Goal: Task Accomplishment & Management: Manage account settings

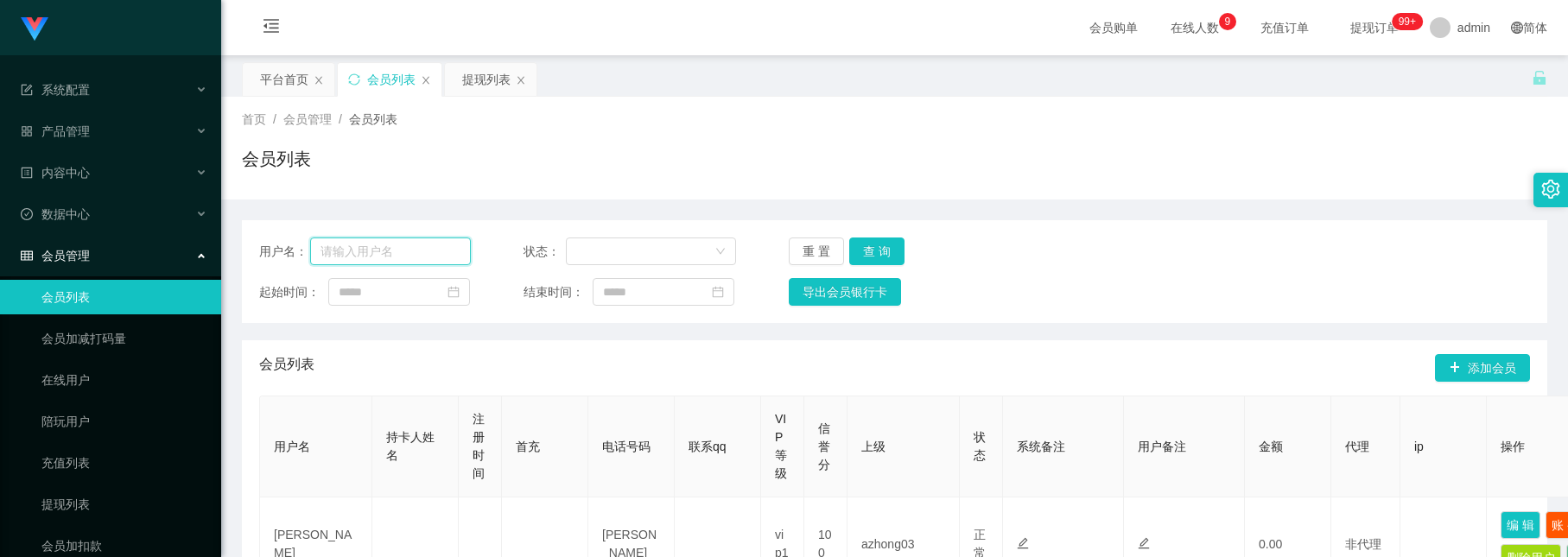
click at [391, 241] on input "text" at bounding box center [390, 251] width 161 height 28
click at [396, 260] on input "text" at bounding box center [390, 251] width 161 height 28
paste input "2301"
type input "2301"
click at [867, 249] on button "查 询" at bounding box center [877, 251] width 55 height 28
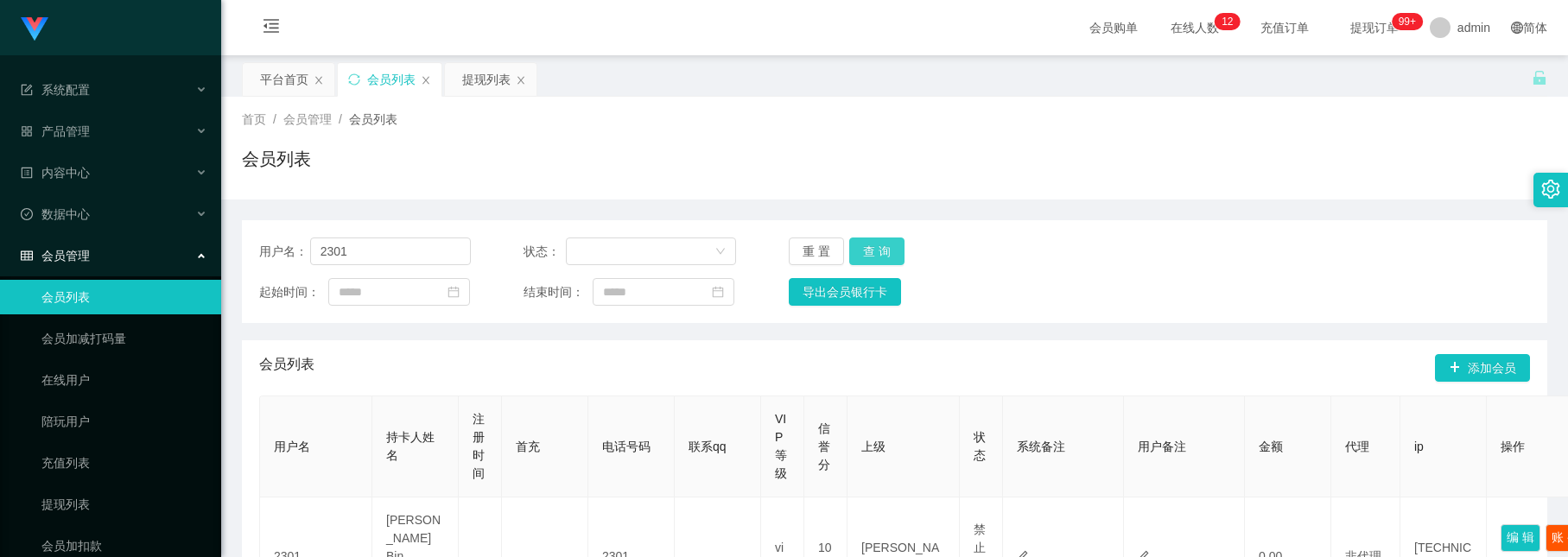
click at [884, 244] on button "查 询" at bounding box center [877, 251] width 55 height 28
click at [488, 79] on div "提现列表" at bounding box center [486, 79] width 48 height 33
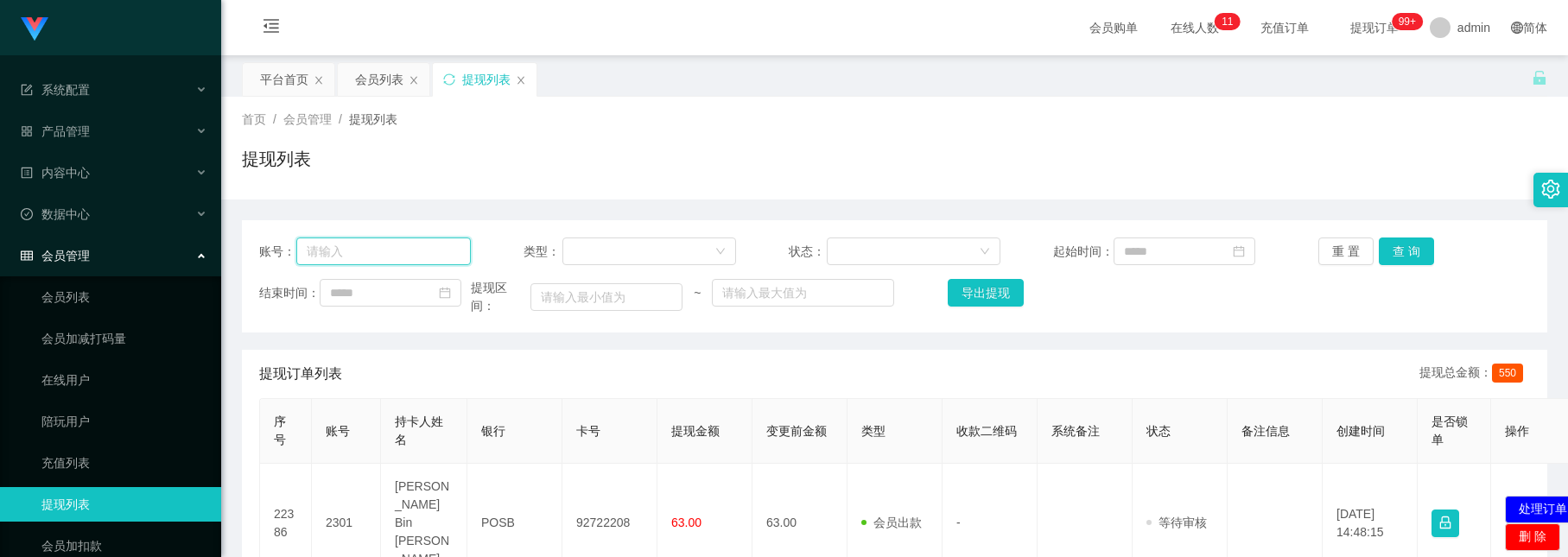
click at [447, 257] on input "text" at bounding box center [383, 251] width 175 height 28
paste input "2301"
type input "2301"
click at [1392, 255] on button "查 询" at bounding box center [1407, 251] width 55 height 28
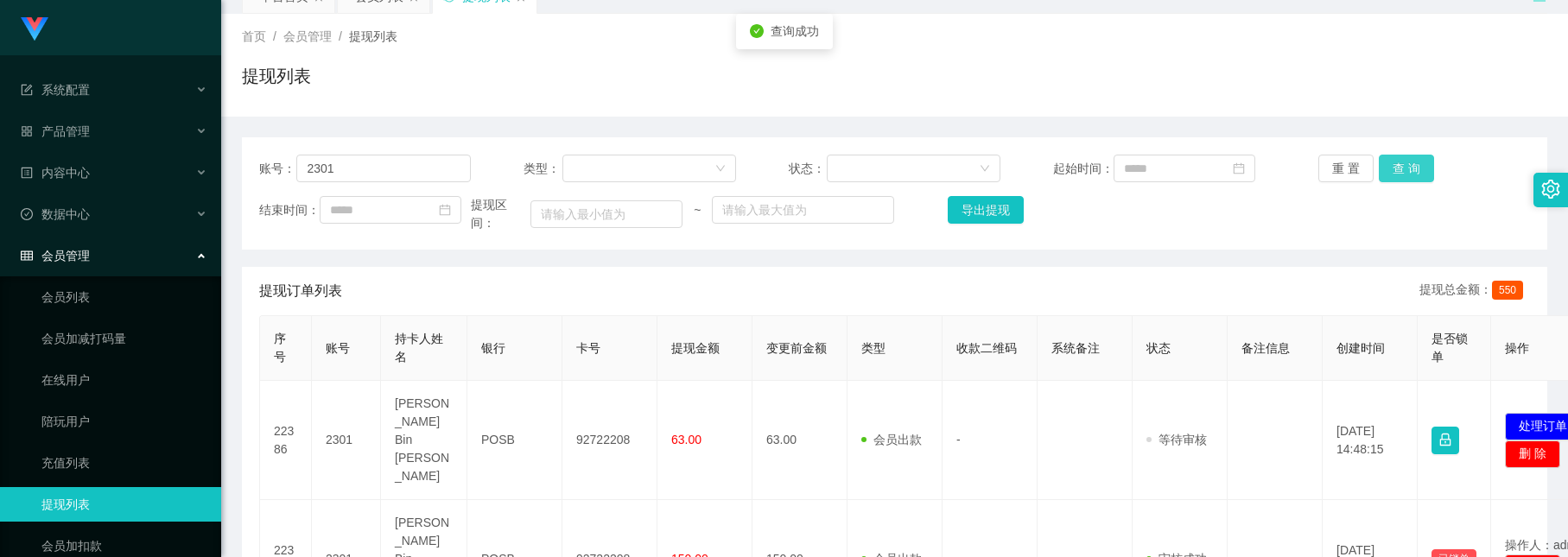
scroll to position [129, 0]
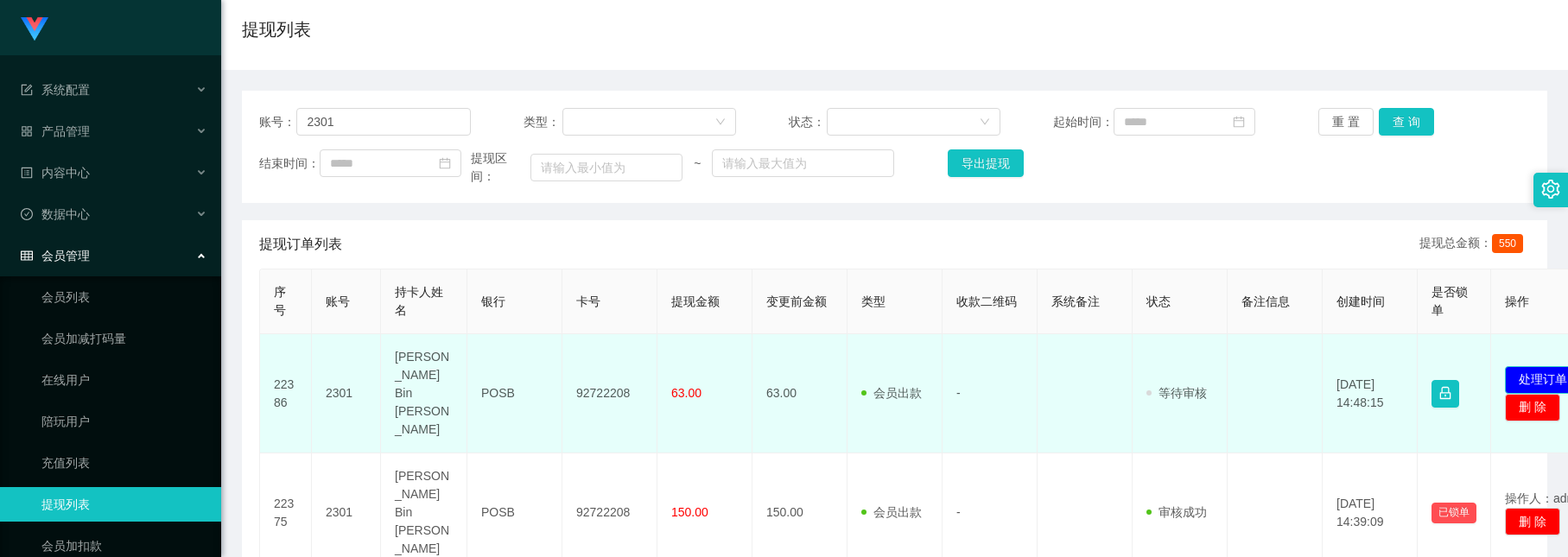
click at [1531, 373] on button "处理订单" at bounding box center [1542, 380] width 76 height 28
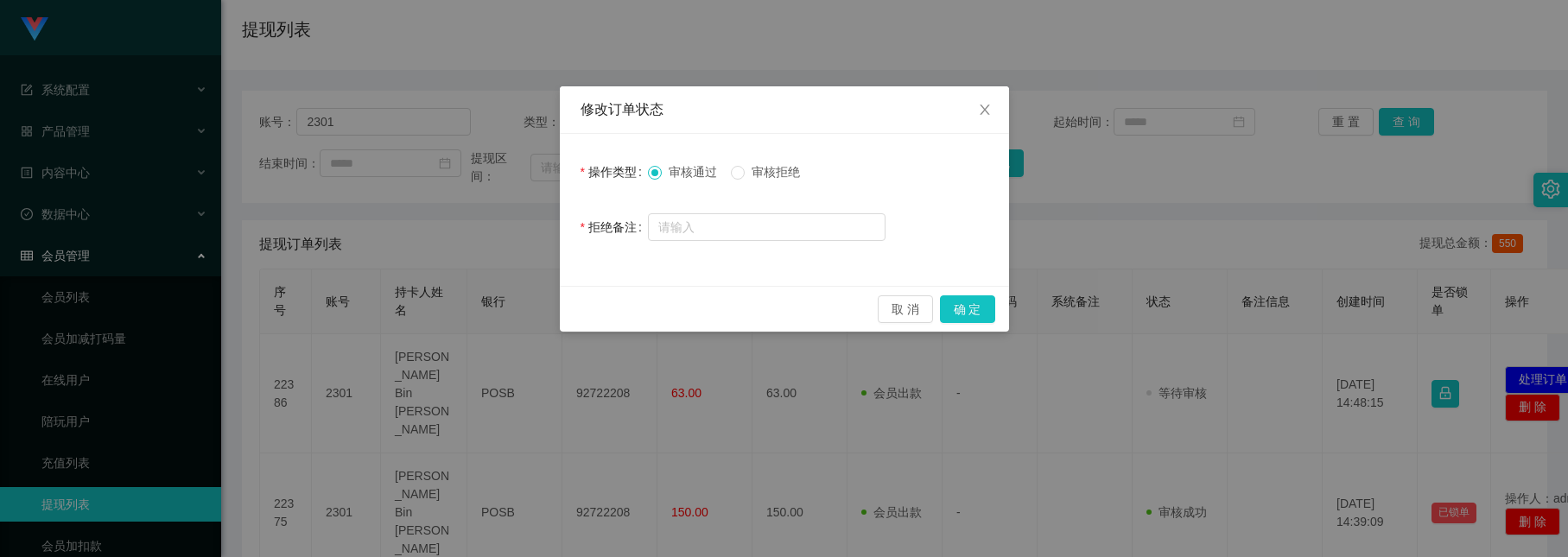
click at [771, 179] on span "审核拒绝" at bounding box center [776, 172] width 62 height 14
click at [700, 171] on span "审核通过" at bounding box center [693, 172] width 62 height 14
click at [961, 301] on button "确 定" at bounding box center [967, 309] width 55 height 28
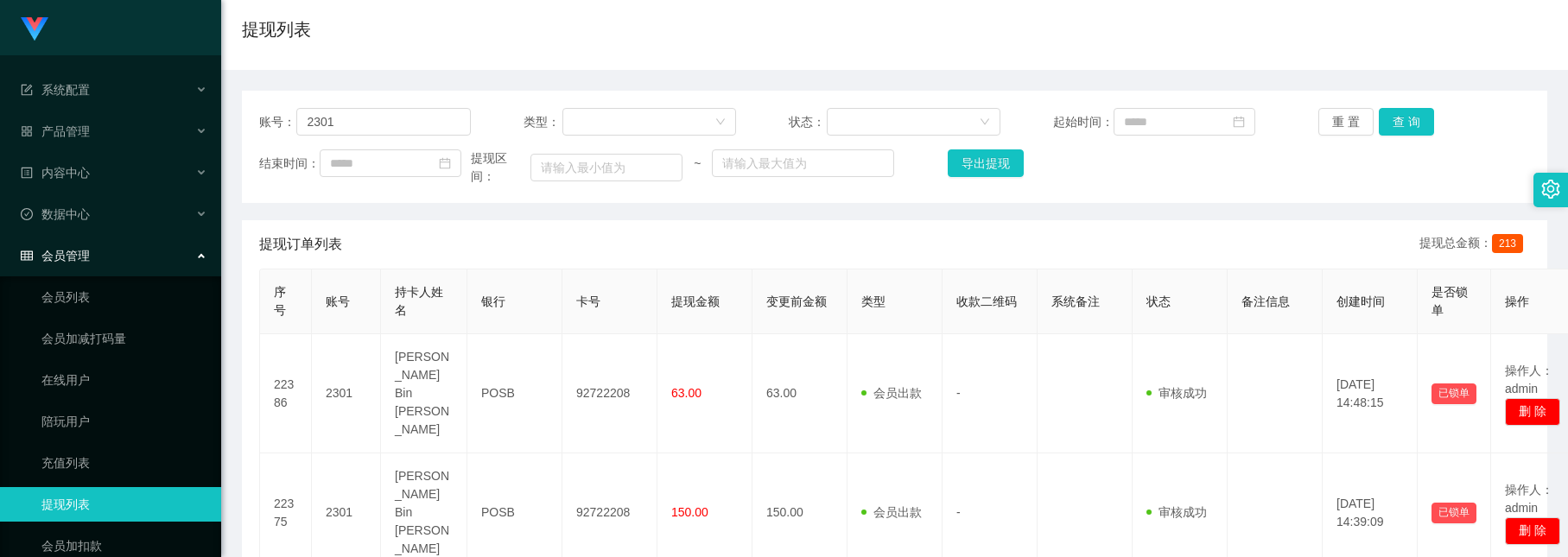
scroll to position [0, 0]
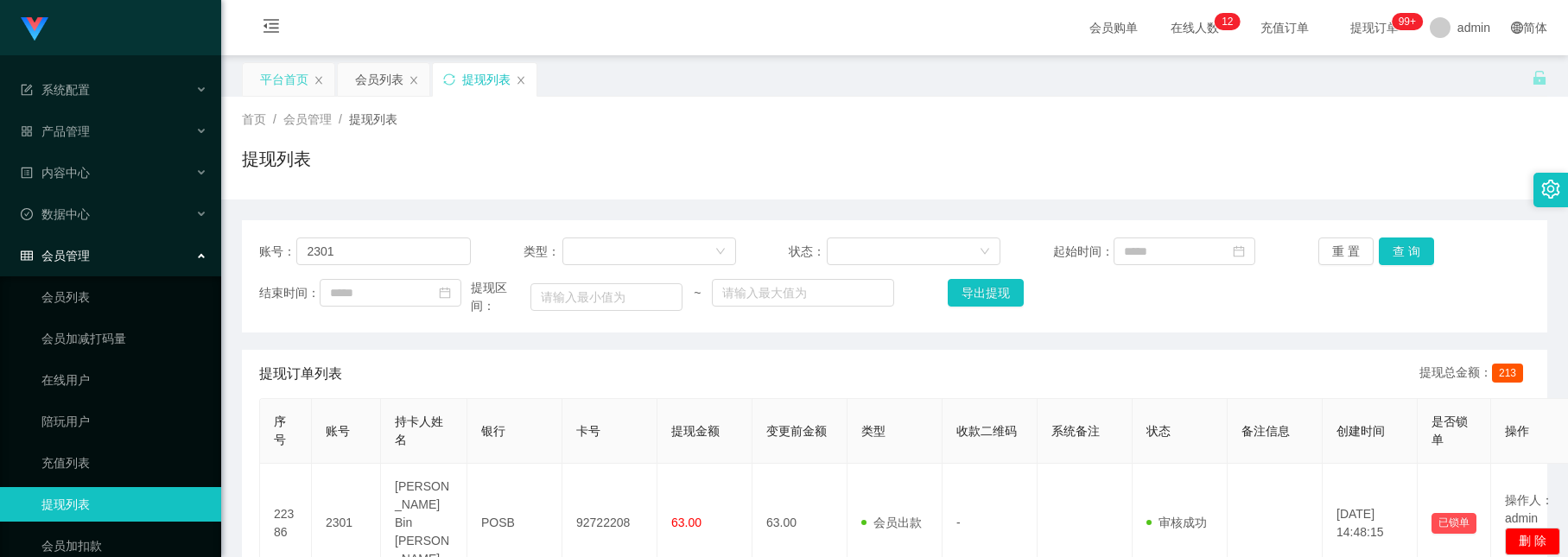
click at [291, 80] on div "平台首页" at bounding box center [284, 79] width 48 height 33
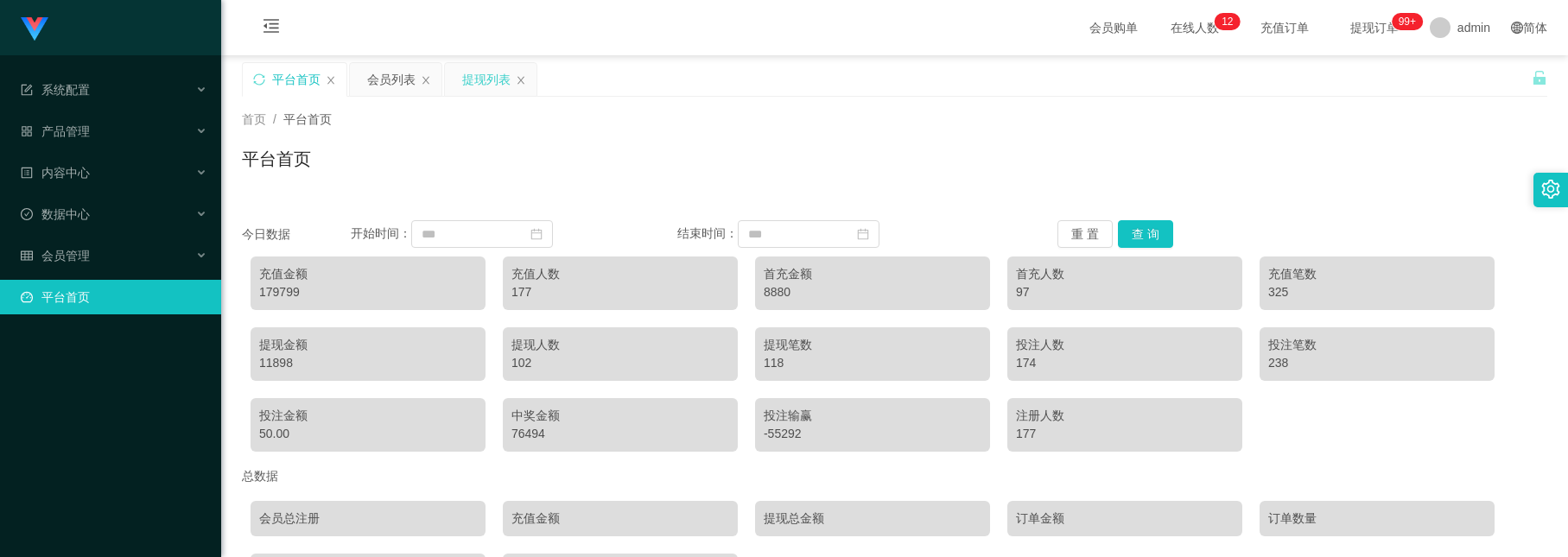
click at [485, 78] on div "提现列表" at bounding box center [486, 79] width 48 height 33
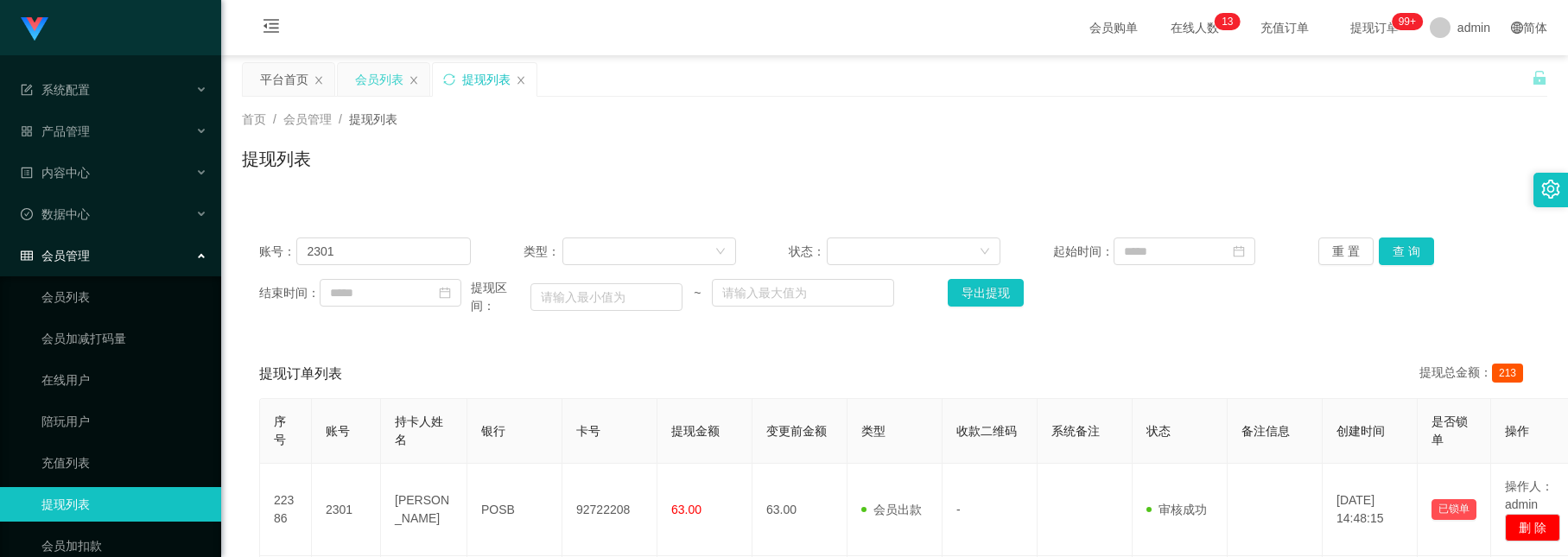
click at [389, 81] on div "会员列表" at bounding box center [378, 79] width 48 height 33
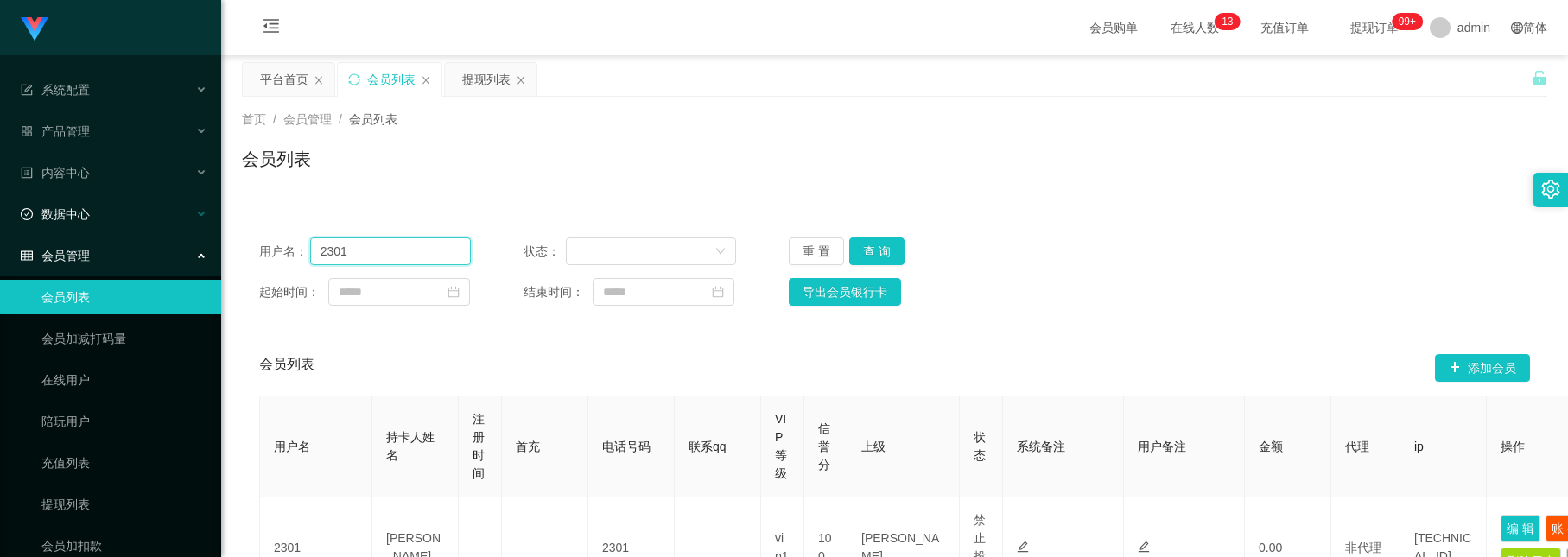
drag, startPoint x: 389, startPoint y: 244, endPoint x: 123, endPoint y: 190, distance: 271.4
click at [124, 190] on section "系统配置 产品管理 内容中心 数据中心 会员管理 会员列表 会员加减打码量 在线用户 陪玩用户 充值列表 提现列表 会员加扣款 赠送彩金 平台首页 保存配置 …" at bounding box center [784, 366] width 1568 height 734
paste input "Dadidadu"
type input "Dadidadu"
click at [868, 254] on button "查 询" at bounding box center [877, 251] width 55 height 28
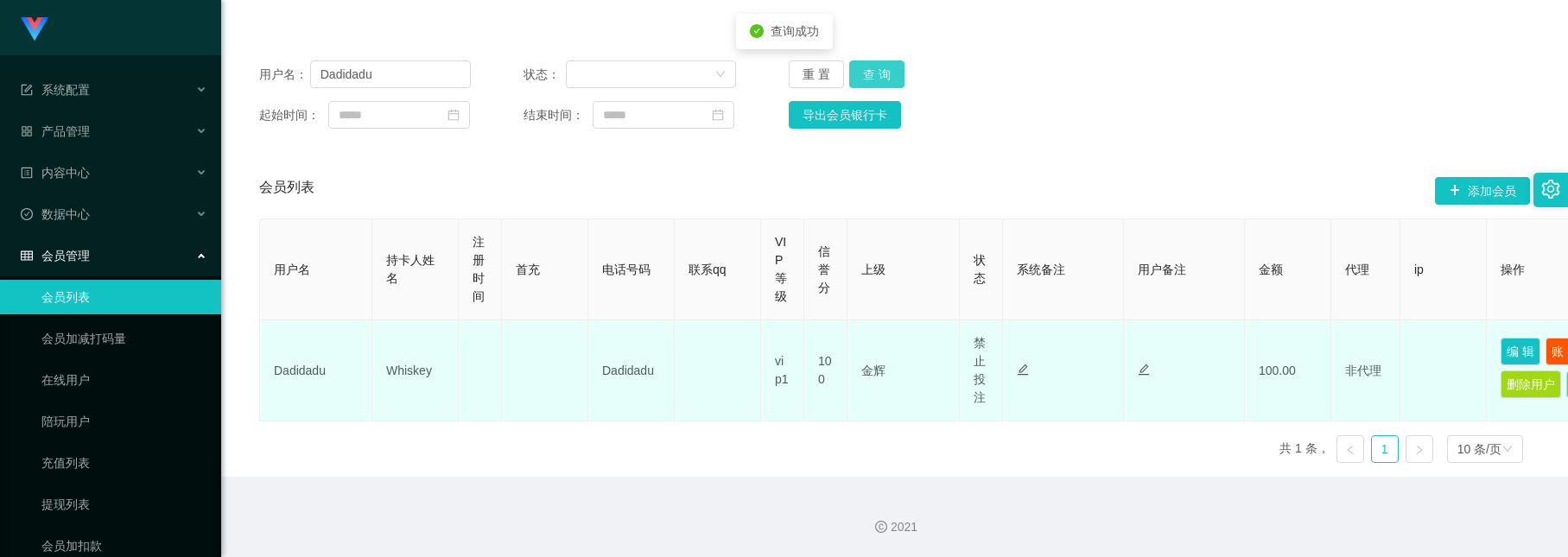
scroll to position [204, 0]
click at [1551, 338] on button "账 变" at bounding box center [1565, 352] width 40 height 28
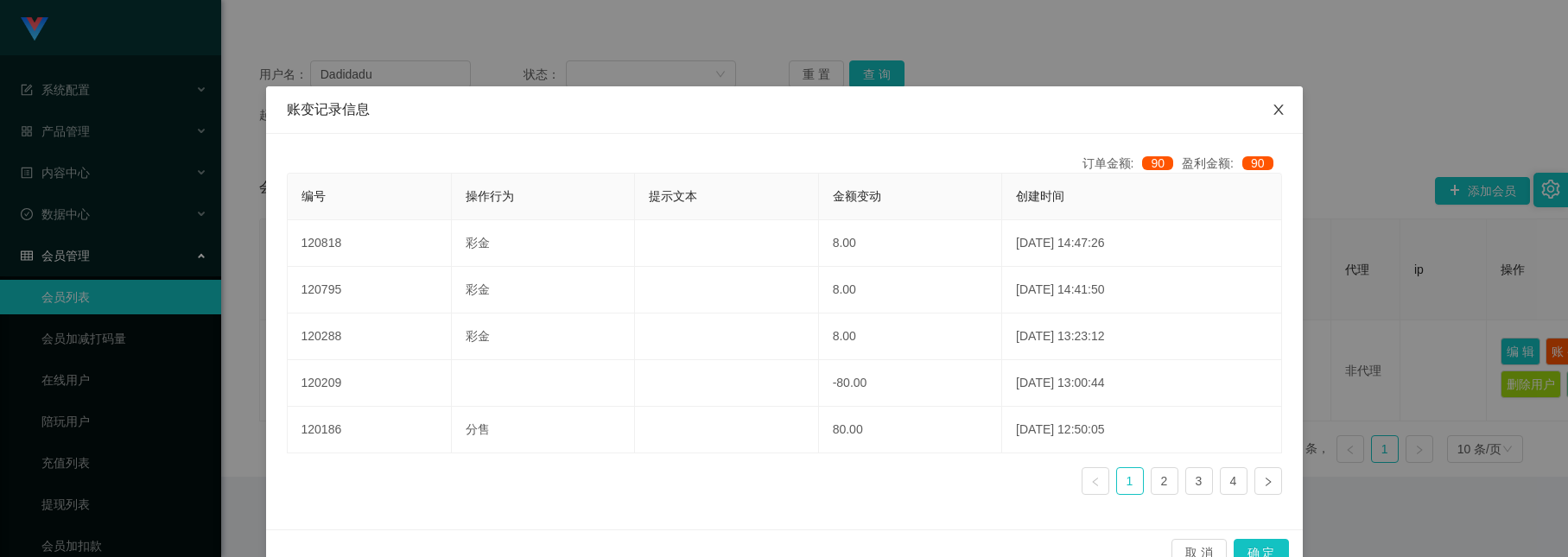
click at [1272, 104] on icon "图标: close" at bounding box center [1279, 110] width 14 height 14
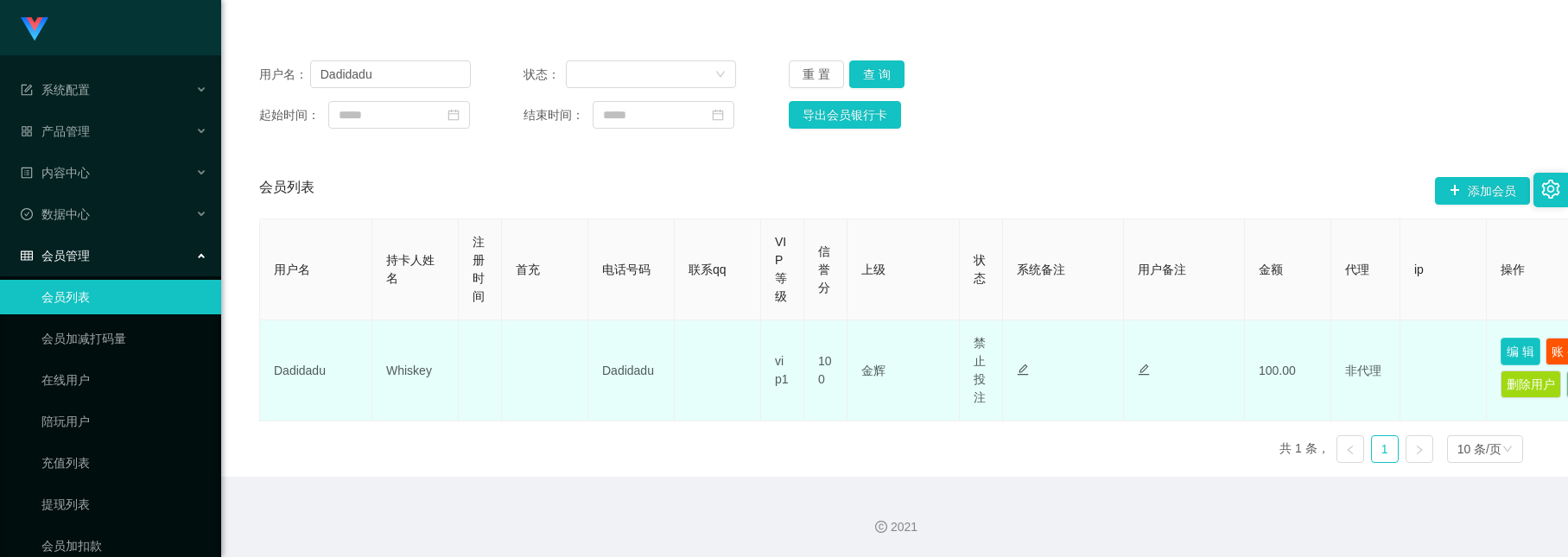
click at [1512, 338] on button "编 辑" at bounding box center [1521, 352] width 40 height 28
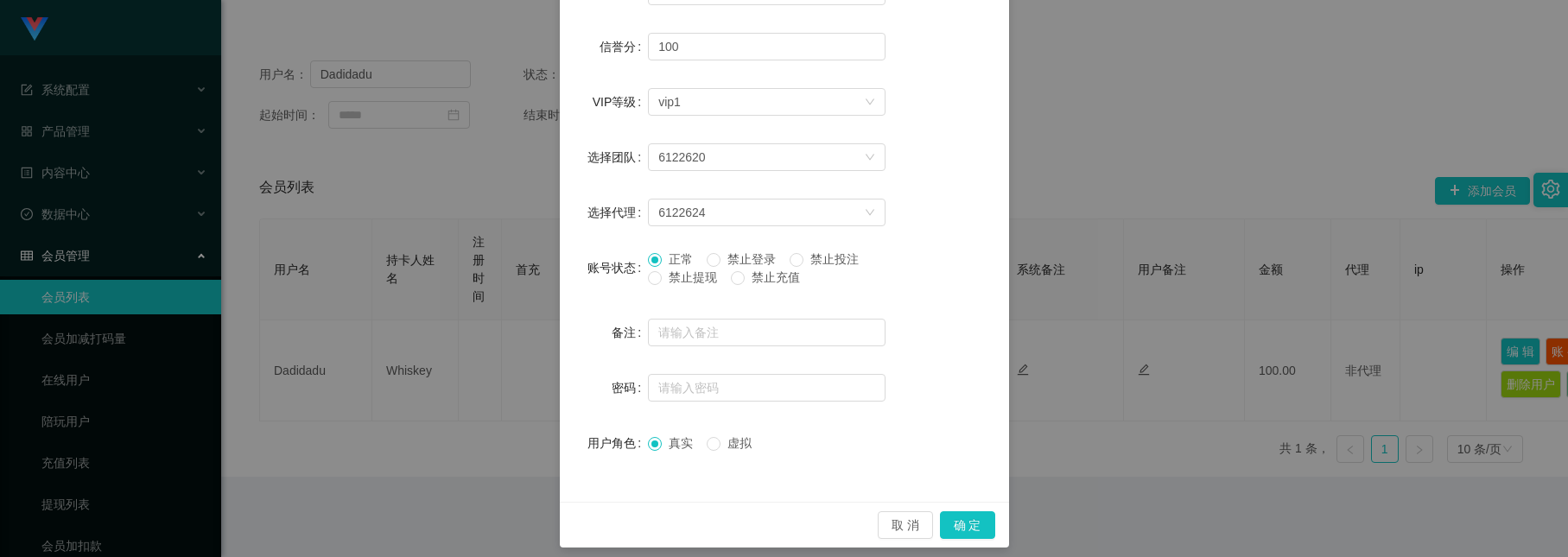
scroll to position [303, 0]
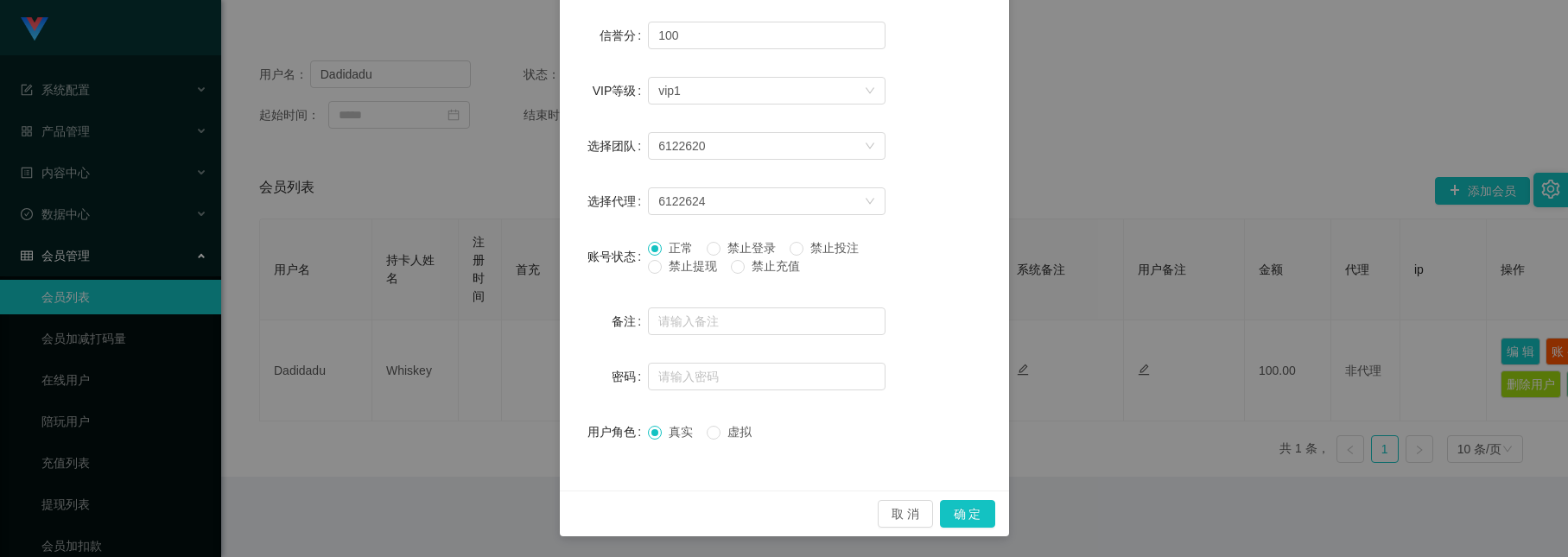
click at [670, 242] on span "正常" at bounding box center [681, 248] width 38 height 14
click at [962, 506] on button "确 定" at bounding box center [967, 514] width 55 height 28
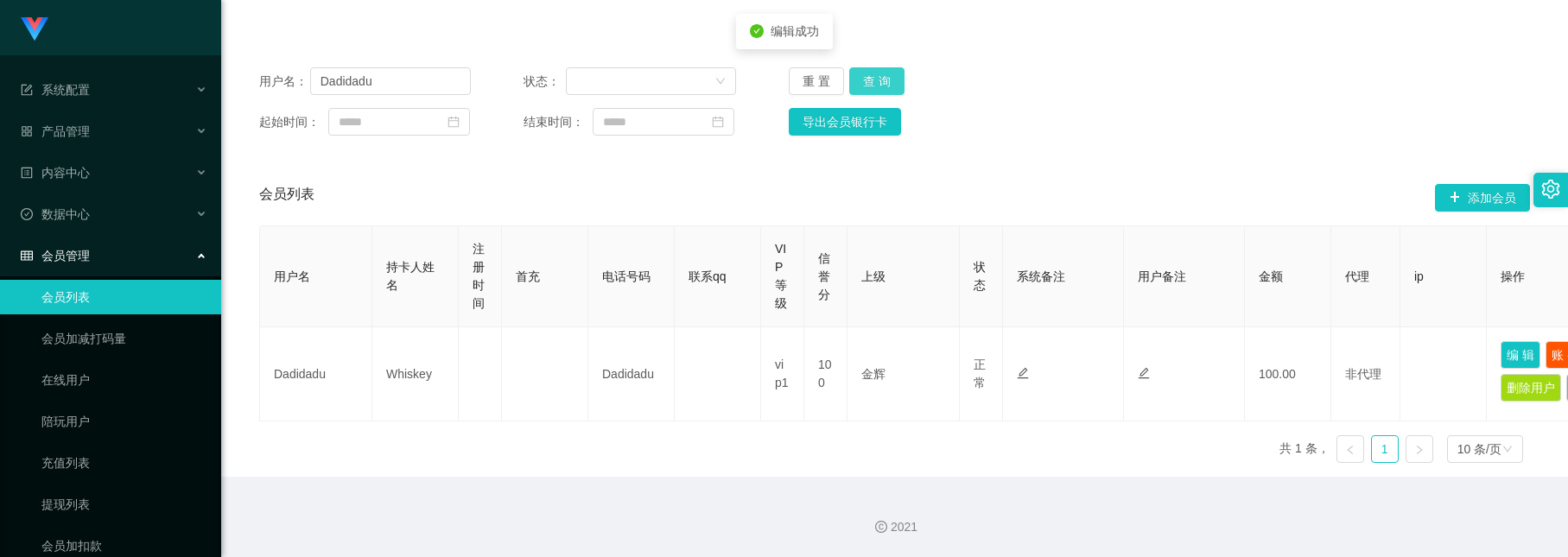
click at [879, 67] on button "查 询" at bounding box center [877, 81] width 55 height 28
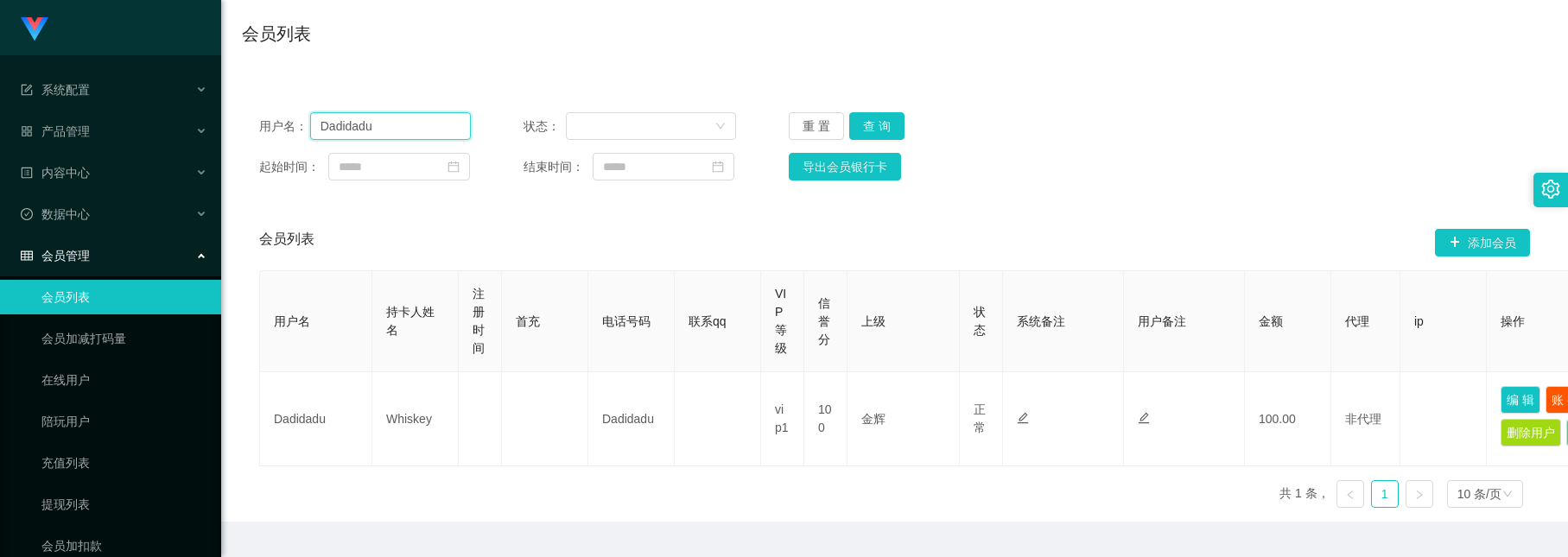
scroll to position [44, 0]
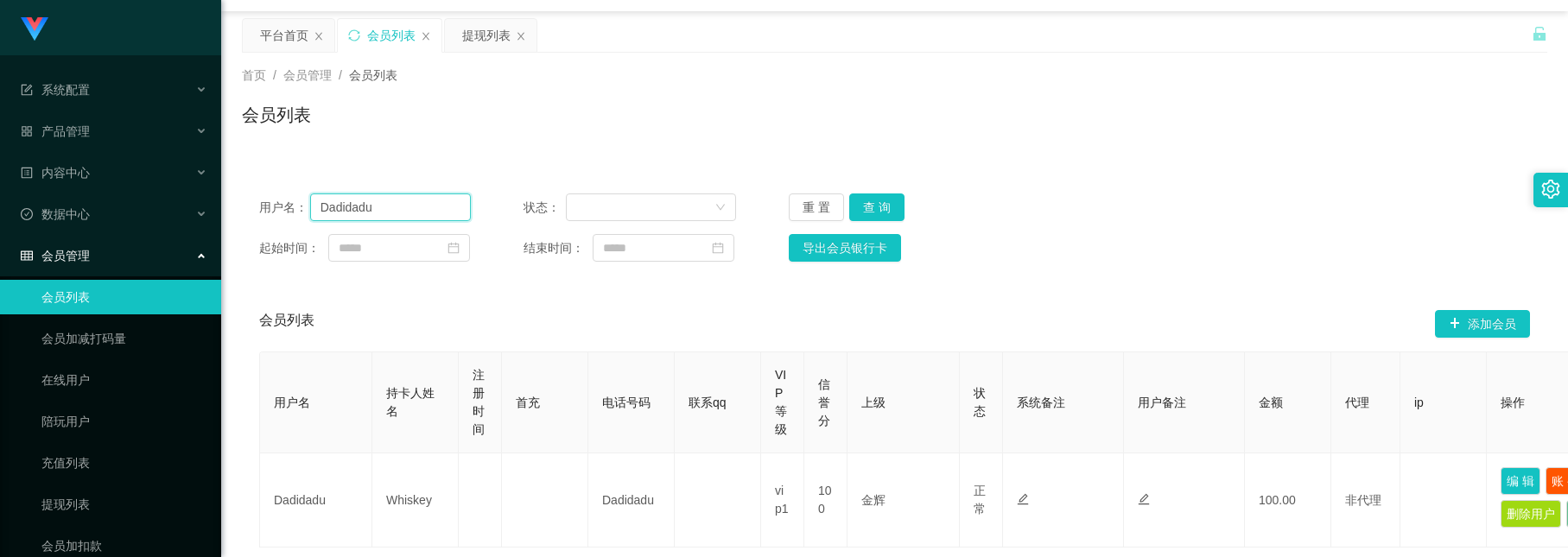
drag, startPoint x: 381, startPoint y: 47, endPoint x: 292, endPoint y: 14, distance: 94.9
click at [292, 14] on section "会员购单 在线人数 0 1 2 3 4 5 6 7 8 9 0 1 2 3 4 5 6 7 8 9 0 1 2 3 4 5 6 7 8 9 0 1 2 3 4…" at bounding box center [894, 319] width 1347 height 727
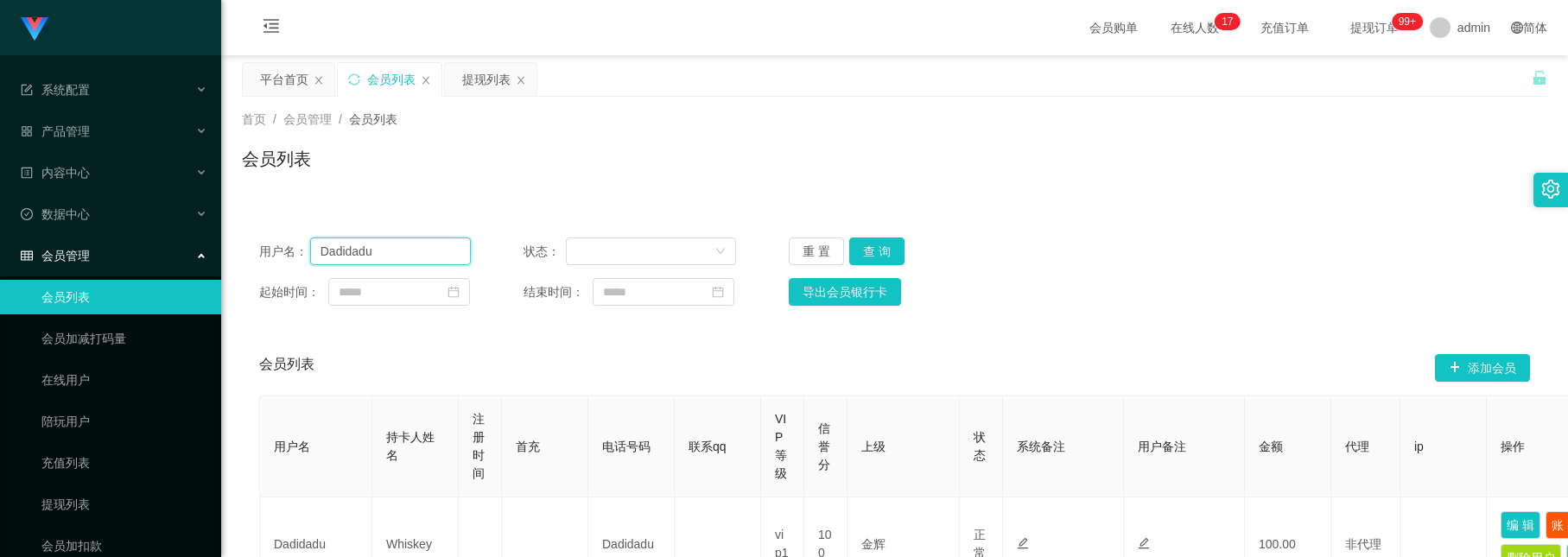
click at [423, 246] on input "Dadidadu" at bounding box center [390, 251] width 161 height 28
click at [874, 246] on button "查 询" at bounding box center [877, 251] width 55 height 28
click at [485, 88] on div "提现列表" at bounding box center [486, 79] width 48 height 33
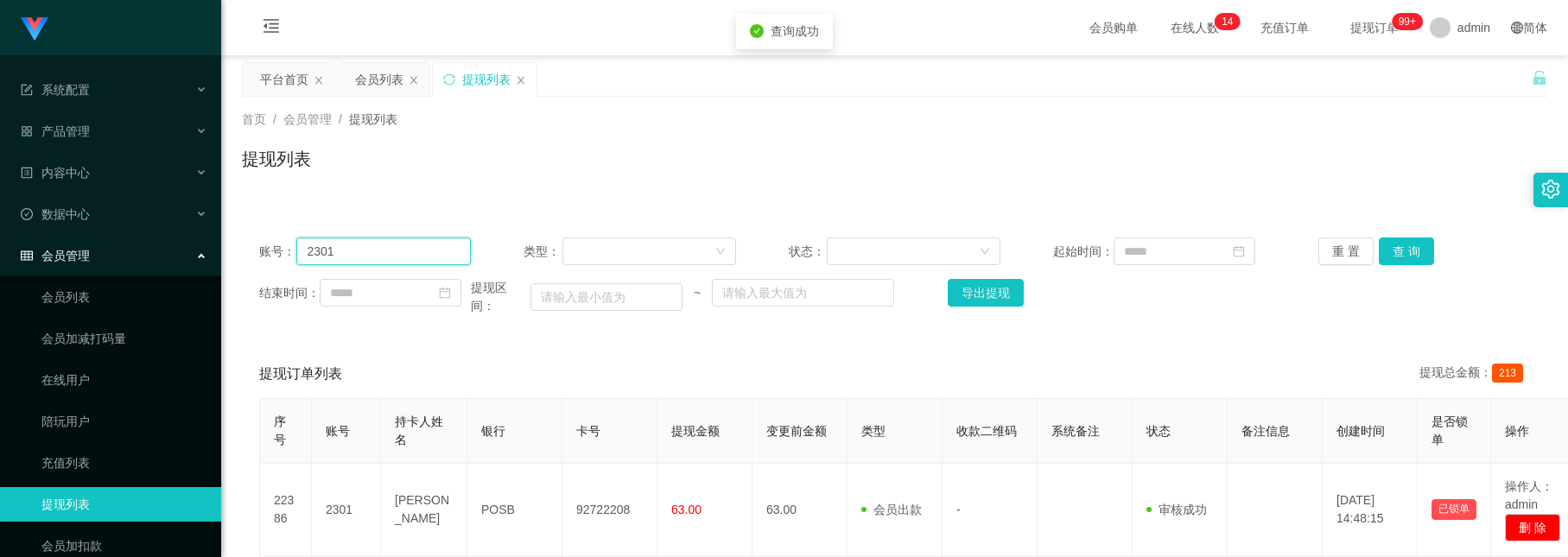
click at [425, 252] on input "2301" at bounding box center [383, 251] width 175 height 28
drag, startPoint x: 425, startPoint y: 252, endPoint x: -106, endPoint y: 94, distance: 554.0
click at [0, 94] on html "系统配置 产品管理 内容中心 数据中心 会员管理 会员列表 会员加减打码量 在线用户 陪玩用户 充值列表 提现列表 会员加扣款 赠送彩金 平台首页 保存配置 …" at bounding box center [784, 278] width 1568 height 557
click at [396, 86] on div "会员列表" at bounding box center [378, 79] width 48 height 33
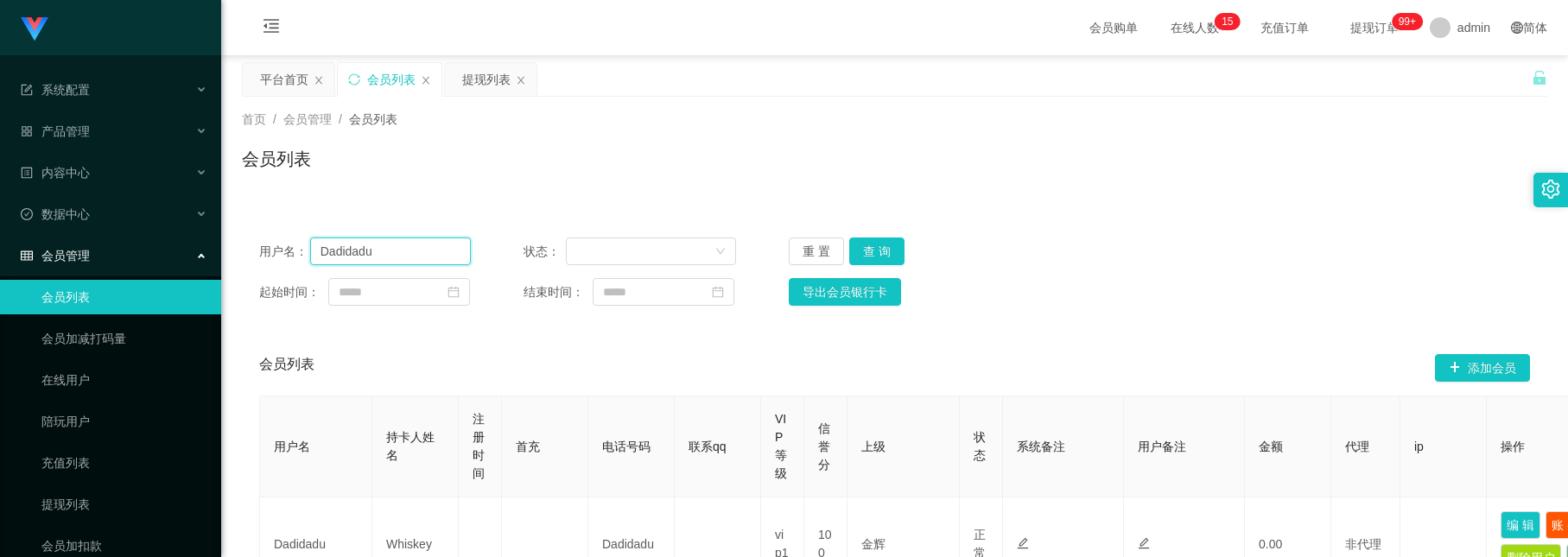
drag, startPoint x: 389, startPoint y: 255, endPoint x: 267, endPoint y: 202, distance: 133.0
click at [267, 202] on div "用户名： Dadidadu 状态： 重 置 查 询 起始时间： 结束时间： 导出会员银行卡 会员列表 添加会员 用户名 持卡人姓名 注册时间 首充 电话号码 …" at bounding box center [894, 423] width 1305 height 447
click at [475, 71] on div "提现列表" at bounding box center [486, 79] width 48 height 33
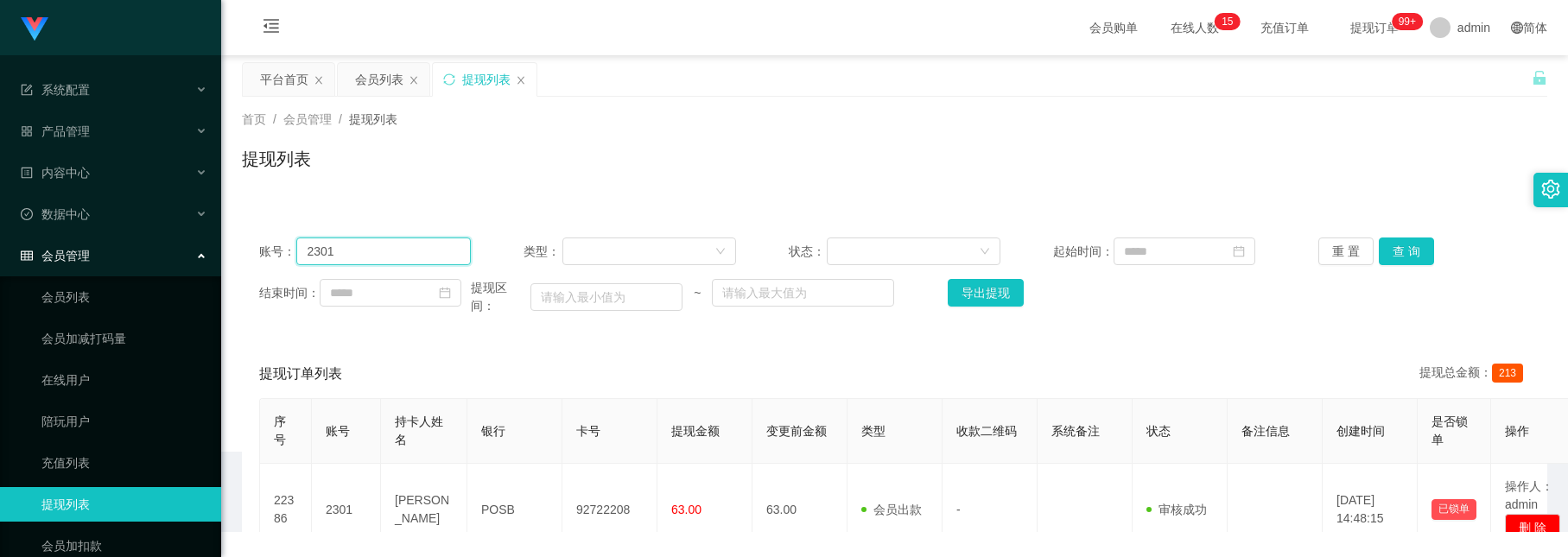
click at [425, 255] on input "2301" at bounding box center [383, 251] width 175 height 28
drag, startPoint x: 437, startPoint y: 255, endPoint x: 29, endPoint y: 135, distance: 425.3
click at [30, 135] on section "系统配置 产品管理 内容中心 数据中心 会员管理 会员列表 会员加减打码量 在线用户 陪玩用户 充值列表 提现列表 会员加扣款 赠送彩金 平台首页 保存配置 …" at bounding box center [784, 392] width 1568 height 784
paste input "Dadidadu"
type input "Dadidadu"
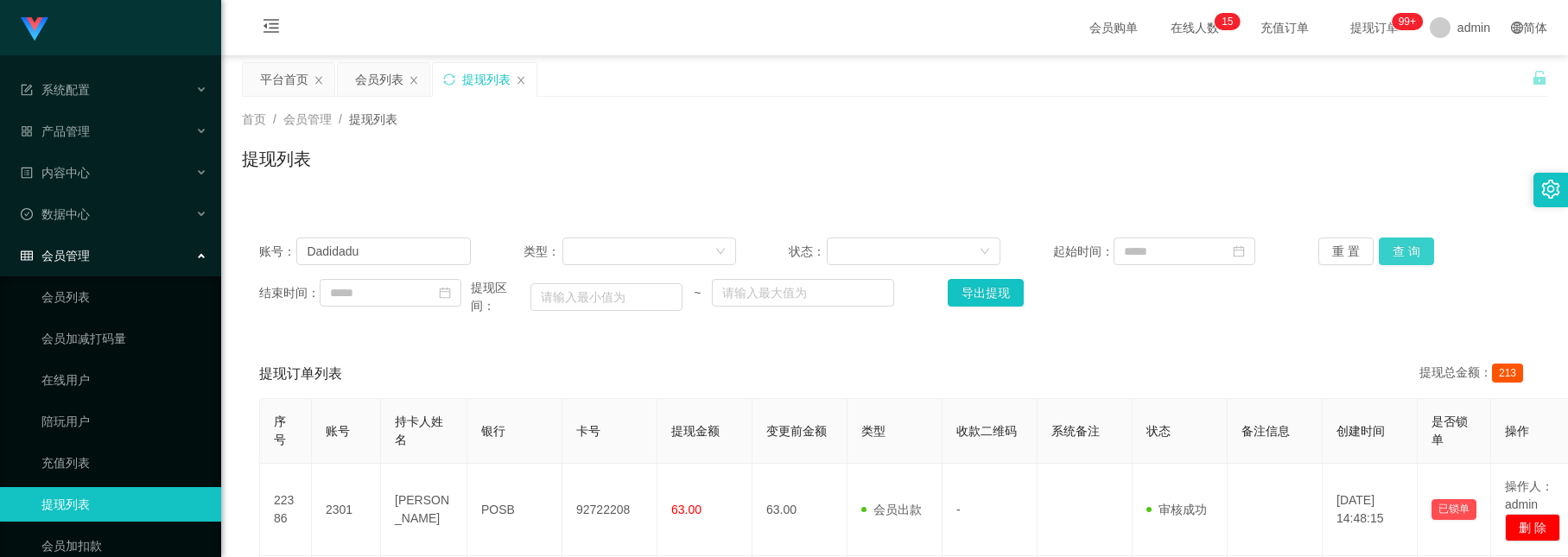
click at [1416, 255] on button "查 询" at bounding box center [1407, 251] width 55 height 28
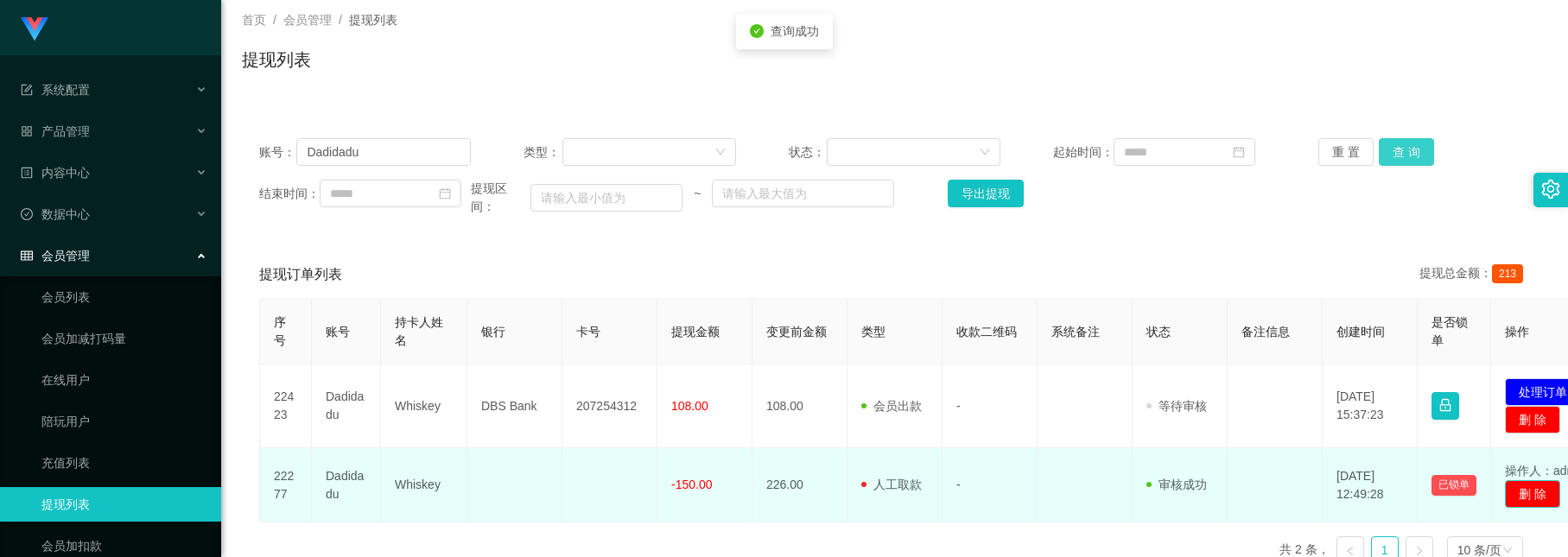
scroll to position [129, 0]
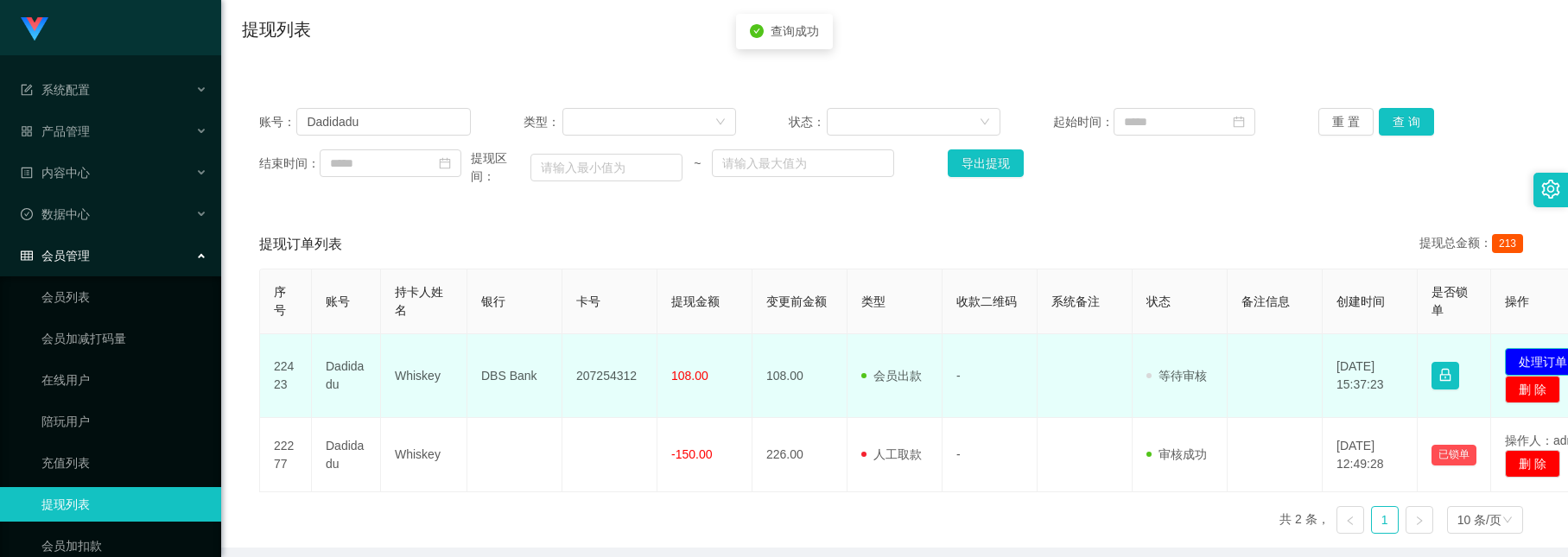
click at [1527, 370] on button "处理订单" at bounding box center [1542, 361] width 76 height 28
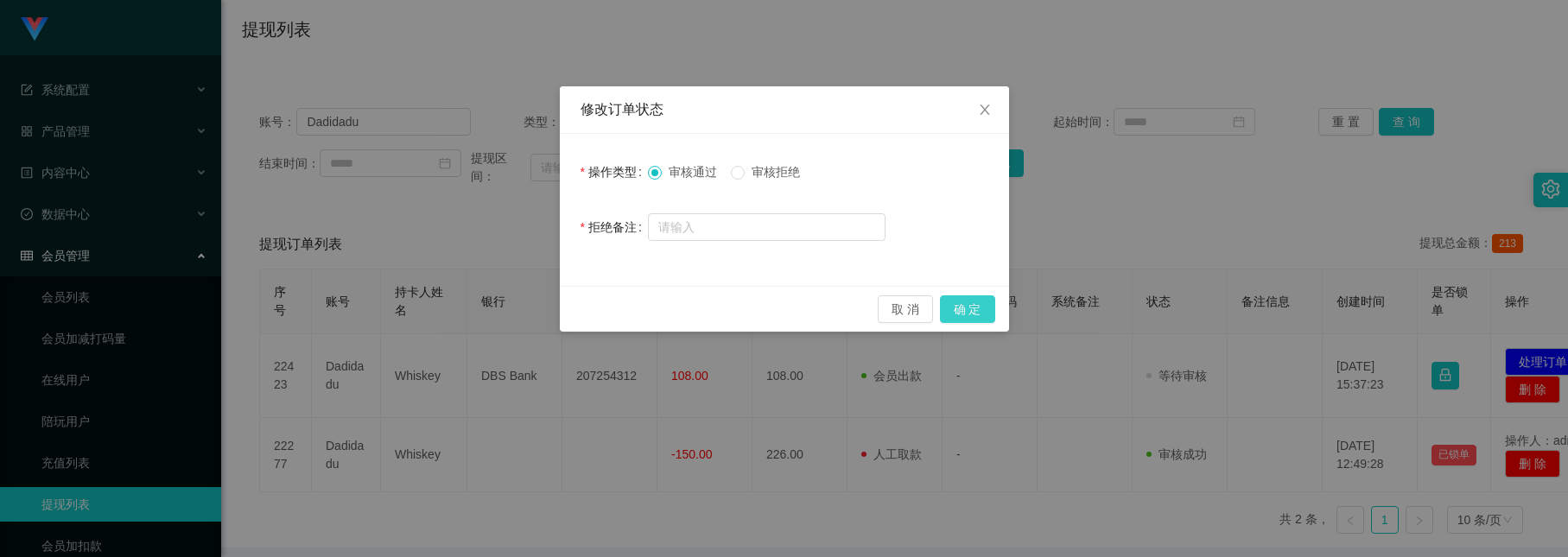
click at [961, 316] on button "确 定" at bounding box center [967, 309] width 55 height 28
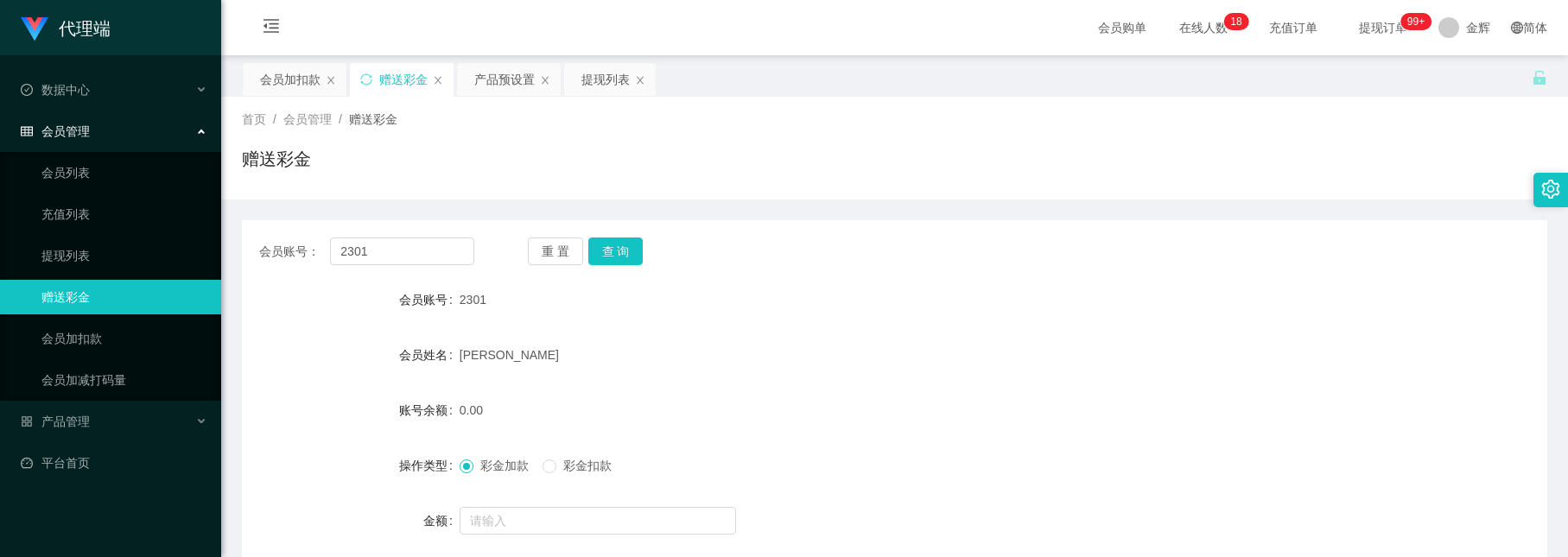
scroll to position [129, 0]
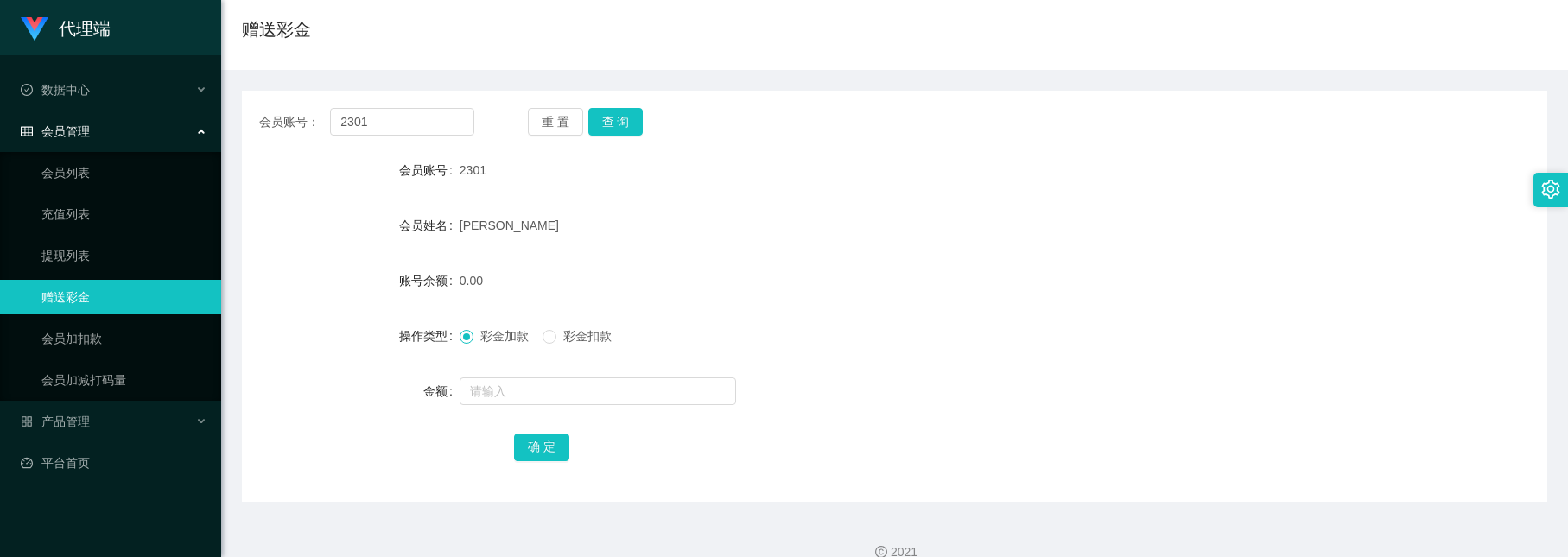
click at [608, 118] on button "查 询" at bounding box center [617, 121] width 55 height 28
click at [617, 115] on button "查 询" at bounding box center [617, 121] width 55 height 28
click at [628, 113] on button "查 询" at bounding box center [617, 121] width 55 height 28
click at [610, 108] on button "查 询" at bounding box center [617, 121] width 55 height 28
click at [625, 124] on button "查 询" at bounding box center [617, 121] width 55 height 28
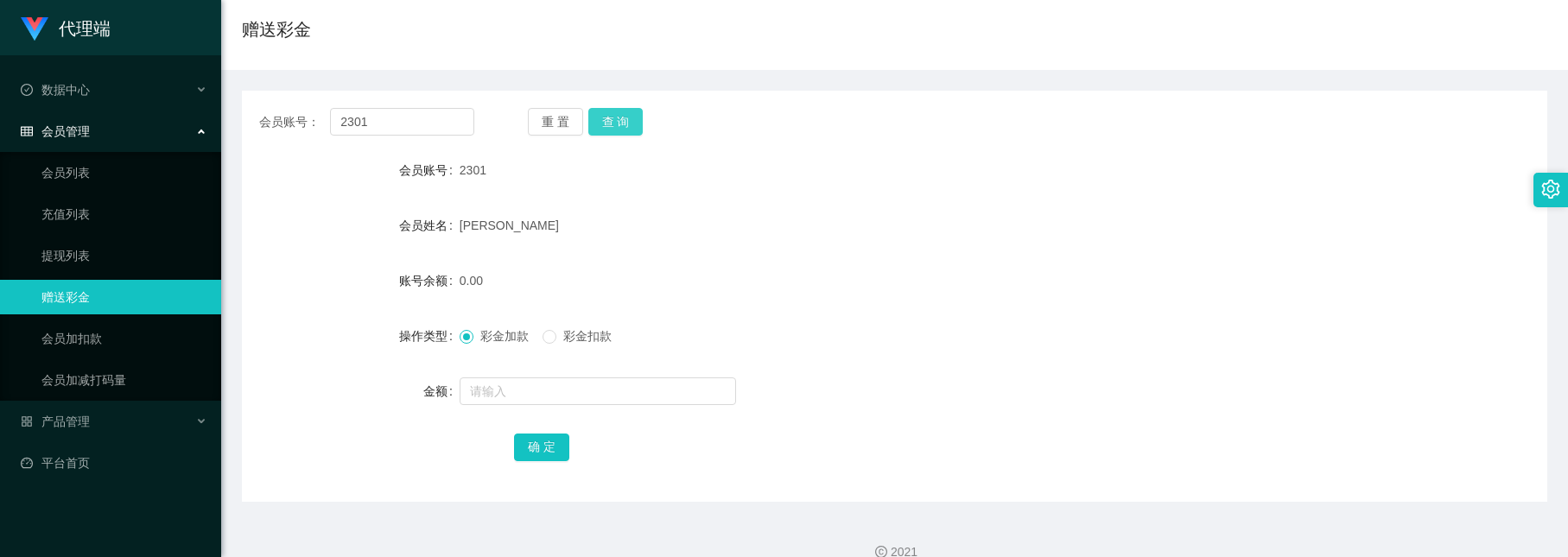
click at [602, 120] on button "查 询" at bounding box center [617, 121] width 55 height 28
click at [616, 117] on button "查 询" at bounding box center [617, 121] width 55 height 28
drag, startPoint x: 387, startPoint y: 122, endPoint x: 193, endPoint y: 65, distance: 202.2
click at [193, 65] on section "代理端 数据中心 会员管理 会员列表 充值列表 提现列表 赠送彩金 会员加扣款 会员加减打码量 产品管理 开奖记录 注单管理 产品列表 即时注单 产品预设置 …" at bounding box center [784, 226] width 1568 height 712
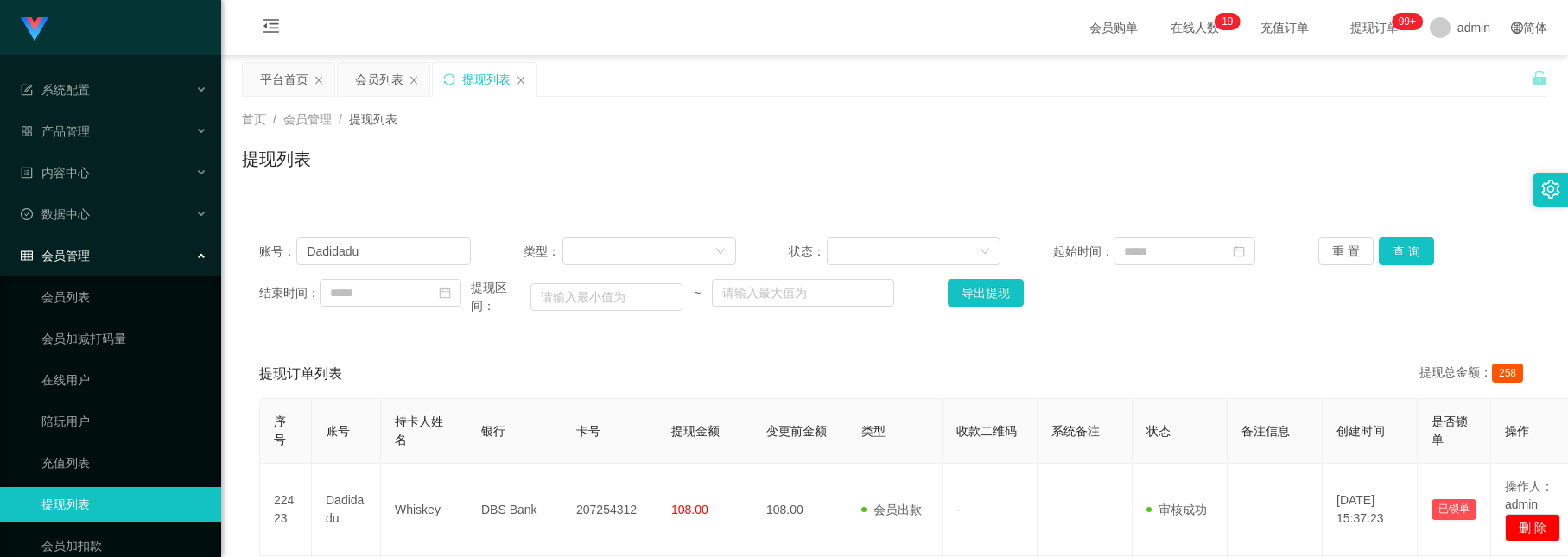
scroll to position [129, 0]
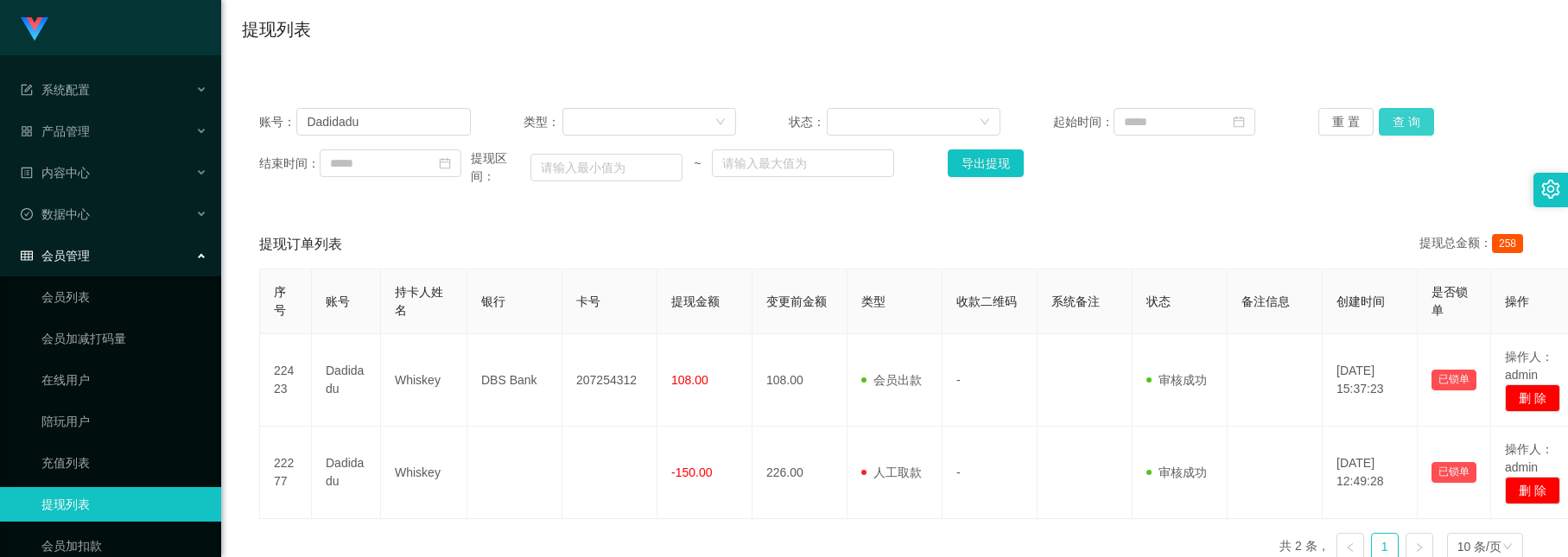
click at [1387, 129] on button "查 询" at bounding box center [1407, 121] width 55 height 28
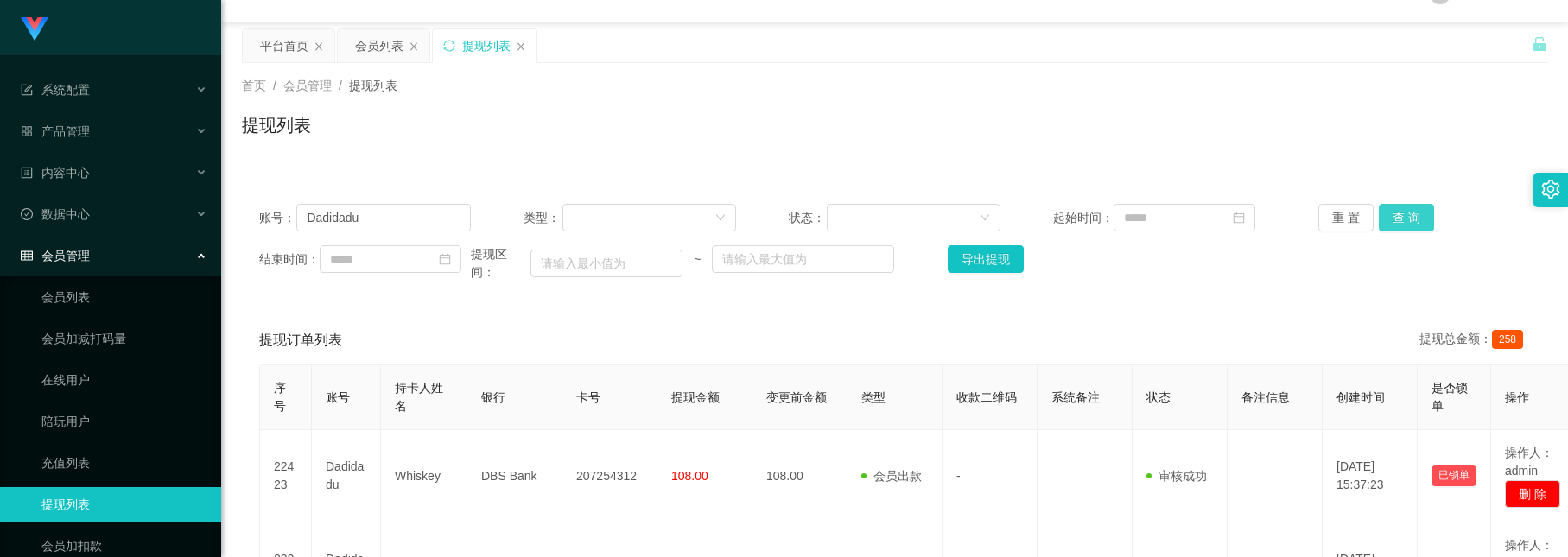
scroll to position [0, 0]
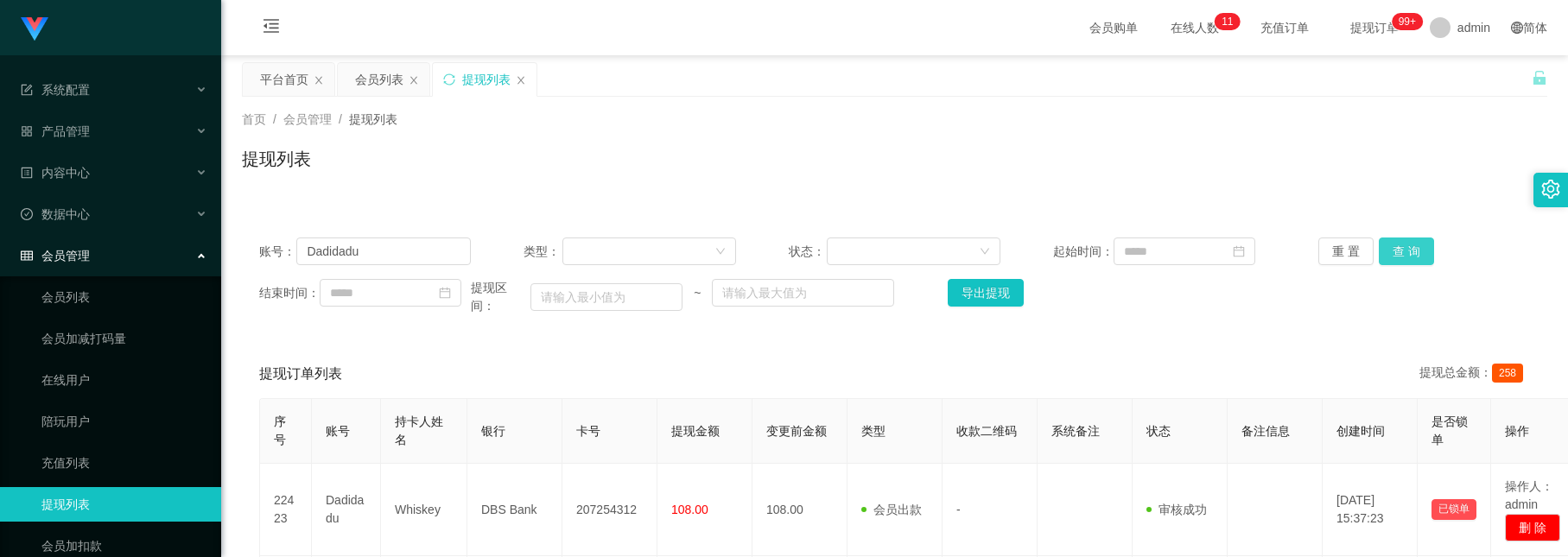
click at [1411, 251] on button "查 询" at bounding box center [1407, 251] width 55 height 28
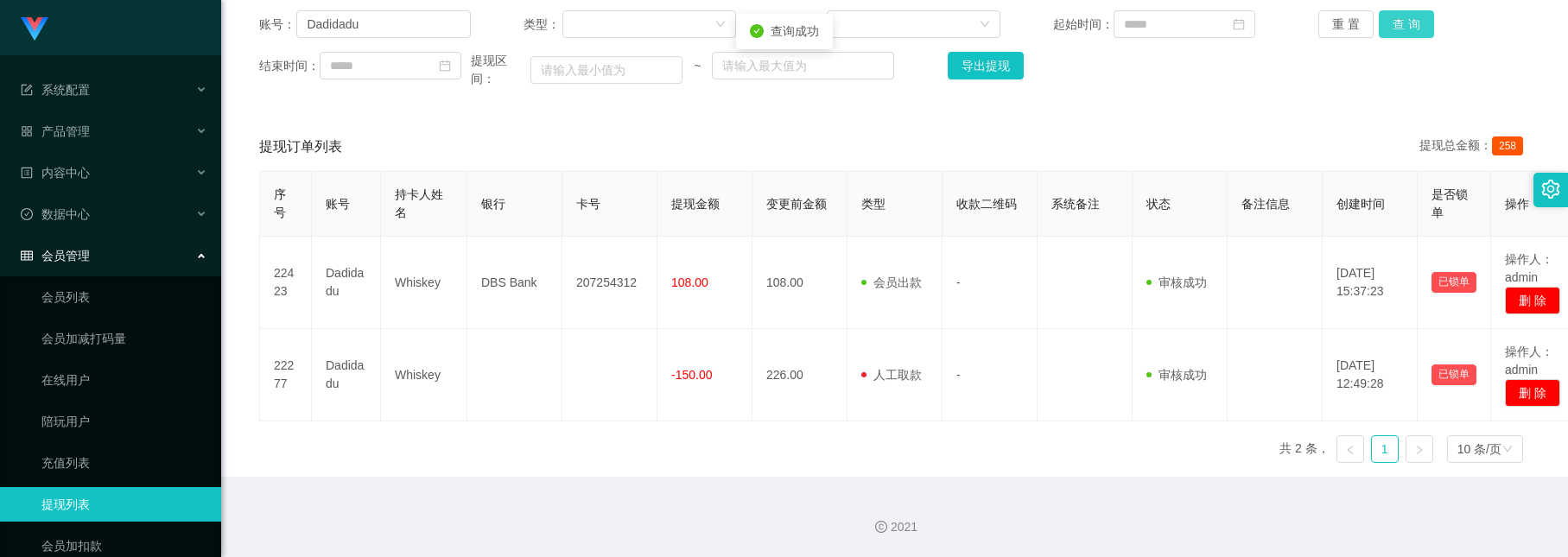
scroll to position [237, 0]
click at [1379, 10] on button "查 询" at bounding box center [1407, 24] width 55 height 28
click at [1393, 18] on button "查 询" at bounding box center [1407, 24] width 55 height 28
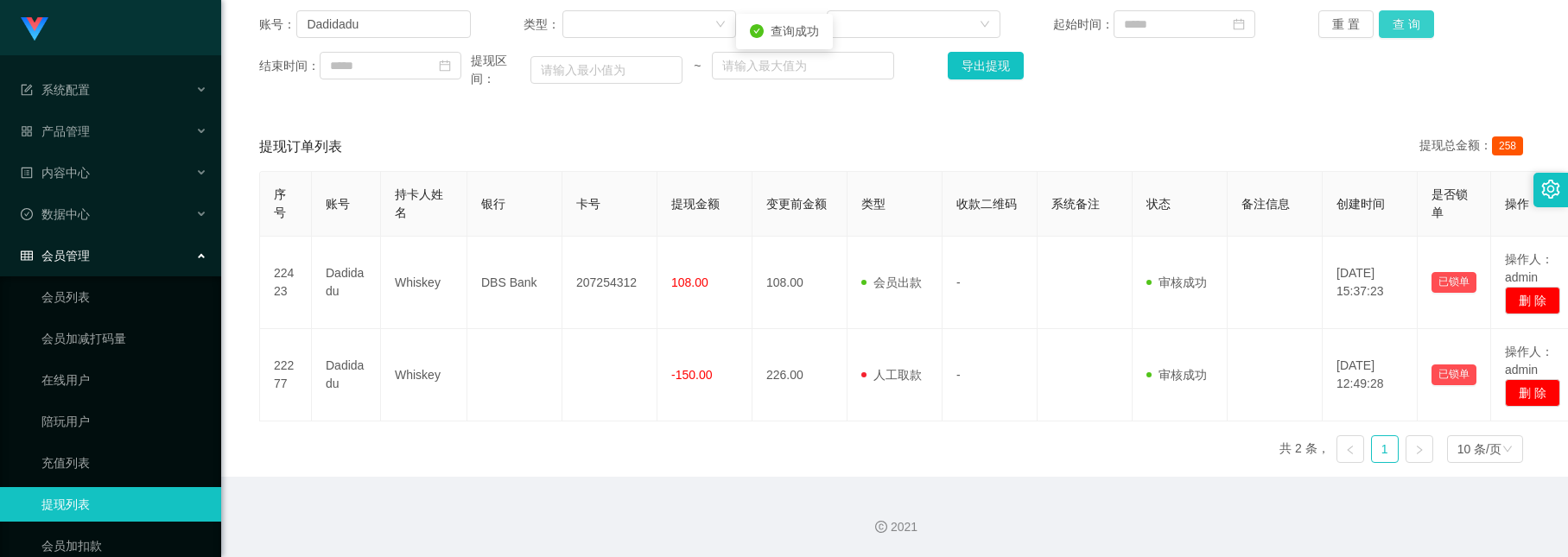
click at [1393, 18] on button "查 询" at bounding box center [1407, 24] width 55 height 28
click at [1408, 10] on button "查 询" at bounding box center [1407, 24] width 55 height 28
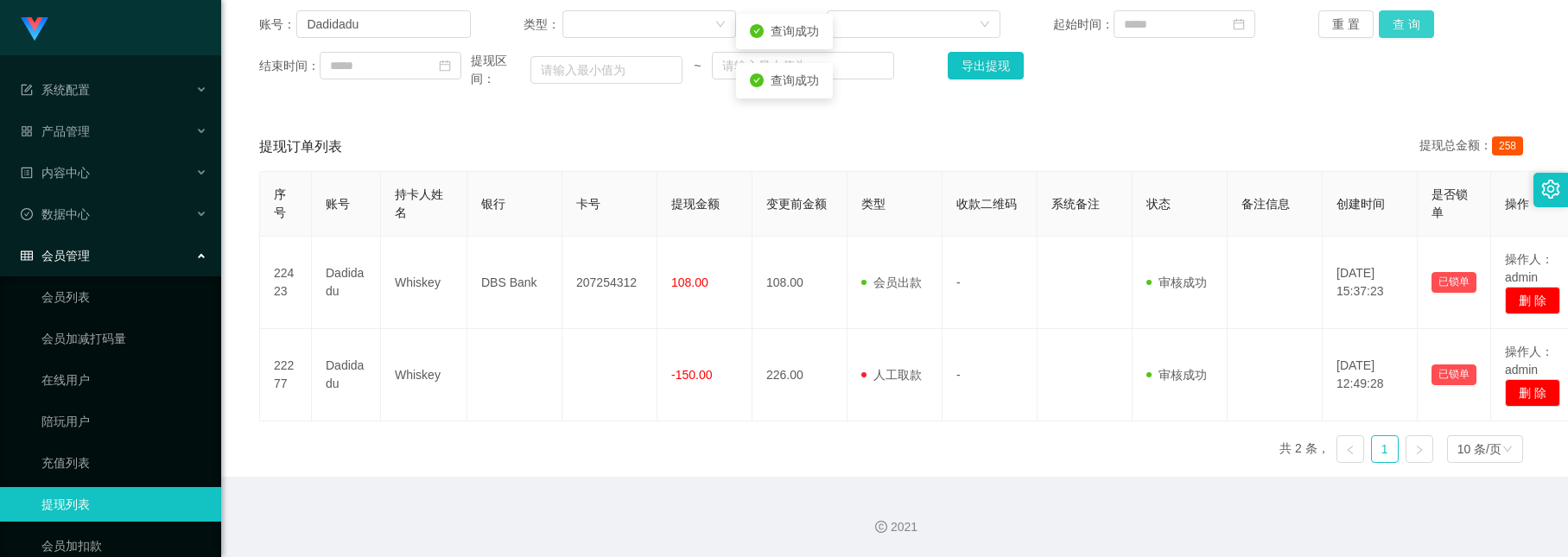
click at [1408, 10] on button "查 询" at bounding box center [1407, 24] width 55 height 28
click at [1390, 22] on button "查 询" at bounding box center [1407, 24] width 55 height 28
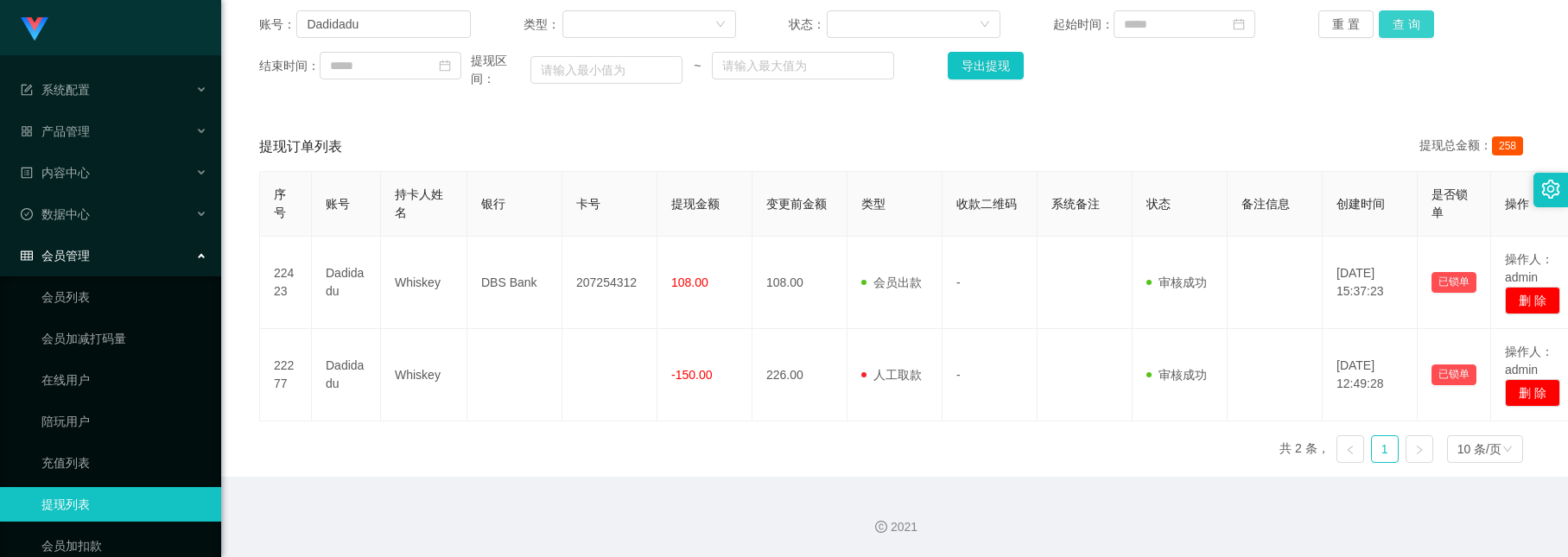
click at [1398, 19] on button "查 询" at bounding box center [1407, 24] width 55 height 28
click at [1284, 75] on div "结束时间： 提现区间： ~ 导出提现" at bounding box center [894, 69] width 1271 height 37
click at [1382, 11] on button "查 询" at bounding box center [1407, 24] width 55 height 28
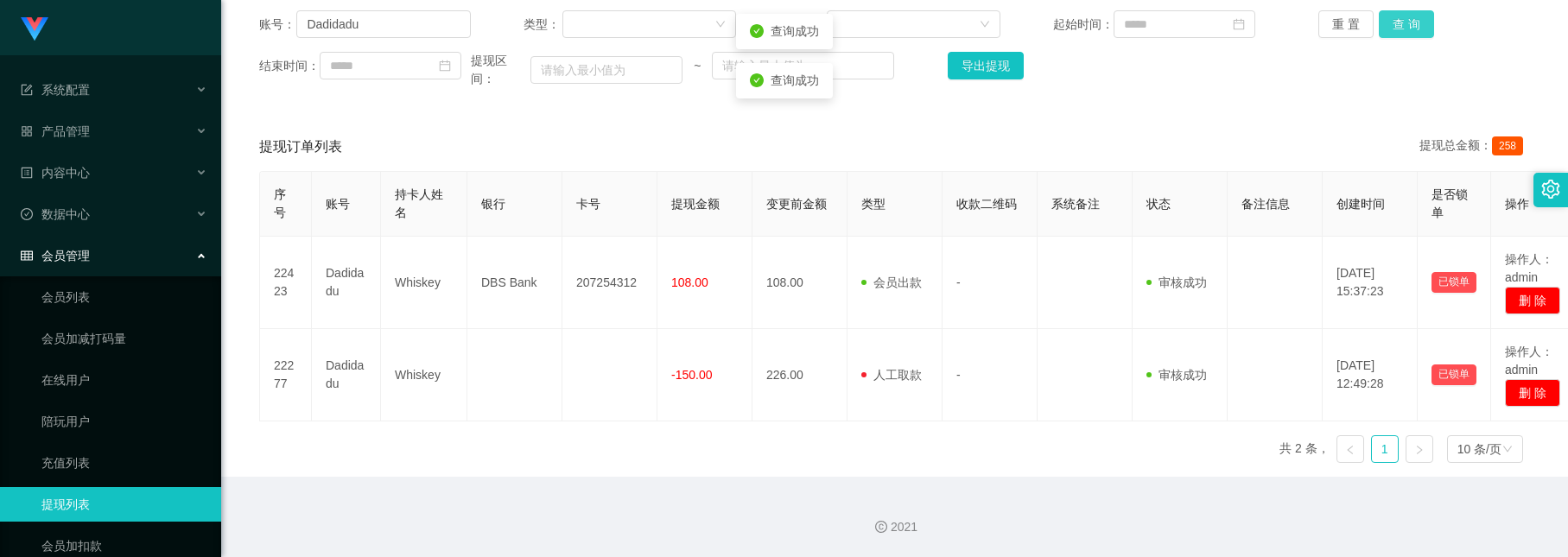
click at [1382, 11] on button "查 询" at bounding box center [1407, 24] width 55 height 28
click at [1379, 10] on button "查 询" at bounding box center [1407, 24] width 55 height 28
click at [1332, 73] on div "结束时间： 提现区间： ~ 导出提现" at bounding box center [894, 69] width 1271 height 37
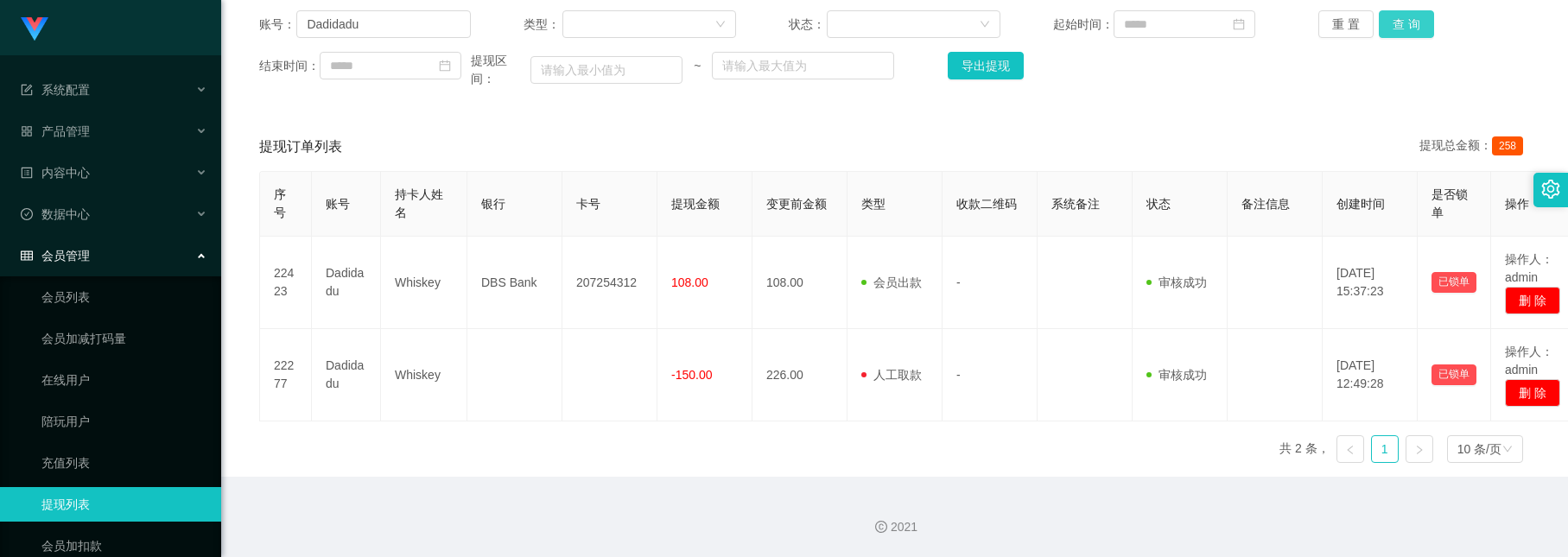
click at [1393, 18] on button "查 询" at bounding box center [1407, 24] width 55 height 28
click at [1395, 10] on button "查 询" at bounding box center [1407, 24] width 55 height 28
click at [1397, 14] on button "查 询" at bounding box center [1407, 24] width 55 height 28
click at [1397, 14] on div "重 置 查 询" at bounding box center [1424, 24] width 211 height 28
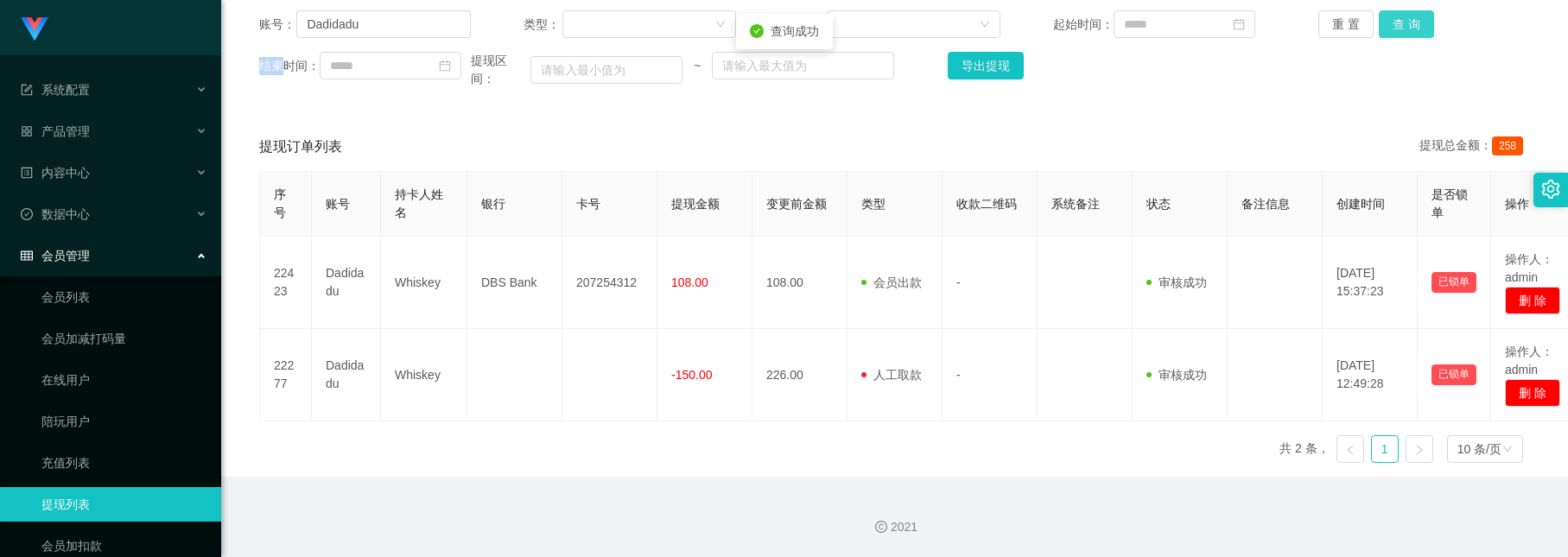
click at [1397, 14] on button "查 询" at bounding box center [1407, 24] width 55 height 28
click at [1397, 14] on div "账号： Dadidadu 类型： 状态： 起始时间： 重 置 查 询 结束时间： 提现区间： ~ 导出提现 提现订单列表 提现总金额： 258 序号 账号 持…" at bounding box center [894, 224] width 1305 height 505
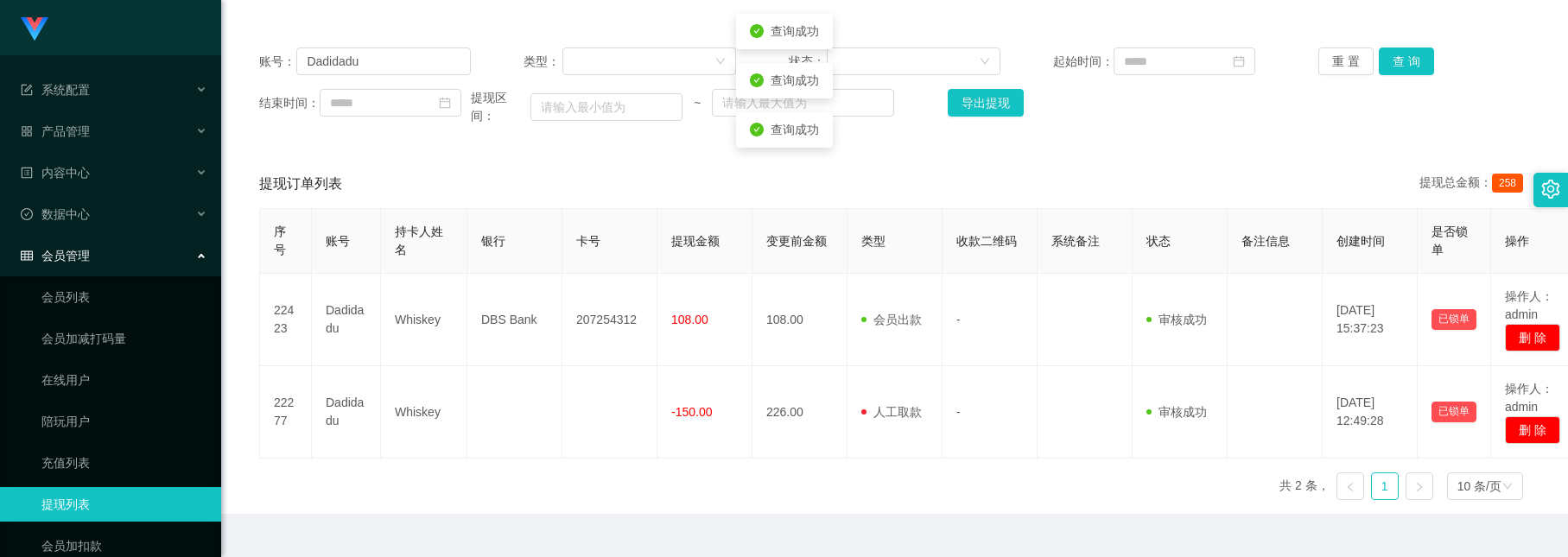
click at [1286, 161] on div "账号： Dadidadu 类型： 状态： 起始时间： 重 置 查 询 结束时间： 提现区间： ~ 导出提现 提现订单列表 提现总金额： 258 序号 账号 持…" at bounding box center [894, 273] width 1305 height 484
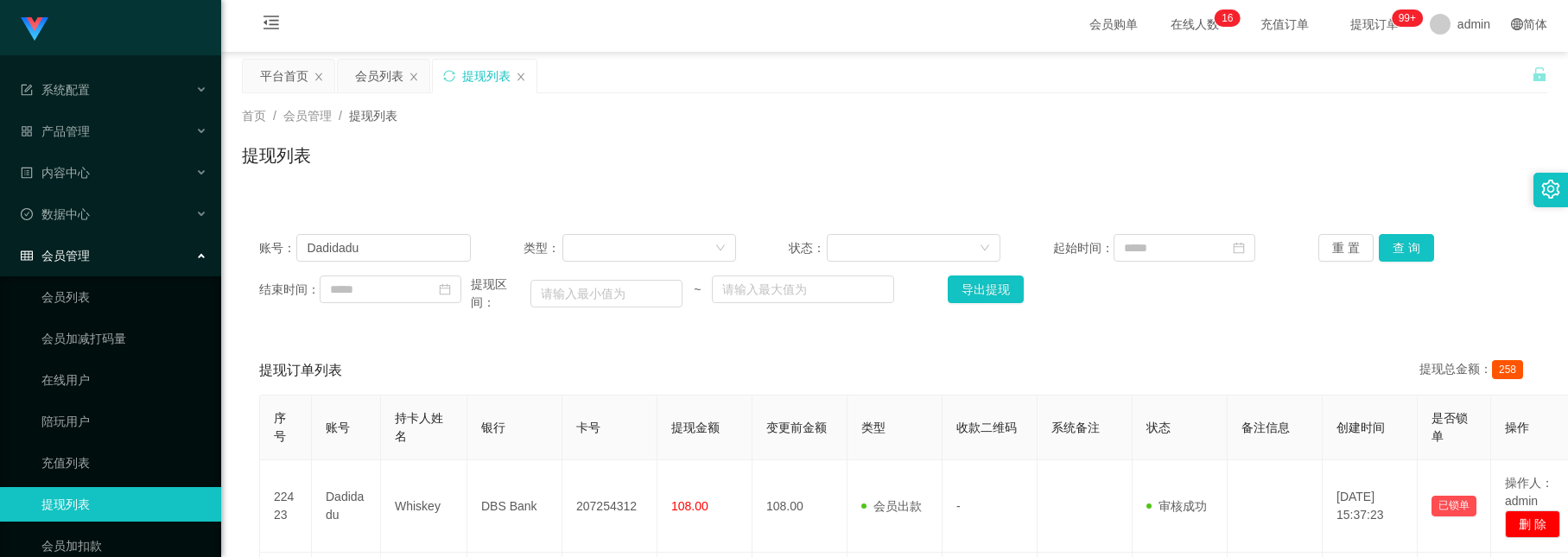
scroll to position [0, 0]
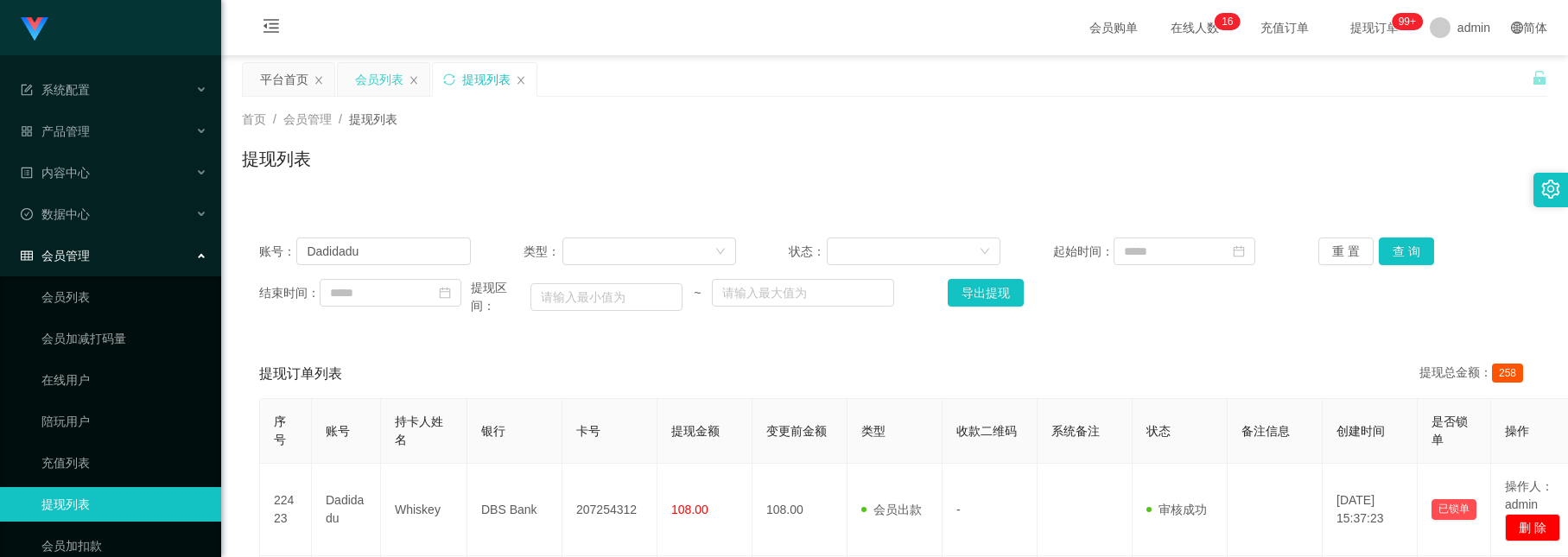
click at [387, 80] on div "会员列表" at bounding box center [378, 79] width 48 height 33
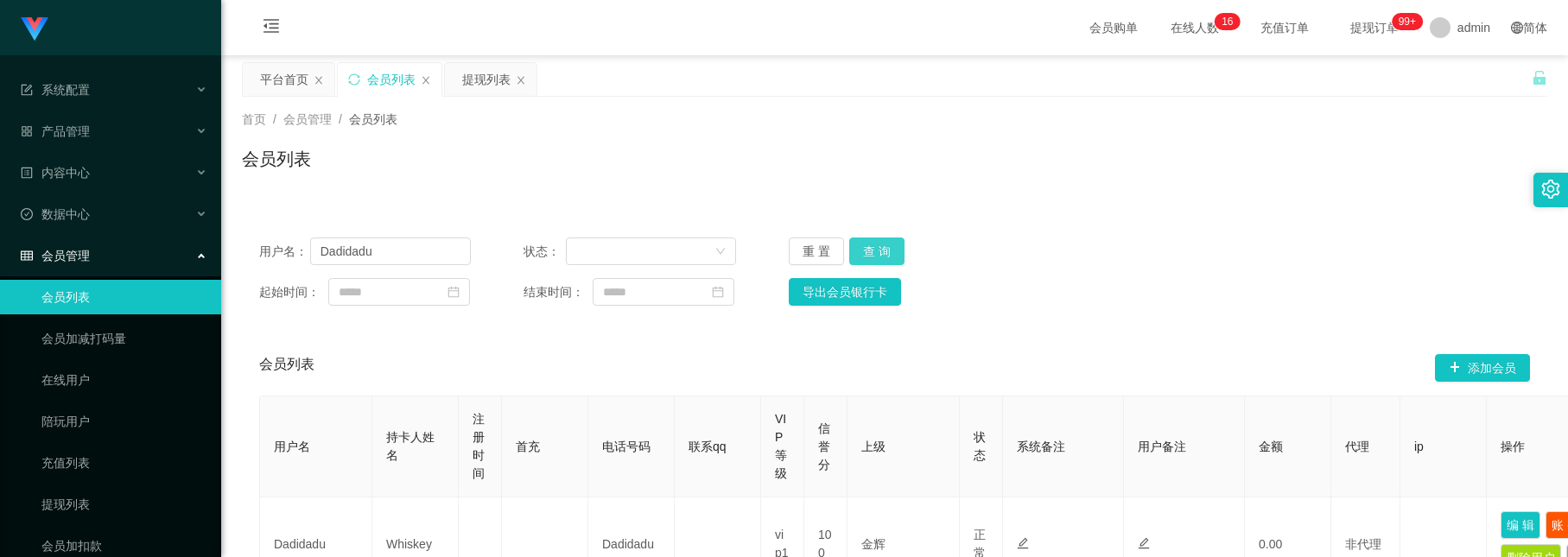
click at [867, 242] on button "查 询" at bounding box center [877, 251] width 55 height 28
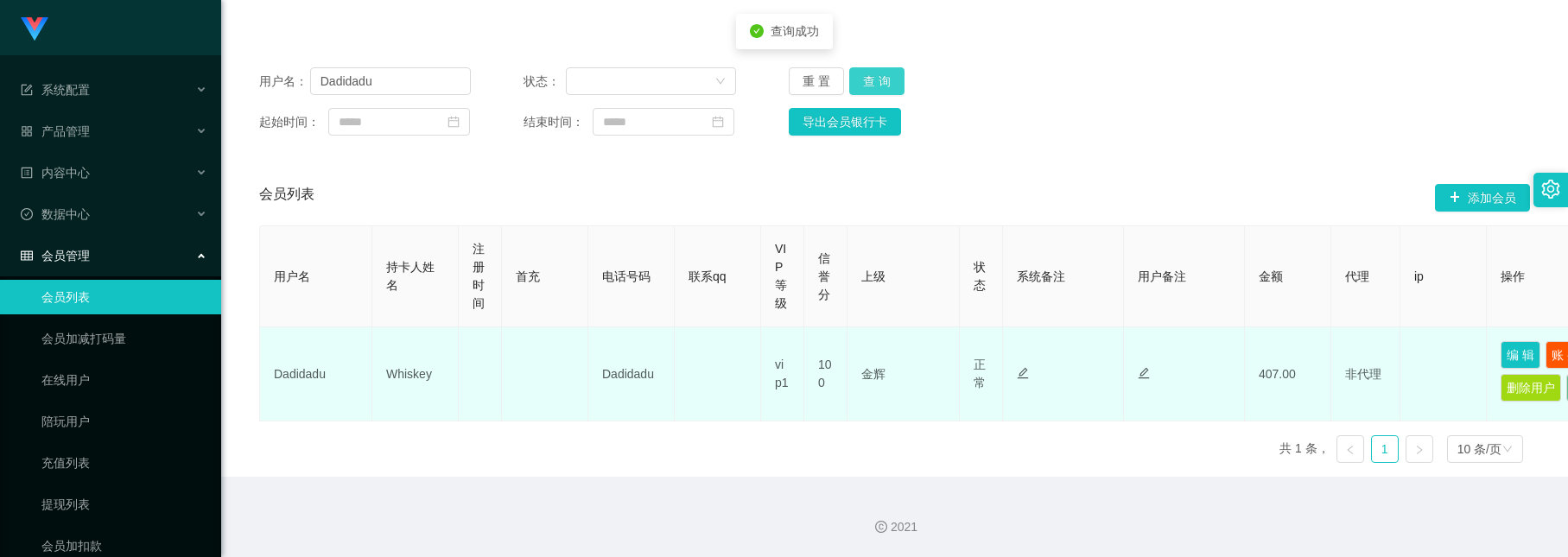
scroll to position [204, 0]
click at [1527, 341] on button "编 辑" at bounding box center [1521, 355] width 40 height 28
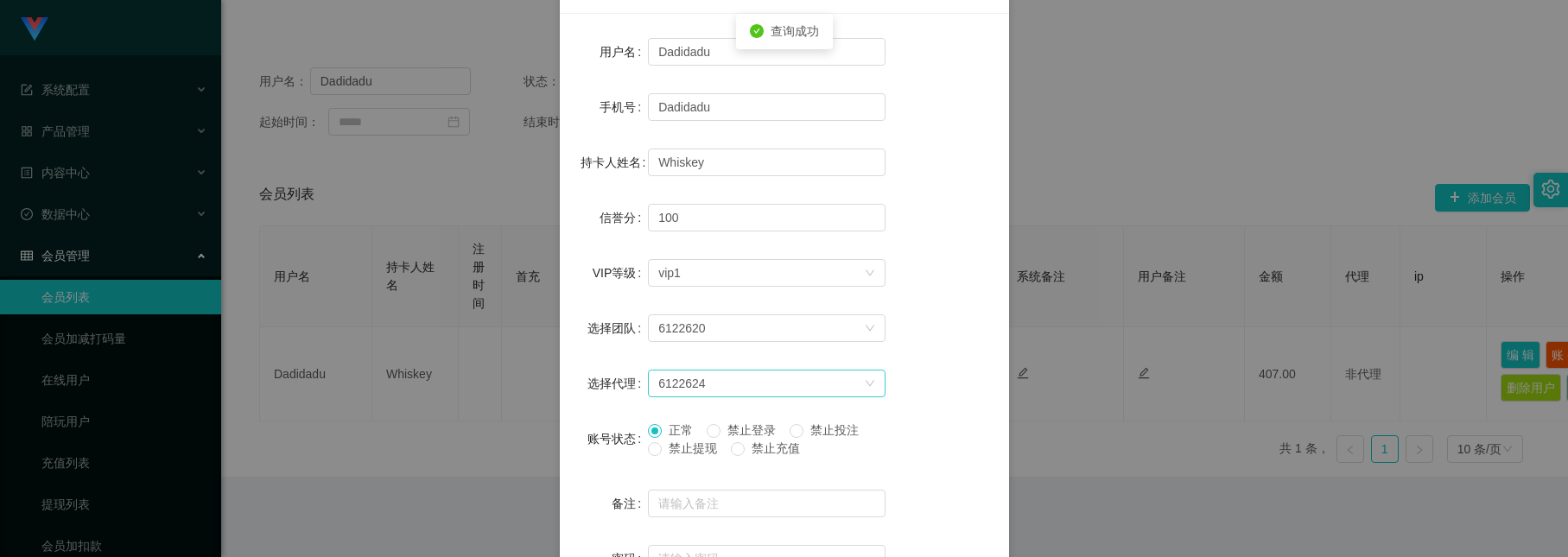
scroll to position [259, 0]
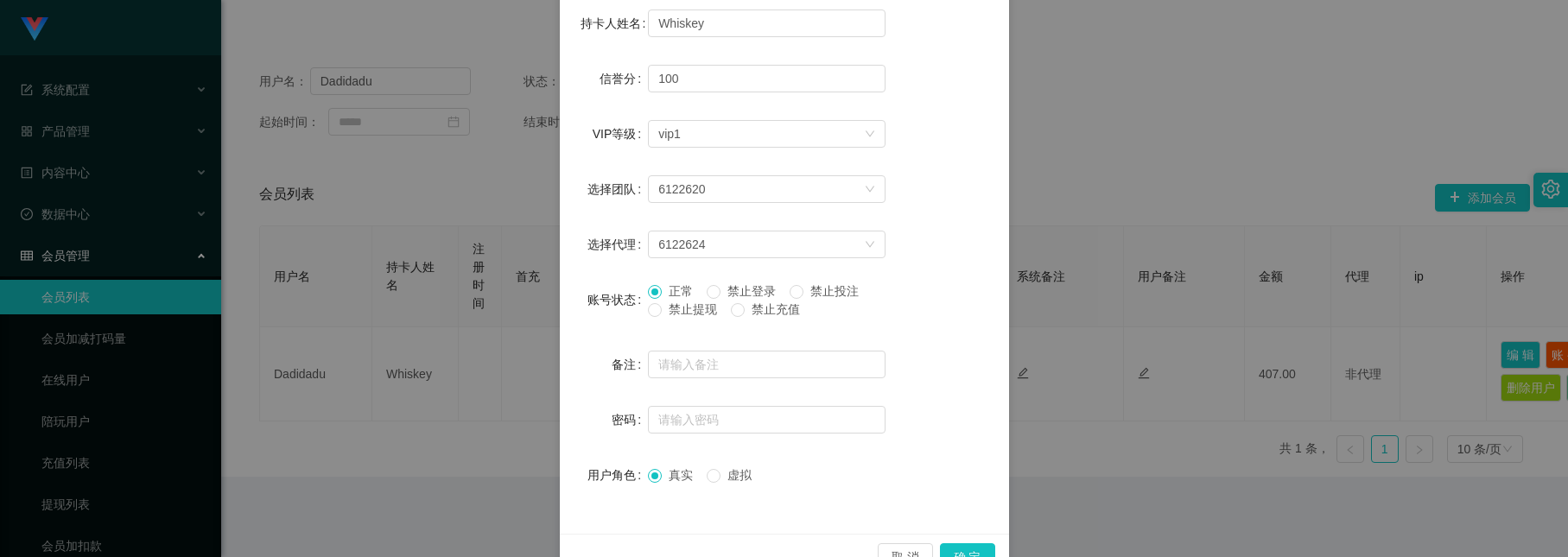
click at [807, 291] on span "禁止投注" at bounding box center [834, 291] width 62 height 14
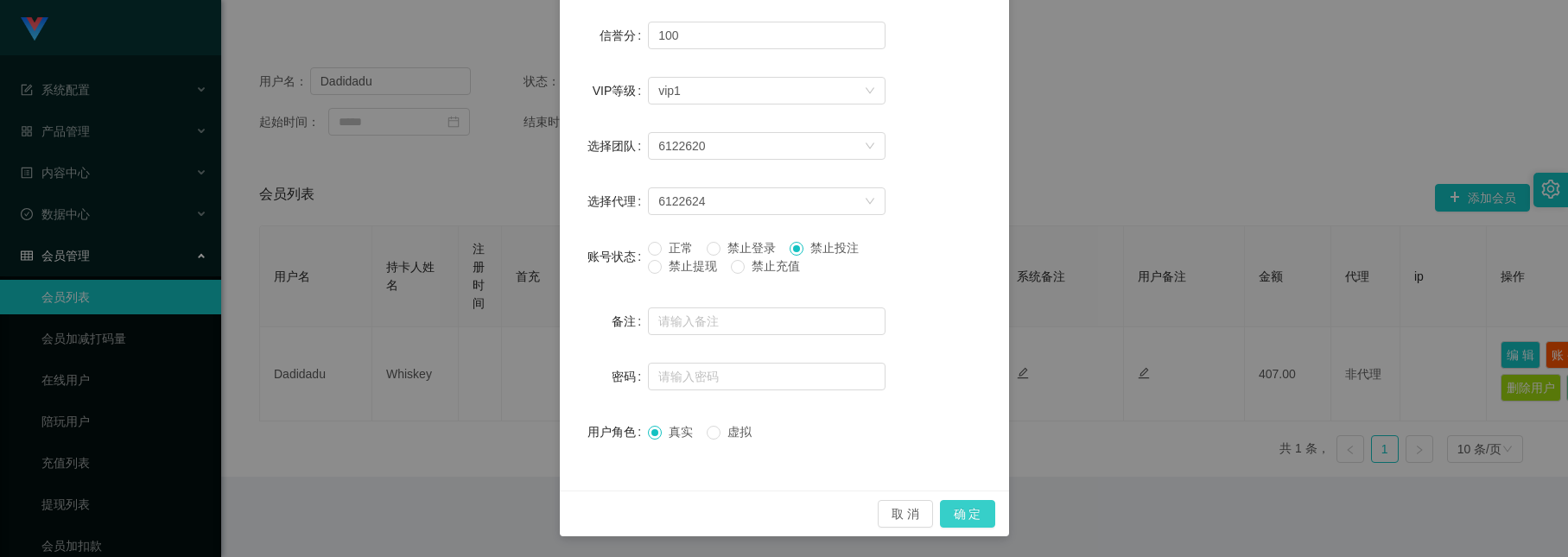
click at [967, 516] on button "确 定" at bounding box center [967, 514] width 55 height 28
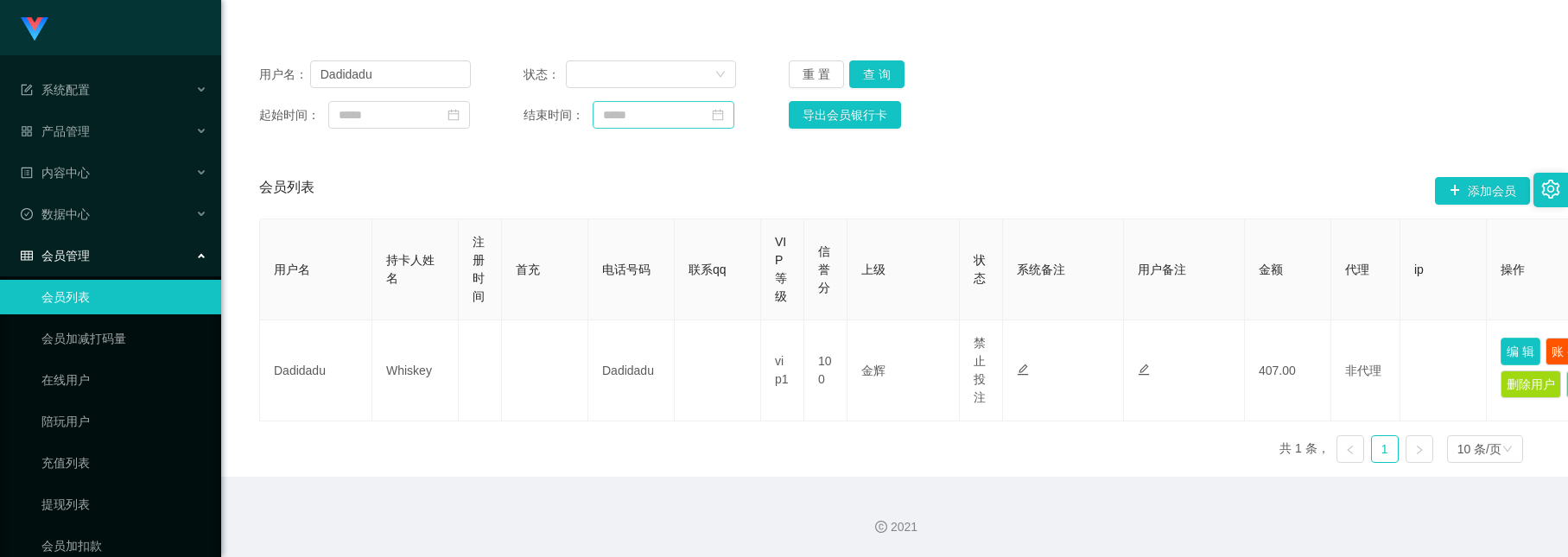
scroll to position [0, 0]
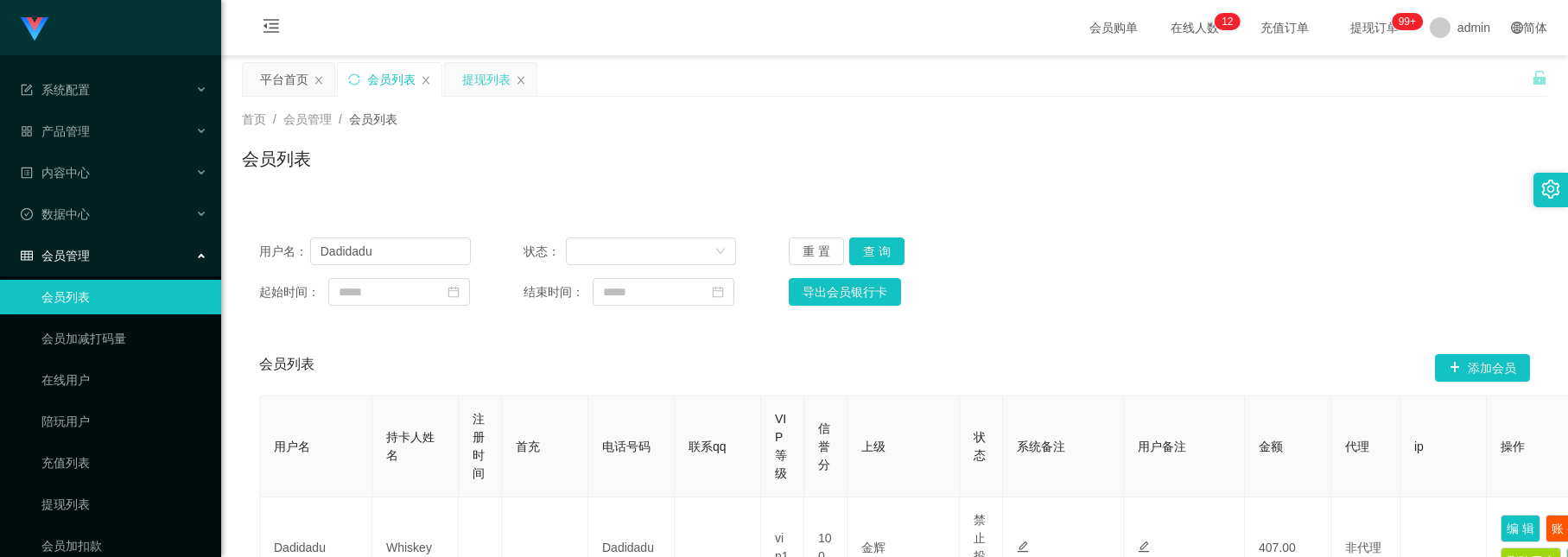
click at [472, 83] on div "提现列表" at bounding box center [486, 79] width 48 height 33
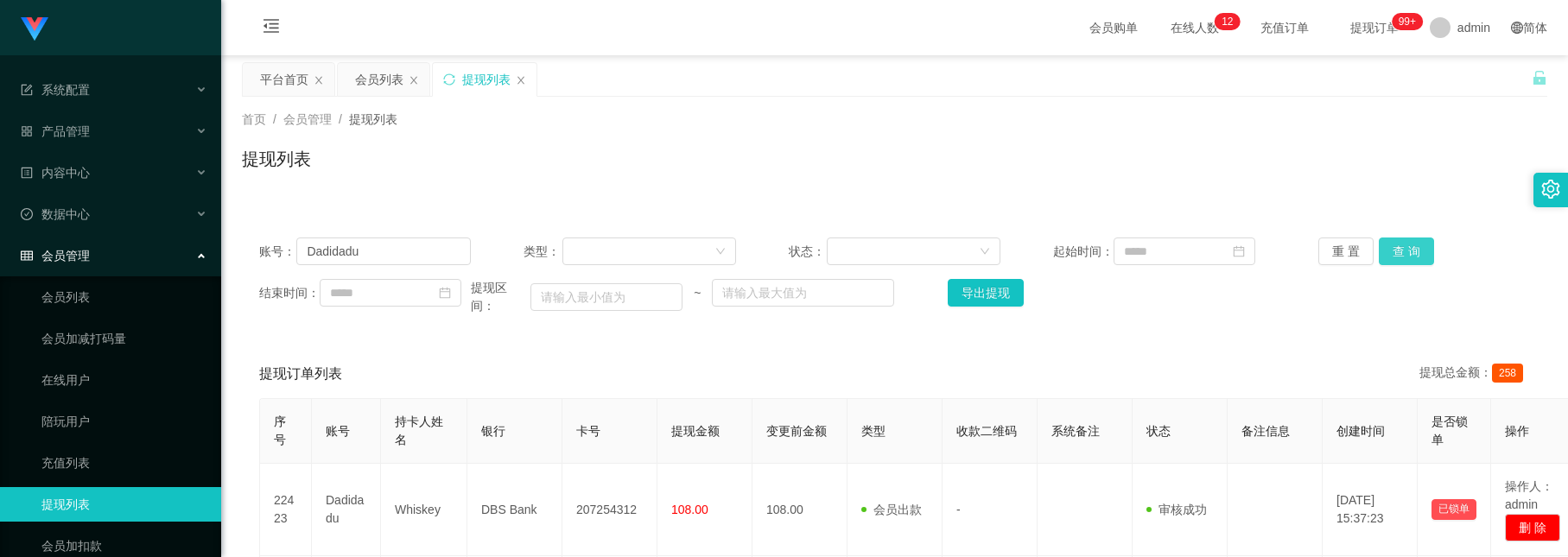
click at [1393, 252] on button "查 询" at bounding box center [1407, 251] width 55 height 28
click at [1393, 252] on div "重 置 查 询" at bounding box center [1424, 251] width 211 height 28
click at [1393, 252] on button "查 询" at bounding box center [1407, 251] width 55 height 28
click at [1393, 252] on div "重 置 查 询" at bounding box center [1424, 251] width 211 height 28
click at [1393, 252] on button "查 询" at bounding box center [1407, 251] width 55 height 28
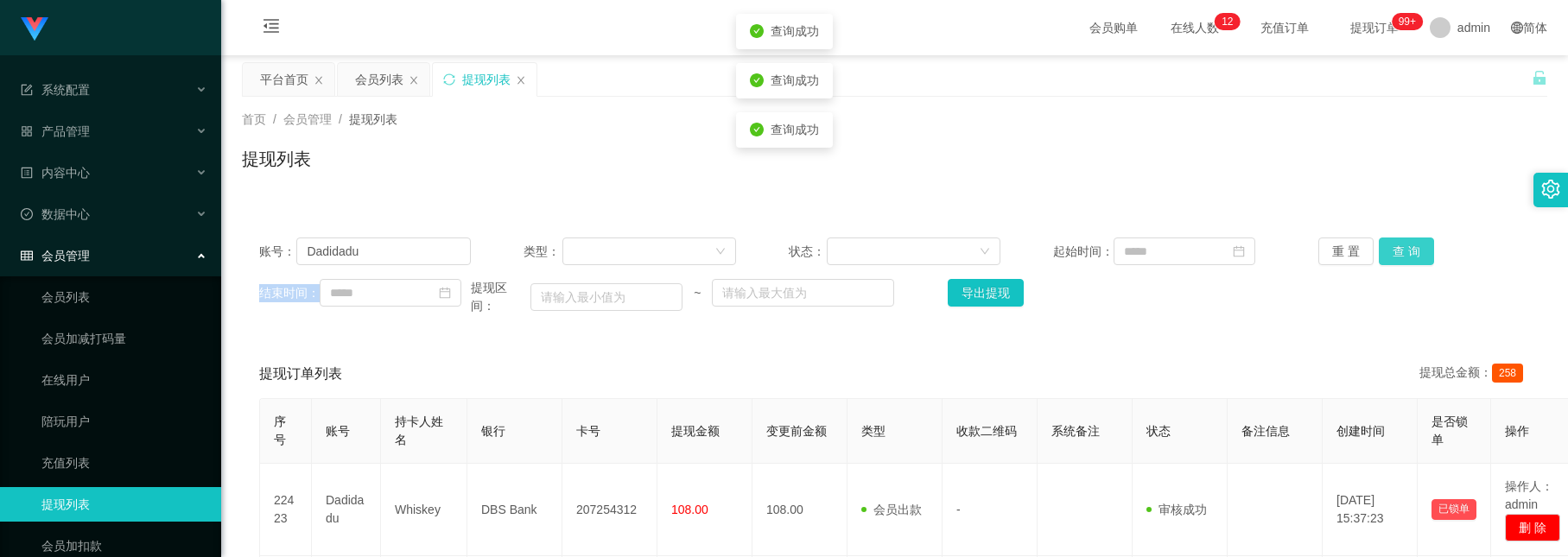
scroll to position [129, 0]
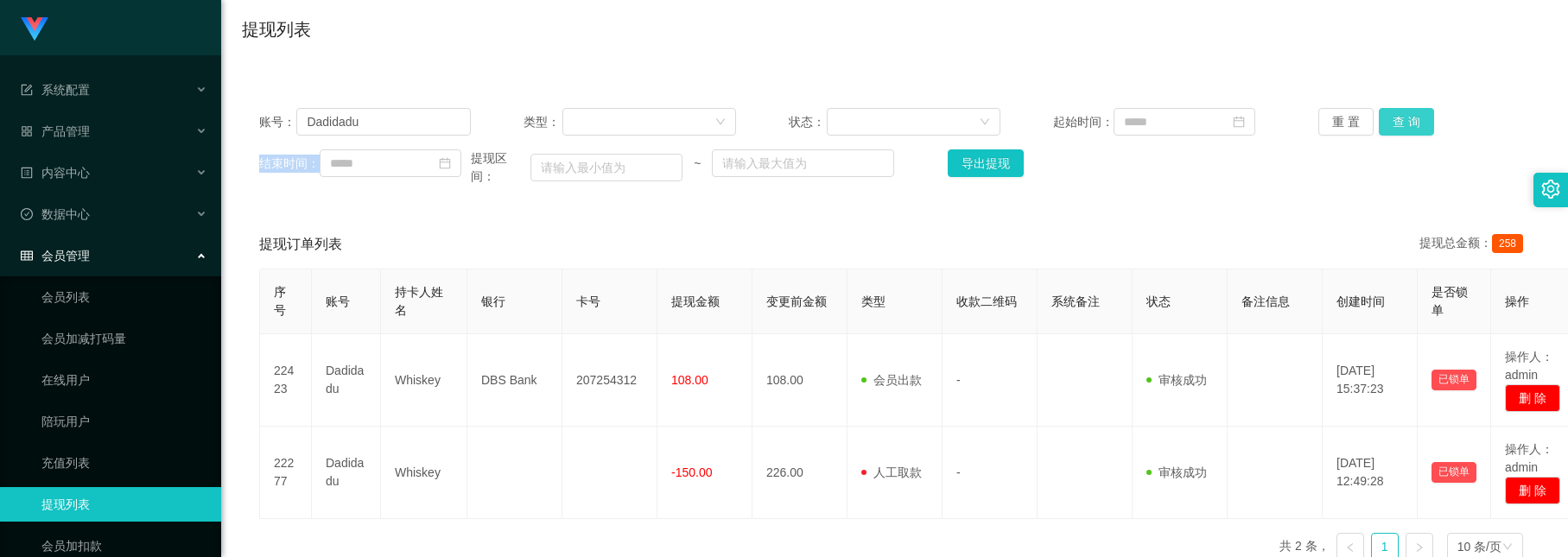
click at [1403, 115] on button "查 询" at bounding box center [1407, 121] width 55 height 28
click at [774, 229] on div "提现订单列表 提现总金额： 258" at bounding box center [894, 244] width 1271 height 48
click at [1400, 113] on button "查 询" at bounding box center [1407, 121] width 55 height 28
click at [1395, 125] on button "查 询" at bounding box center [1407, 121] width 55 height 28
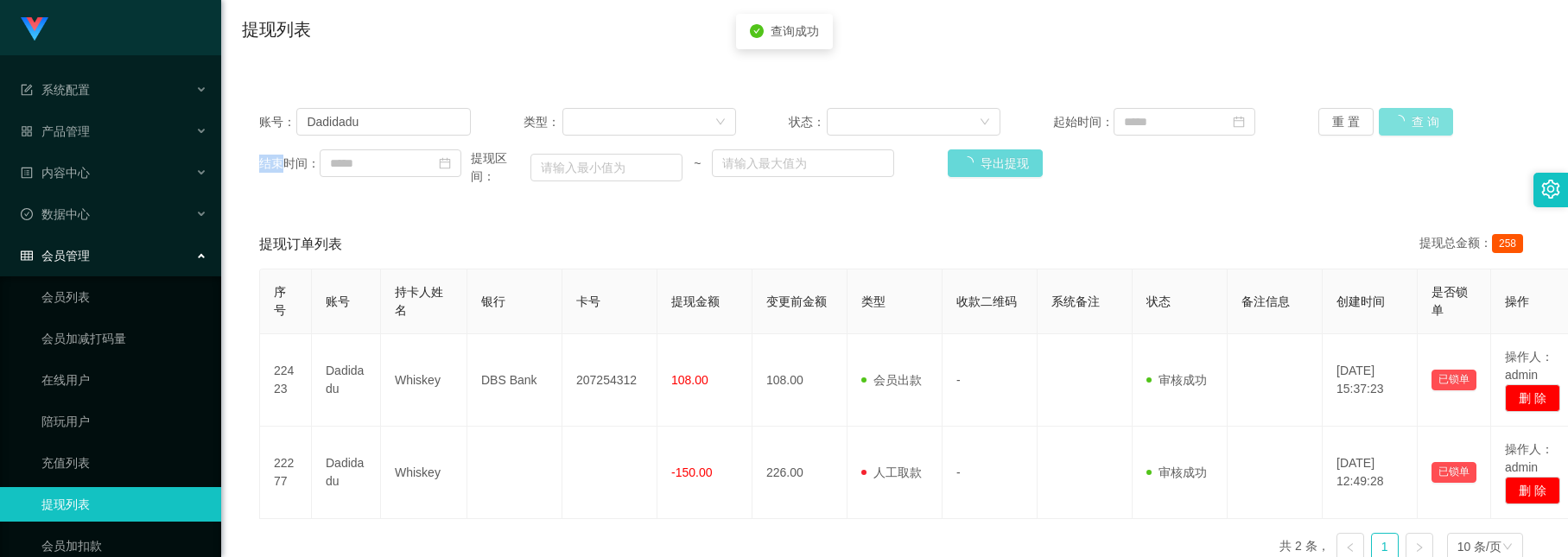
click at [1395, 125] on div "重 置 查 询" at bounding box center [1424, 121] width 211 height 28
click at [1395, 125] on button "查 询" at bounding box center [1416, 121] width 74 height 28
click at [1395, 125] on div "重 置 查 询" at bounding box center [1424, 121] width 211 height 28
click at [1419, 112] on button "查 询" at bounding box center [1407, 121] width 55 height 28
click at [1408, 124] on button "查 询" at bounding box center [1407, 121] width 55 height 28
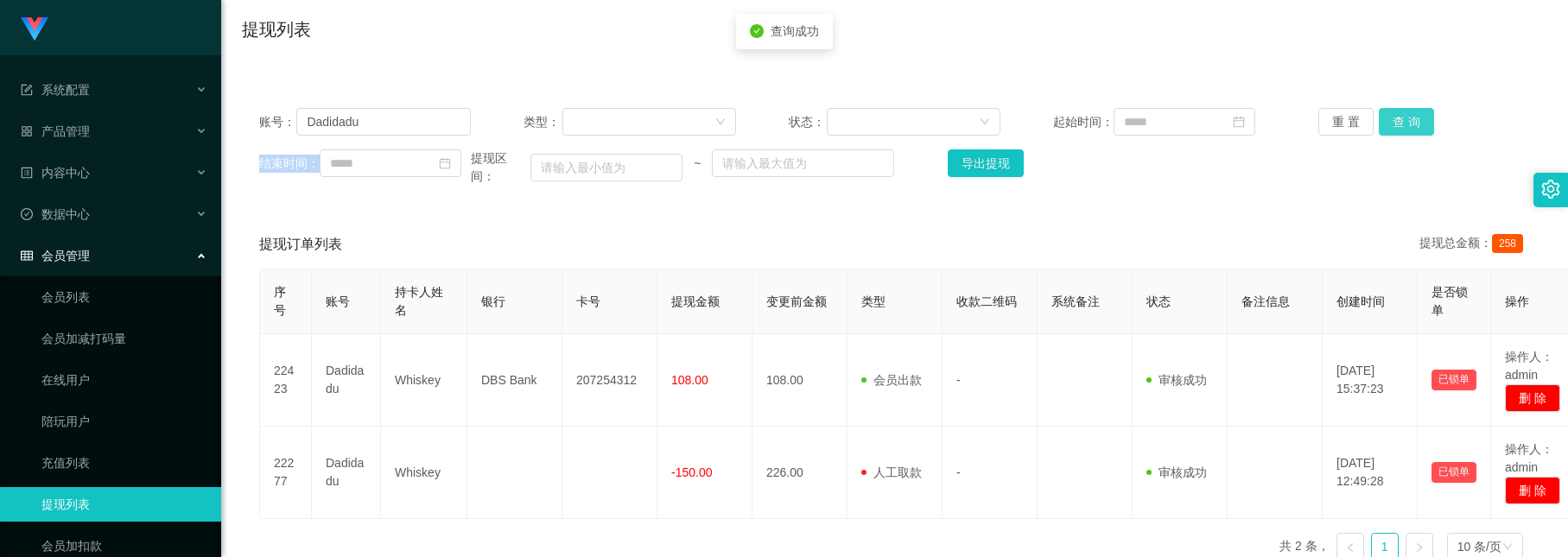
click at [1408, 124] on button "查 询" at bounding box center [1407, 121] width 55 height 28
click at [1408, 124] on div "重 置 查 询" at bounding box center [1424, 121] width 211 height 28
click at [1408, 124] on button "查 询" at bounding box center [1407, 121] width 55 height 28
click at [1408, 124] on div "重 置 查 询" at bounding box center [1424, 121] width 211 height 28
click at [1408, 124] on button "查 询" at bounding box center [1416, 121] width 74 height 28
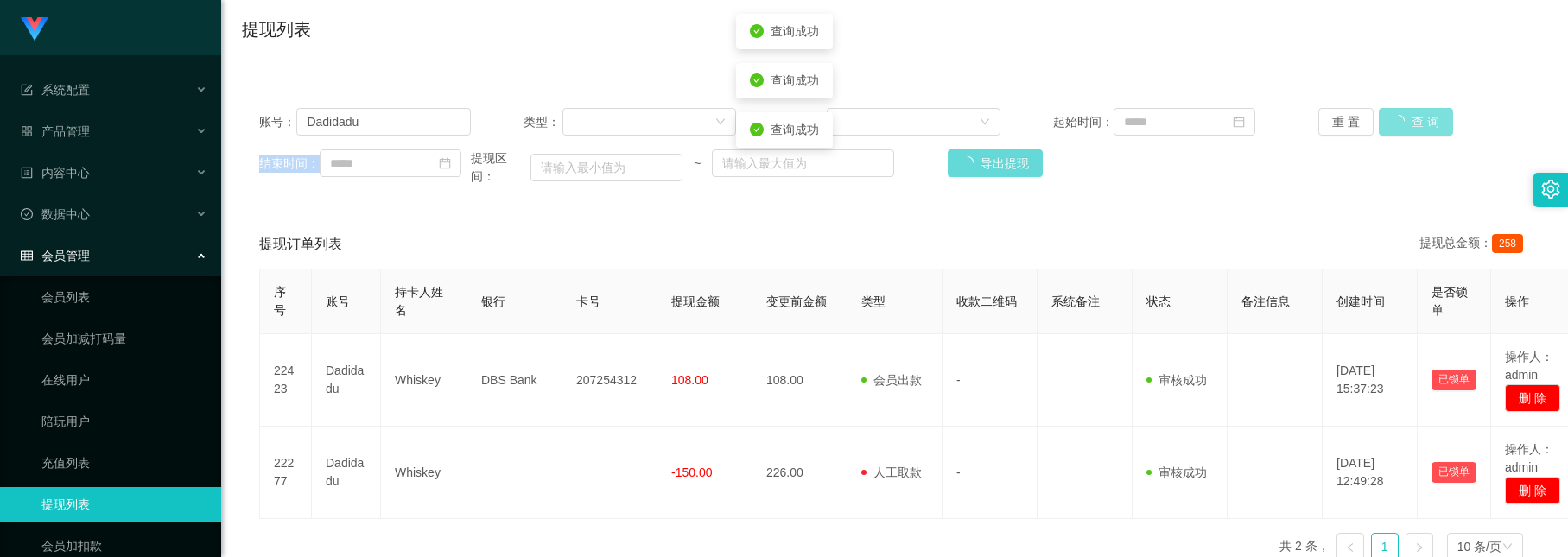
click at [1408, 124] on div "重 置 查 询" at bounding box center [1424, 121] width 211 height 28
click at [1408, 124] on button "查 询" at bounding box center [1407, 121] width 55 height 28
click at [1408, 124] on div "重 置 查 询" at bounding box center [1424, 121] width 211 height 28
click at [1408, 124] on button "查 询" at bounding box center [1407, 121] width 55 height 28
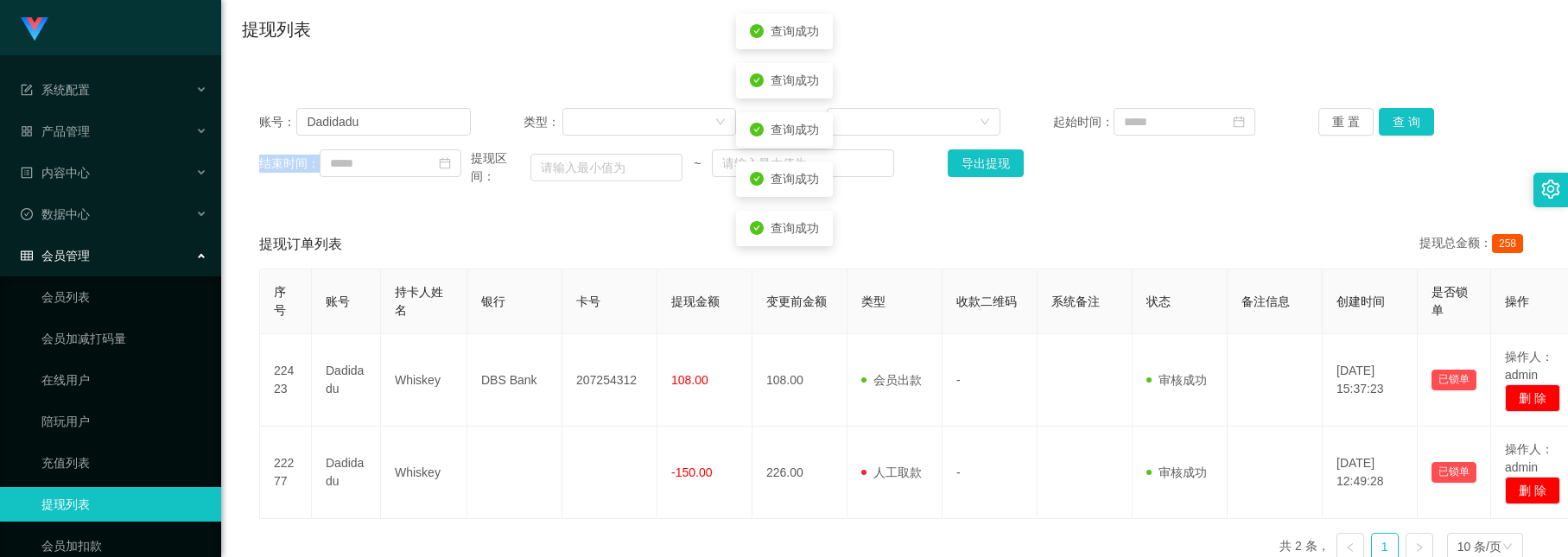
click at [1408, 124] on div "重 置 查 询" at bounding box center [1424, 121] width 211 height 28
click at [1408, 124] on button "查 询" at bounding box center [1407, 121] width 55 height 28
click at [1408, 124] on button "查 询" at bounding box center [1416, 121] width 74 height 28
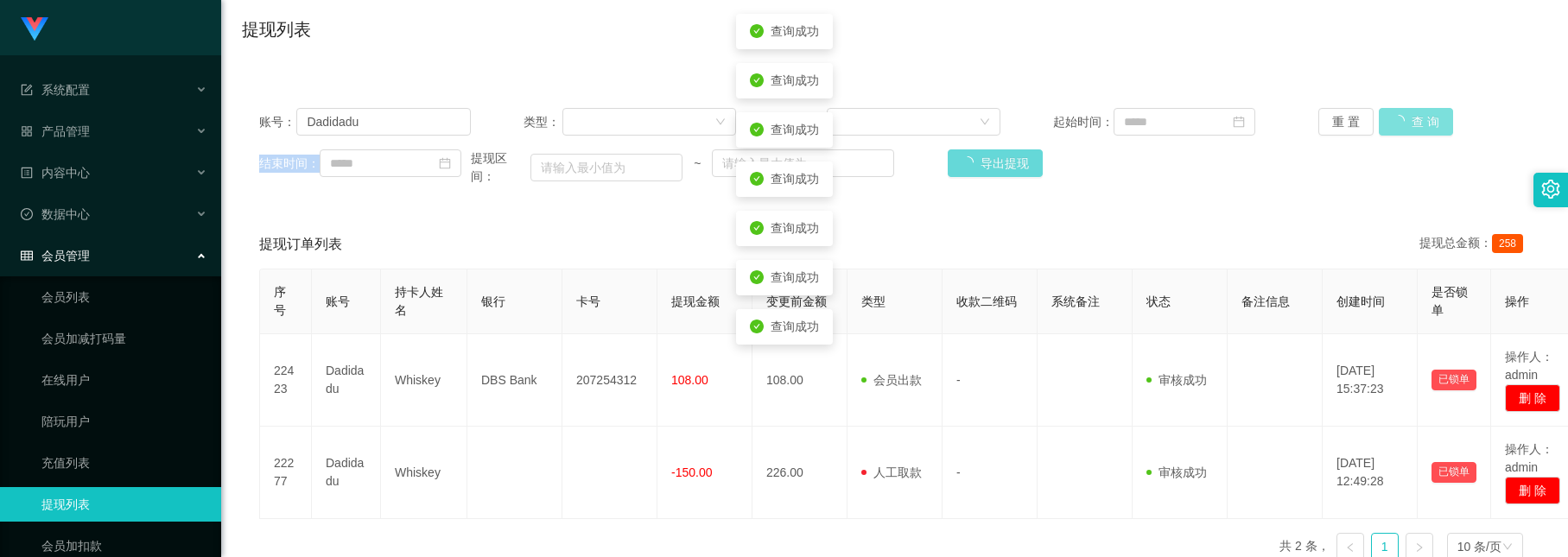
click at [1408, 124] on div "重 置 查 询" at bounding box center [1424, 121] width 211 height 28
click at [1408, 124] on button "查 询" at bounding box center [1407, 121] width 55 height 28
click at [1408, 124] on div "重 置 查 询" at bounding box center [1424, 121] width 211 height 28
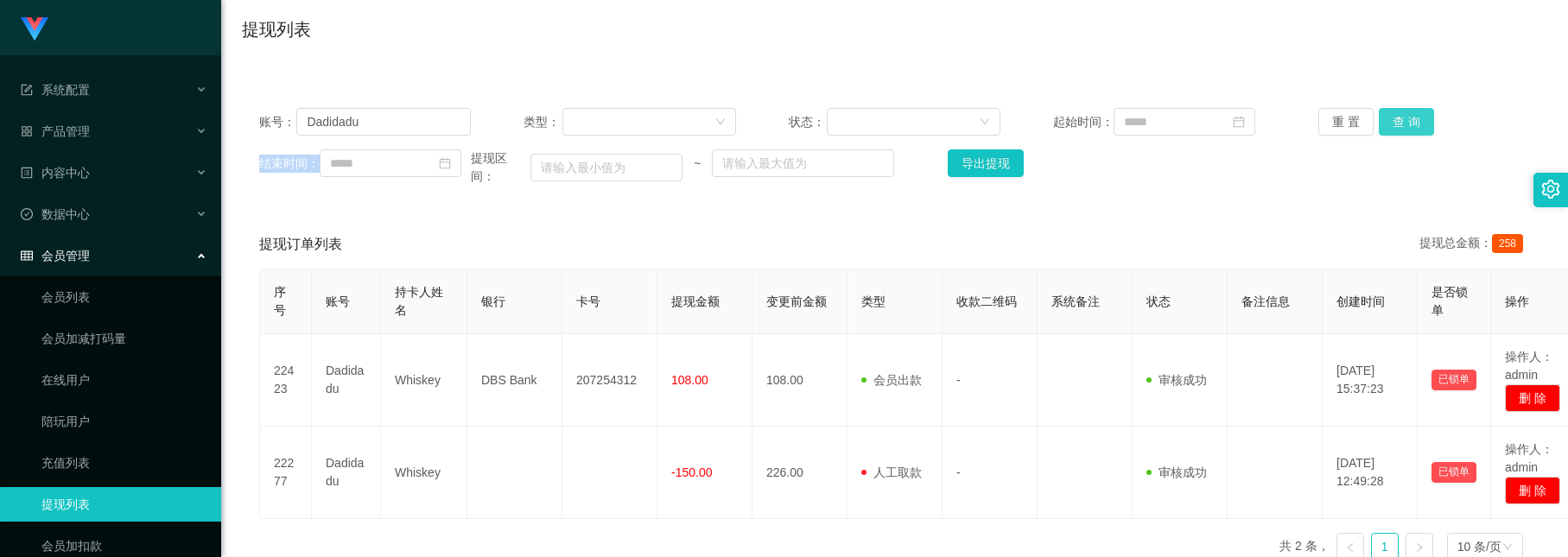
click at [1393, 113] on button "查 询" at bounding box center [1407, 121] width 55 height 28
click at [1393, 113] on div "重 置 查 询" at bounding box center [1424, 121] width 211 height 28
click at [1393, 113] on button "查 询" at bounding box center [1416, 121] width 74 height 28
click at [1393, 113] on div "重 置 查 询" at bounding box center [1424, 121] width 211 height 28
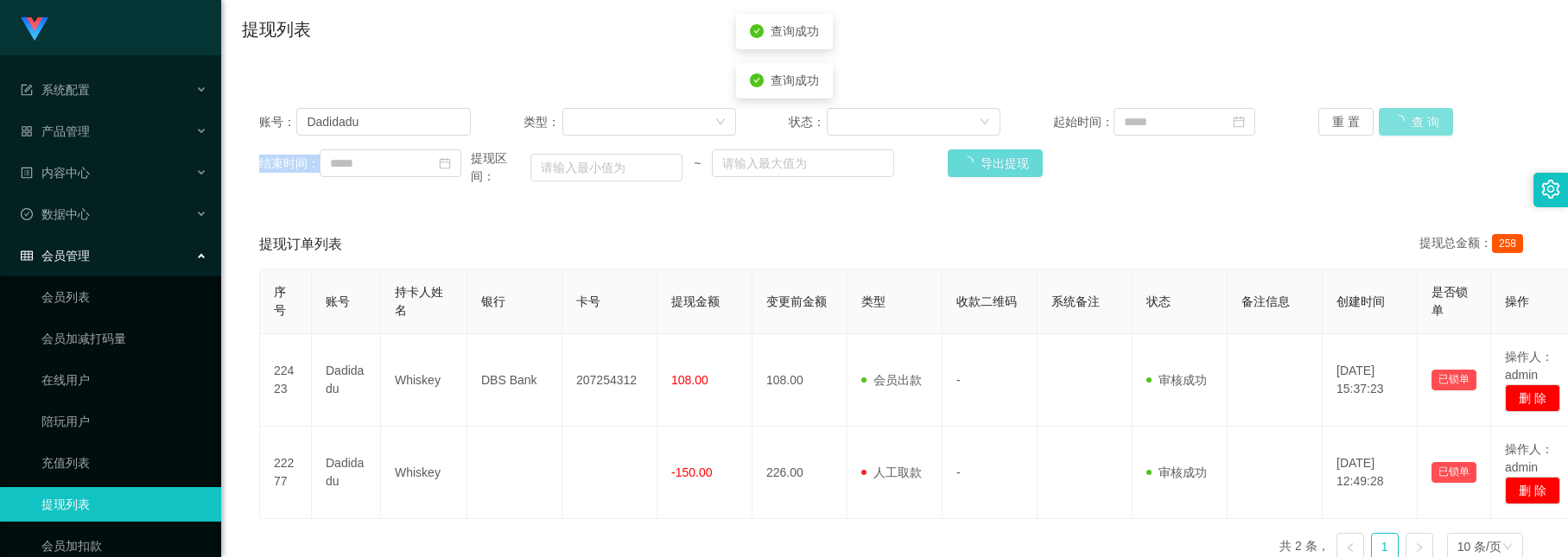
click at [1393, 113] on button "查 询" at bounding box center [1416, 121] width 74 height 28
click at [1393, 113] on div "重 置 查 询" at bounding box center [1424, 121] width 211 height 28
click at [1393, 113] on button "查 询" at bounding box center [1407, 121] width 55 height 28
click at [1393, 113] on div "重 置 查 询" at bounding box center [1424, 121] width 211 height 28
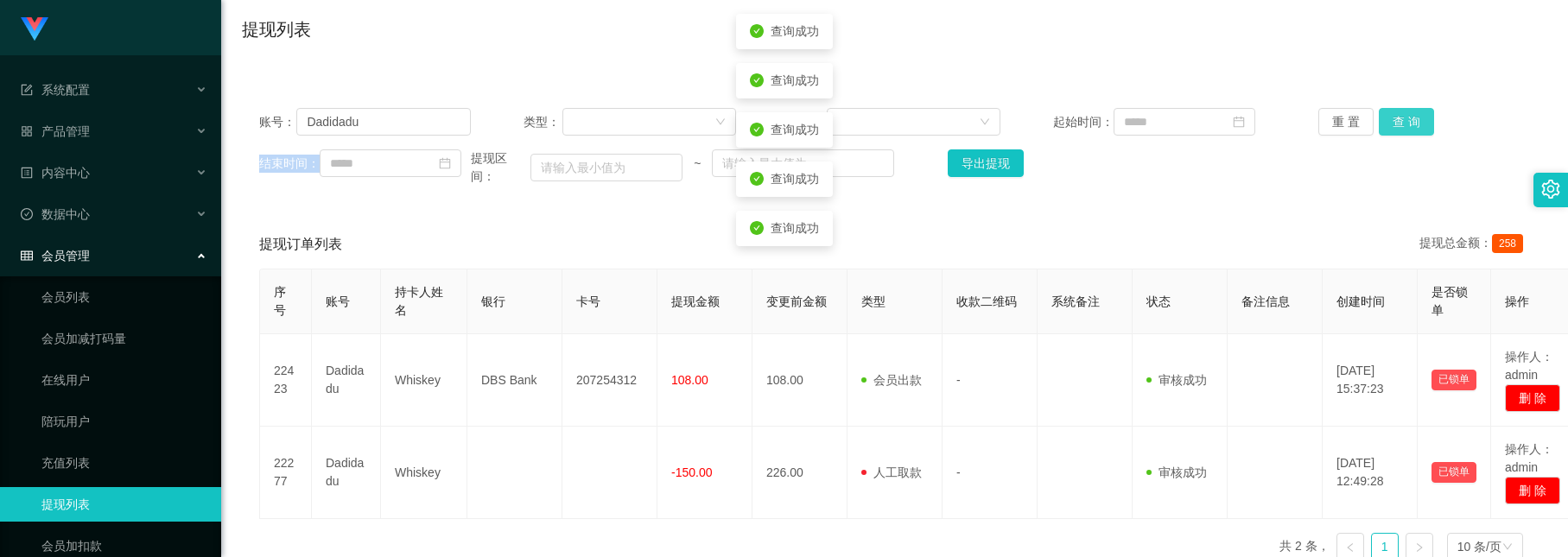
click at [1393, 113] on button "查 询" at bounding box center [1407, 121] width 55 height 28
click at [1393, 113] on div "重 置 查 询" at bounding box center [1424, 121] width 211 height 28
click at [1393, 113] on button "查 询" at bounding box center [1407, 121] width 55 height 28
click at [1393, 113] on div "重 置 查 询" at bounding box center [1424, 121] width 211 height 28
click at [1393, 113] on button "查 询" at bounding box center [1416, 121] width 74 height 28
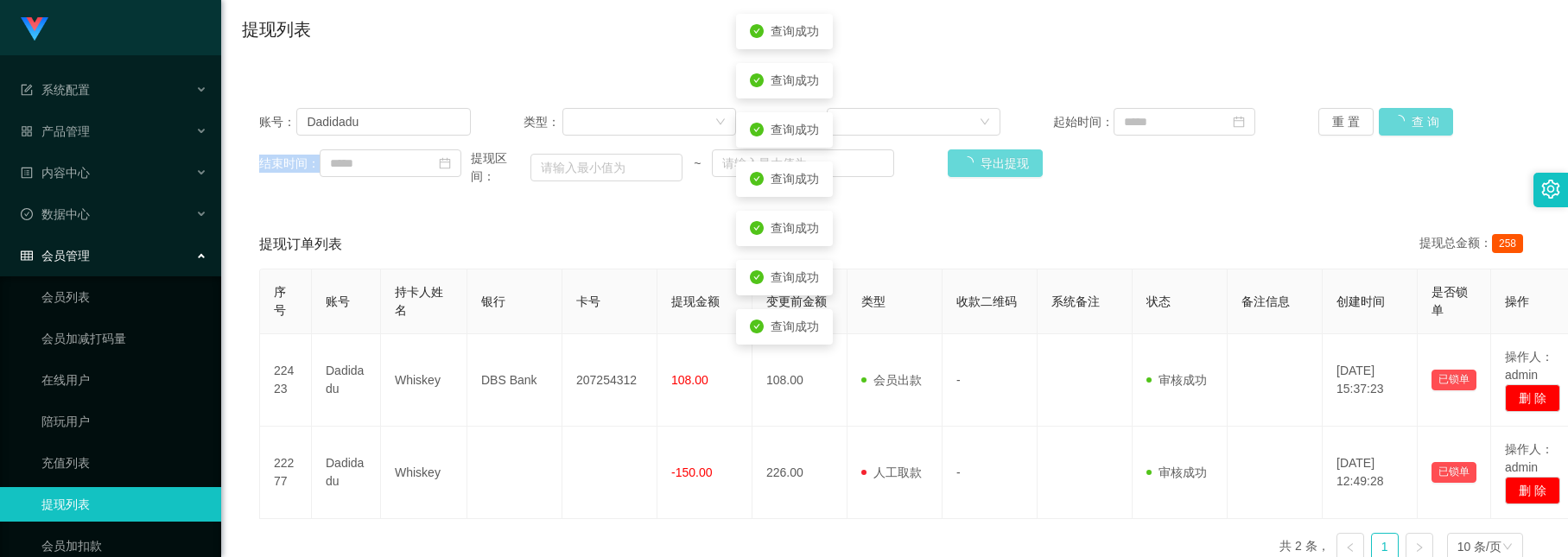
click at [1393, 113] on div "重 置 查 询" at bounding box center [1424, 121] width 211 height 28
click at [1393, 113] on button "查 询" at bounding box center [1407, 121] width 55 height 28
click at [1393, 113] on div "重 置 查 询" at bounding box center [1424, 121] width 211 height 28
click at [1393, 113] on button "查 询" at bounding box center [1407, 121] width 55 height 28
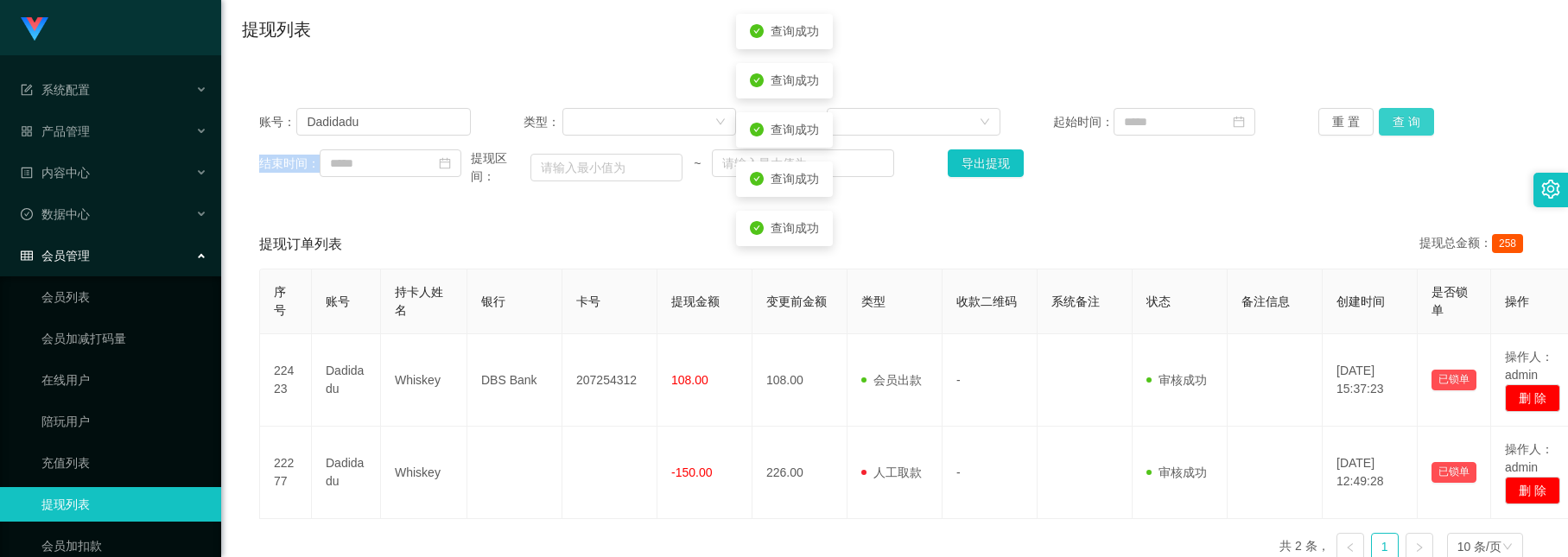
click at [1393, 113] on button "查 询" at bounding box center [1407, 121] width 55 height 28
click at [1398, 115] on button "查 询" at bounding box center [1407, 121] width 55 height 28
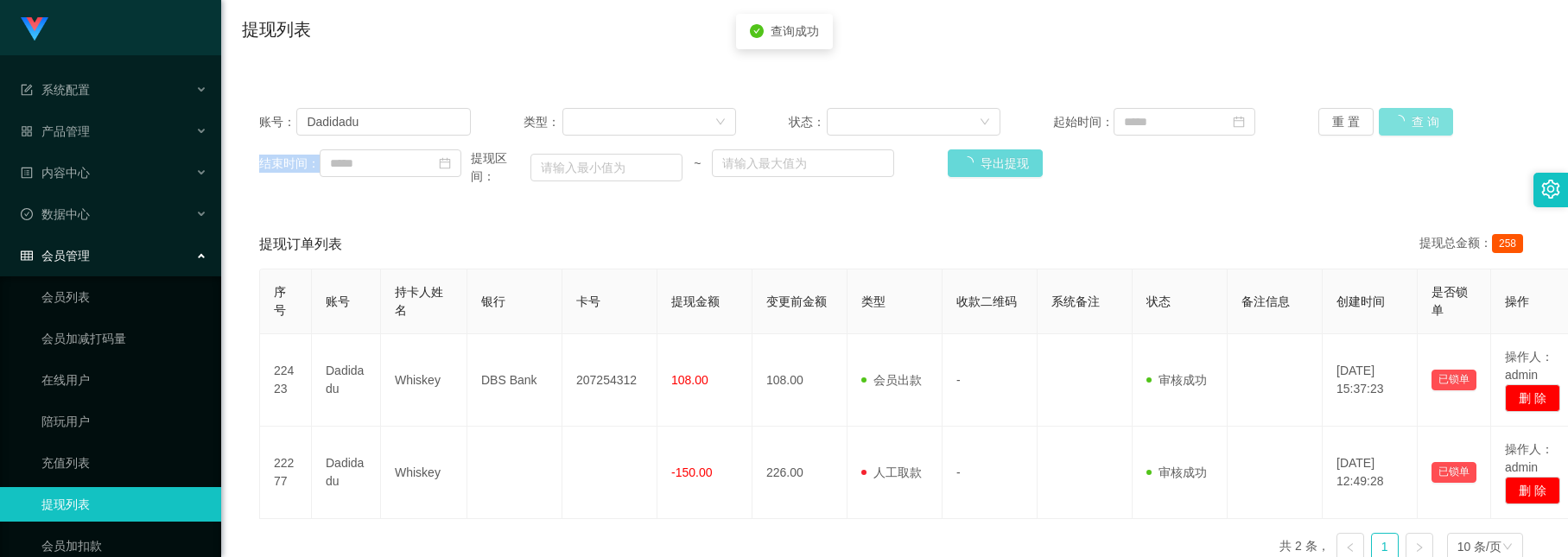
click at [1398, 115] on div "重 置 查 询" at bounding box center [1424, 121] width 211 height 28
click at [1398, 115] on button "查 询" at bounding box center [1407, 121] width 55 height 28
click at [1398, 115] on div "重 置 查 询" at bounding box center [1424, 121] width 211 height 28
click at [1408, 115] on button "查 询" at bounding box center [1407, 121] width 55 height 28
click at [1416, 122] on button "查 询" at bounding box center [1407, 121] width 55 height 28
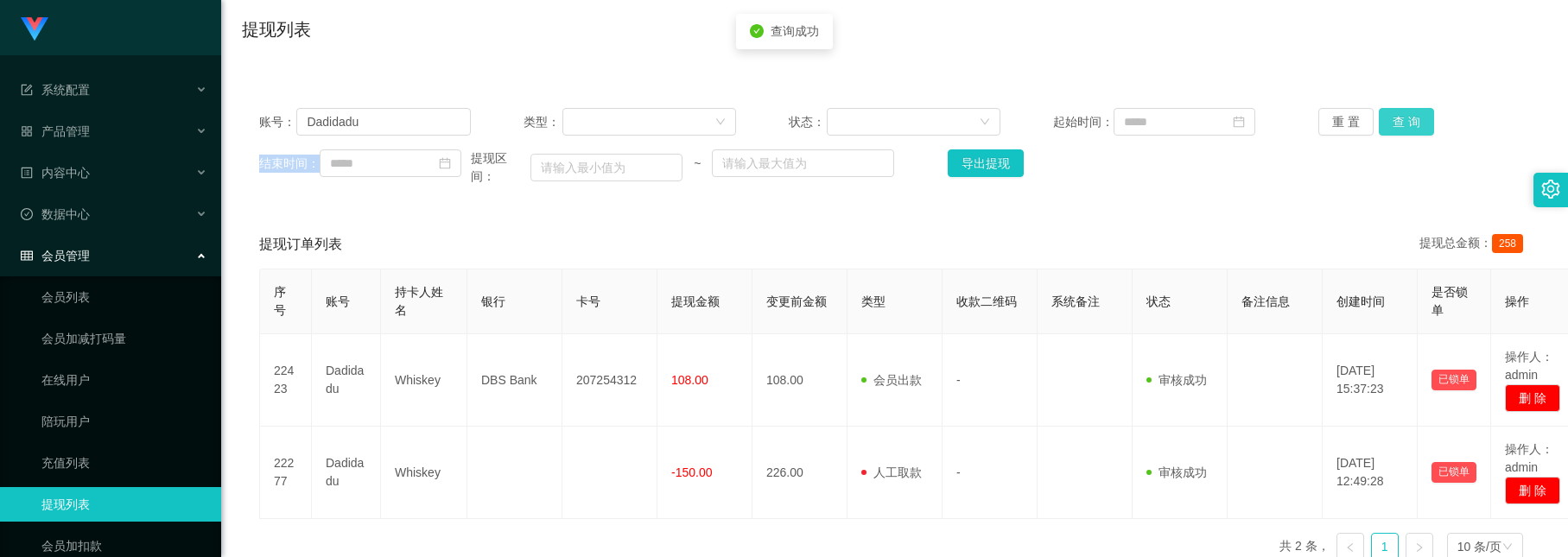
click at [1416, 122] on button "查 询" at bounding box center [1407, 121] width 55 height 28
click at [1415, 122] on button "查 询" at bounding box center [1407, 121] width 55 height 28
click at [1332, 186] on div "结束时间： 提现区间： ~ 导出提现" at bounding box center [894, 167] width 1271 height 37
click at [1387, 124] on button "查 询" at bounding box center [1407, 121] width 55 height 28
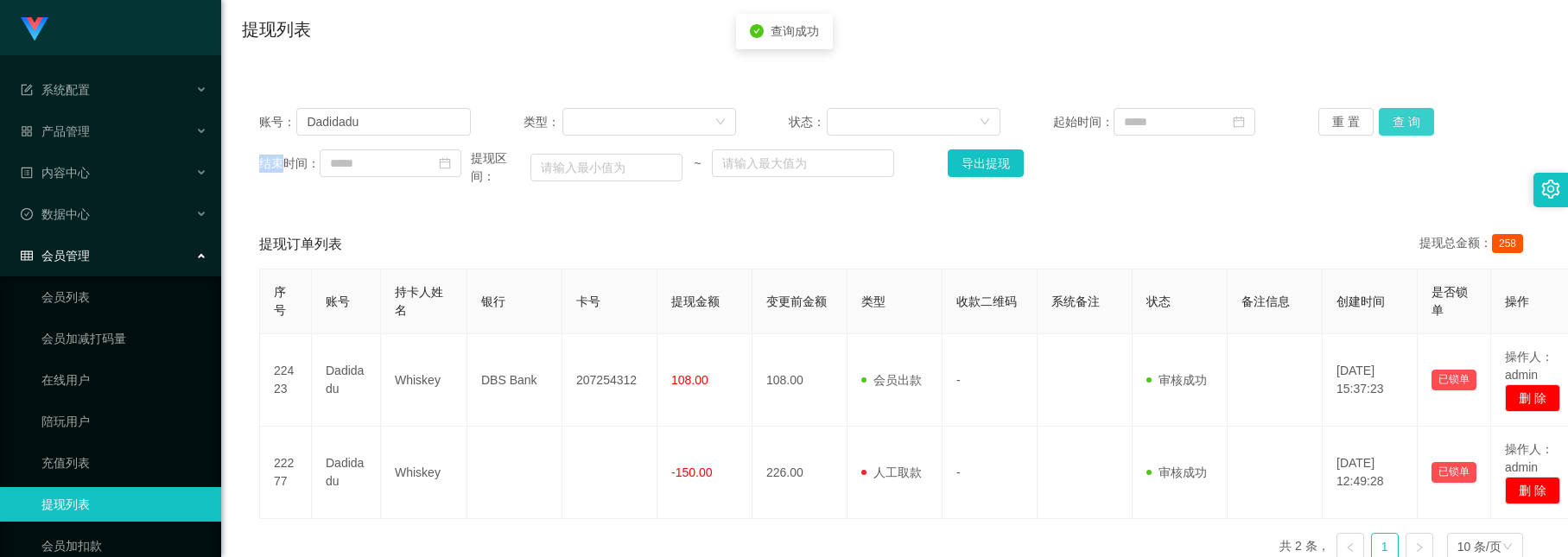
click at [1387, 124] on div "重 置 查 询" at bounding box center [1424, 121] width 211 height 28
click at [1387, 124] on button "查 询" at bounding box center [1407, 121] width 55 height 28
click at [1387, 124] on div "重 置 查 询" at bounding box center [1424, 121] width 211 height 28
click at [1387, 124] on button "查 询" at bounding box center [1407, 121] width 55 height 28
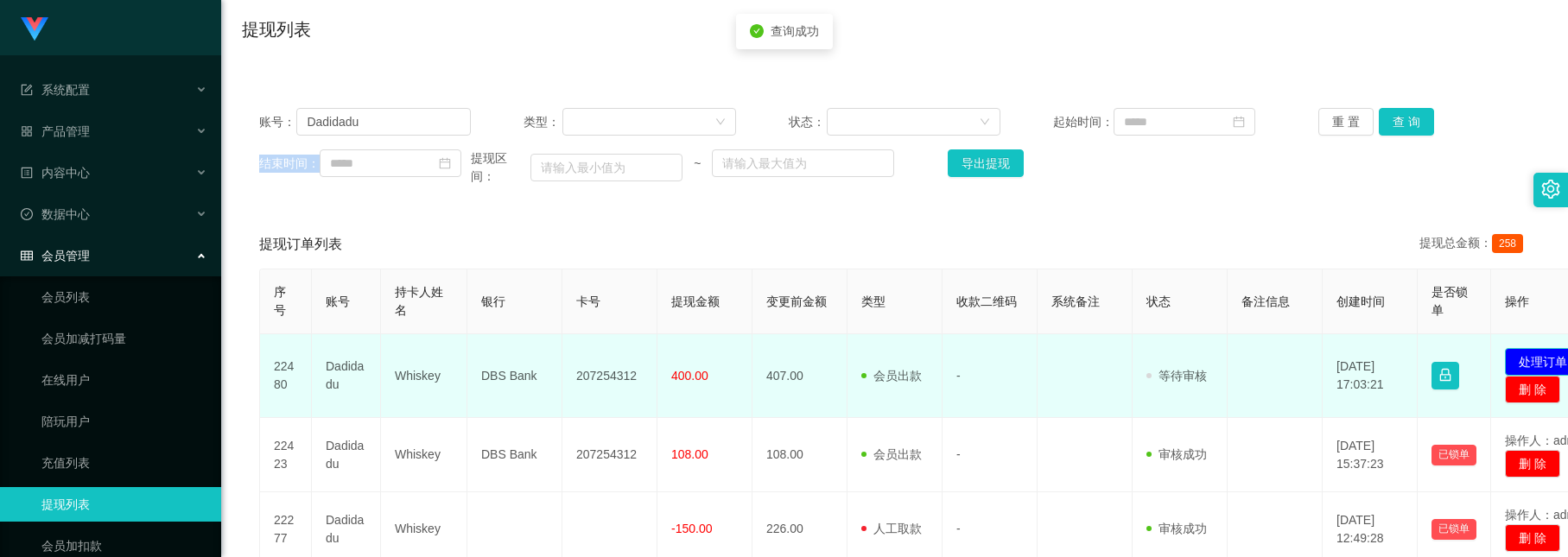
click at [1531, 362] on button "处理订单" at bounding box center [1542, 361] width 76 height 28
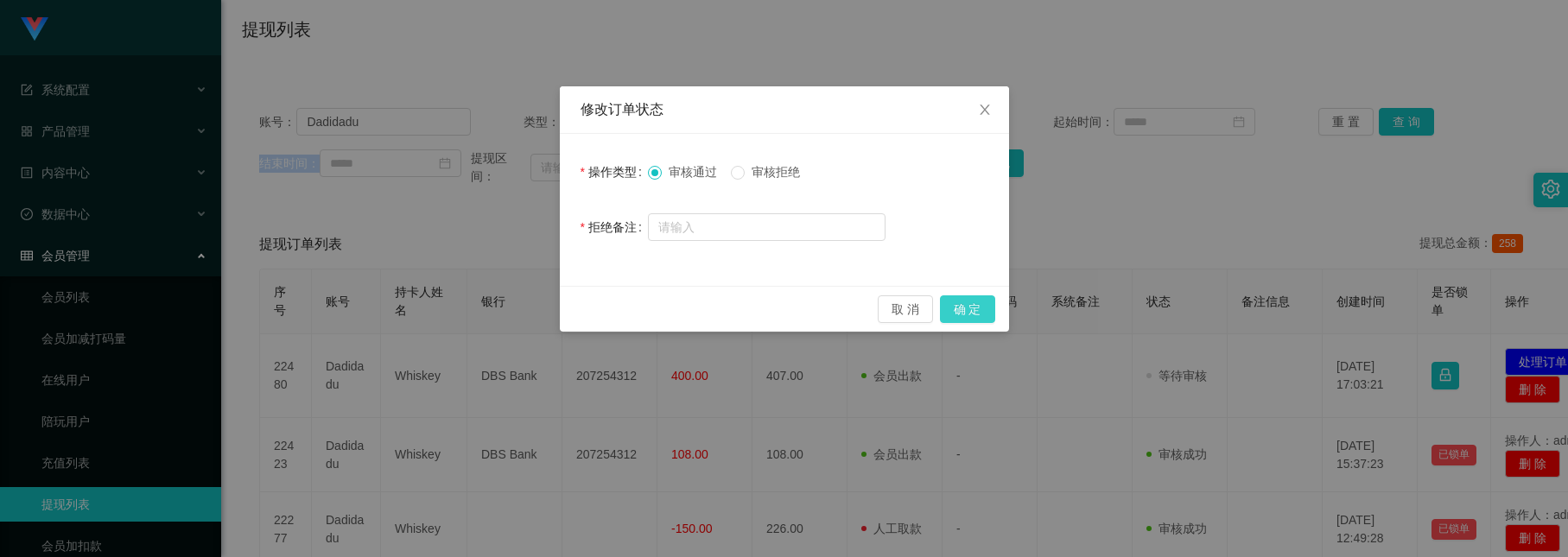
click at [969, 308] on button "确 定" at bounding box center [967, 309] width 55 height 28
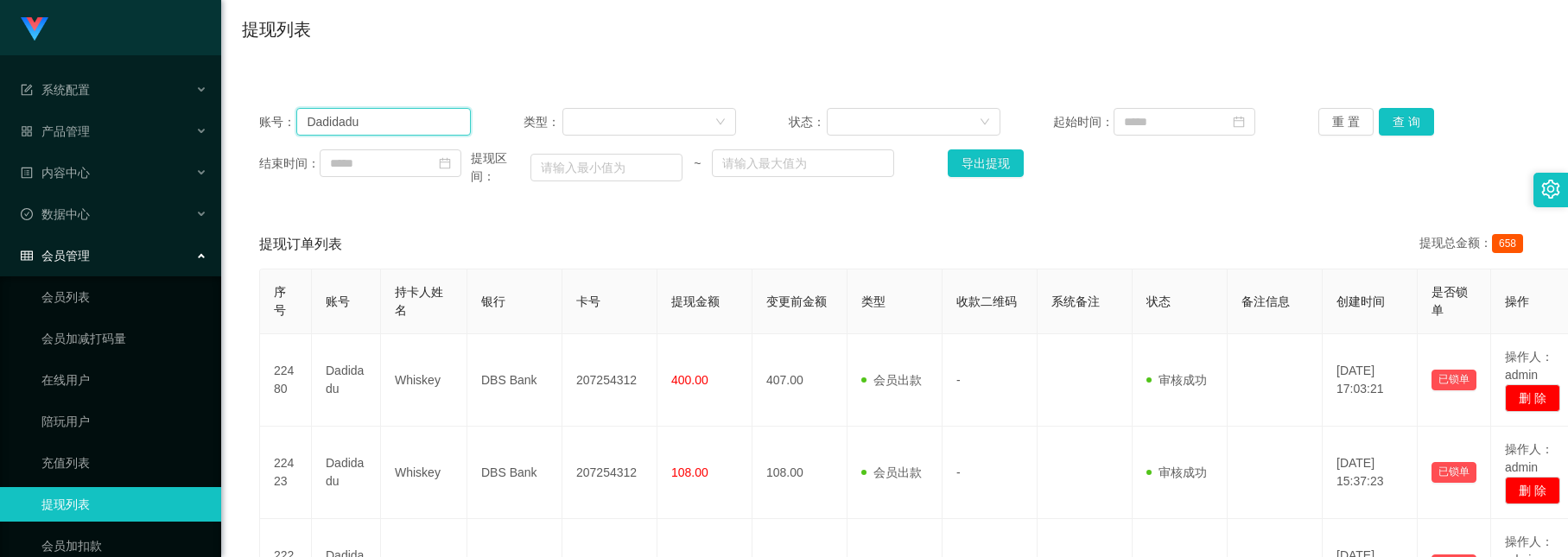
drag, startPoint x: 301, startPoint y: 100, endPoint x: -54, endPoint y: -3, distance: 369.6
click at [0, 0] on html "系统配置 产品管理 内容中心 数据中心 会员管理 会员列表 会员加减打码量 在线用户 陪玩用户 充值列表 提现列表 会员加扣款 赠送彩金 平台首页 保存配置 …" at bounding box center [784, 278] width 1568 height 557
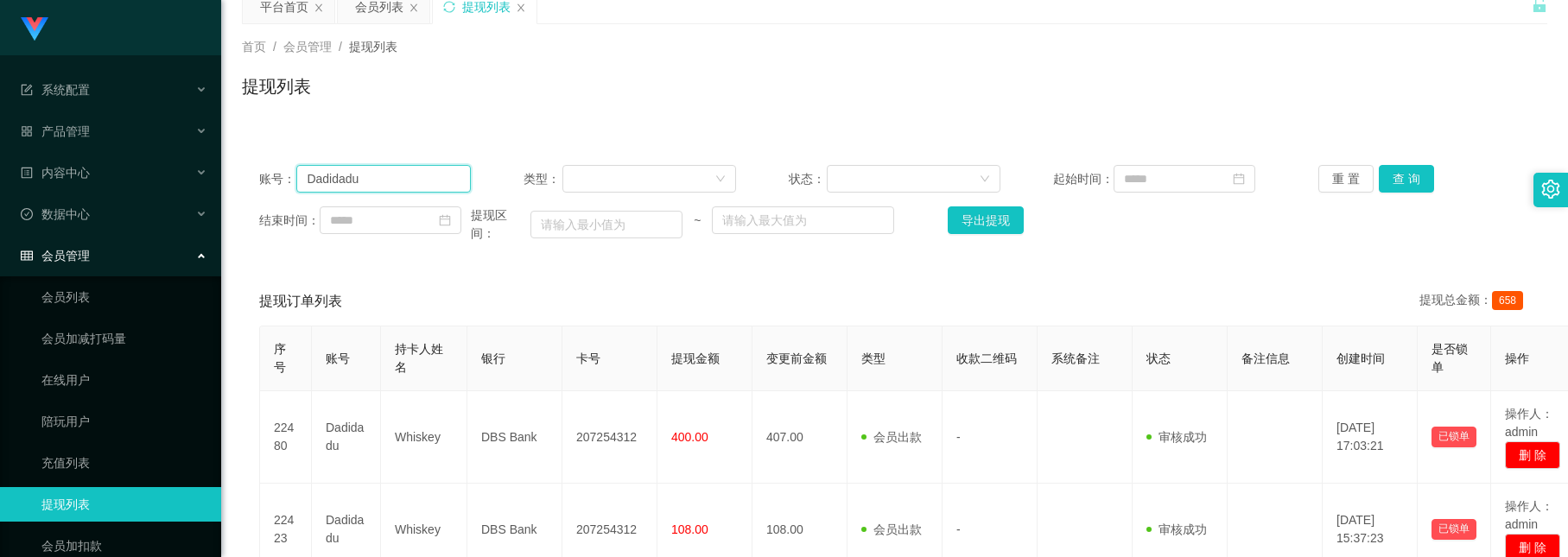
paste input "2301"
click at [1397, 185] on button "查 询" at bounding box center [1407, 179] width 55 height 28
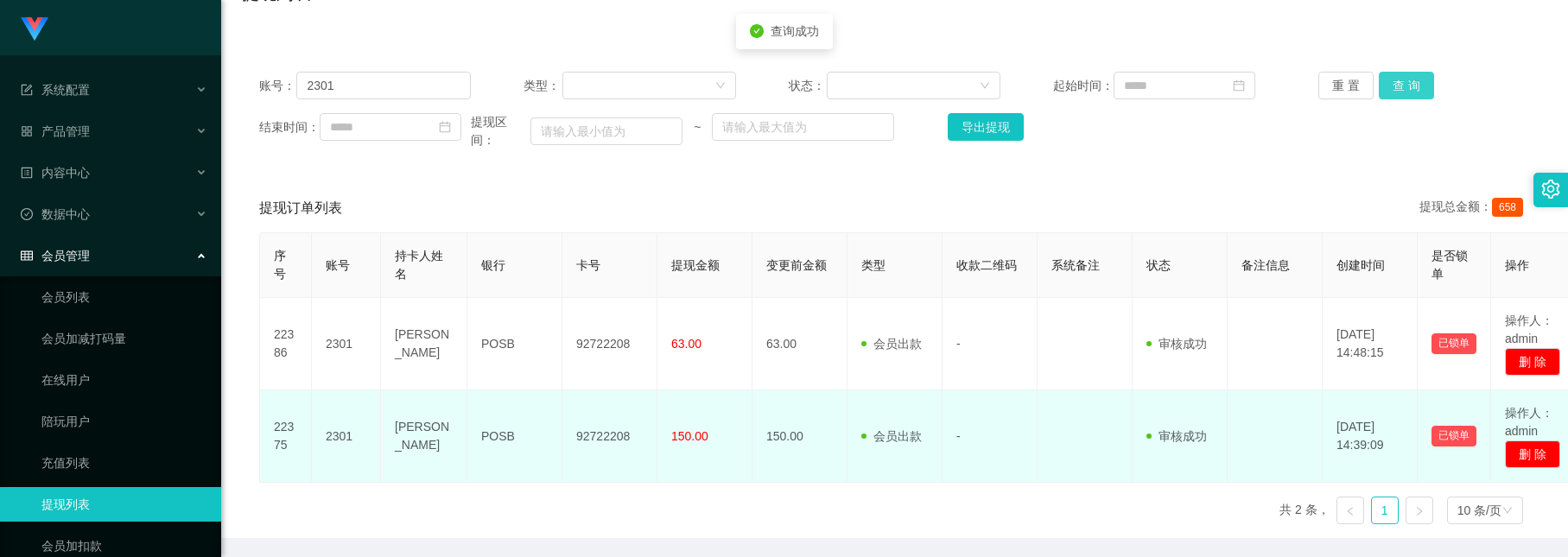
scroll to position [202, 0]
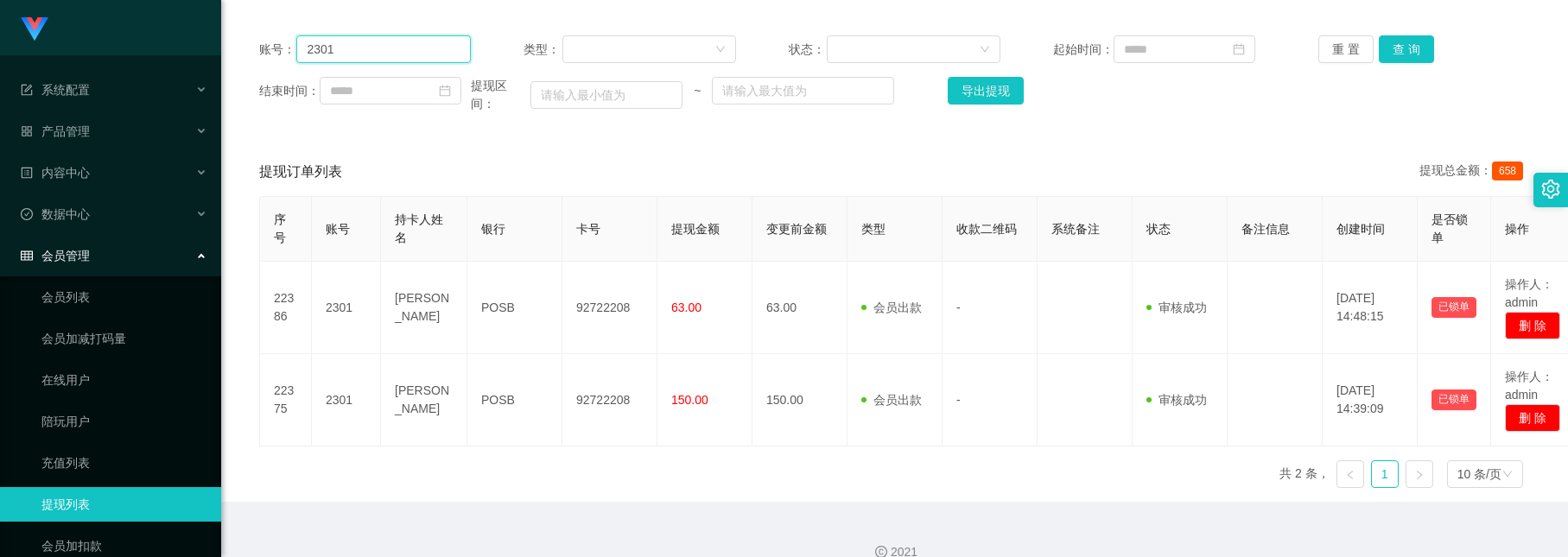
drag, startPoint x: 386, startPoint y: 57, endPoint x: -197, endPoint y: -112, distance: 607.0
click at [0, 0] on html "系统配置 产品管理 内容中心 数据中心 会员管理 会员列表 会员加减打码量 在线用户 陪玩用户 充值列表 提现列表 会员加扣款 赠送彩金 平台首页 保存配置 …" at bounding box center [784, 278] width 1568 height 557
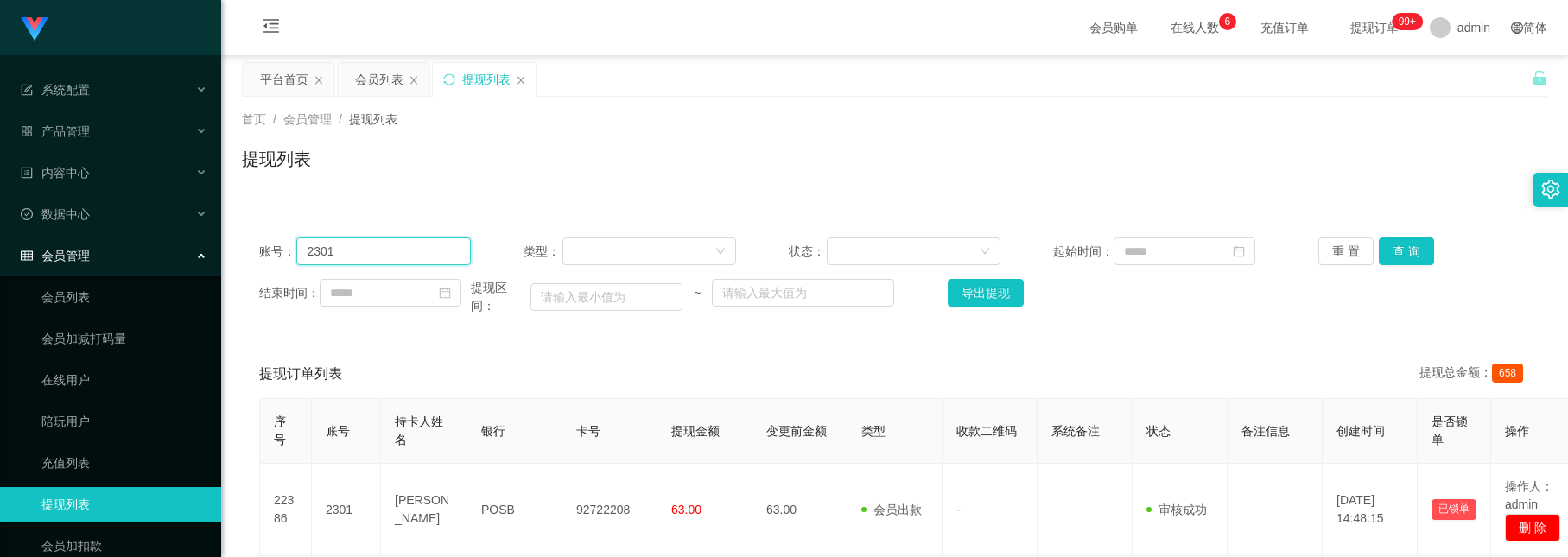
paste input "Dadidadu"
click at [1397, 258] on button "查 询" at bounding box center [1407, 251] width 55 height 28
drag, startPoint x: 373, startPoint y: 254, endPoint x: 223, endPoint y: 196, distance: 160.8
click at [242, 196] on div "首页 / 会员管理 / 提现列表 / 提现列表 账号： Dadidadu 类型： 状态： 起始时间： 重 置 查 询 结束时间： 提现区间： ~ 导出提现 提…" at bounding box center [894, 446] width 1305 height 699
paste input "2301"
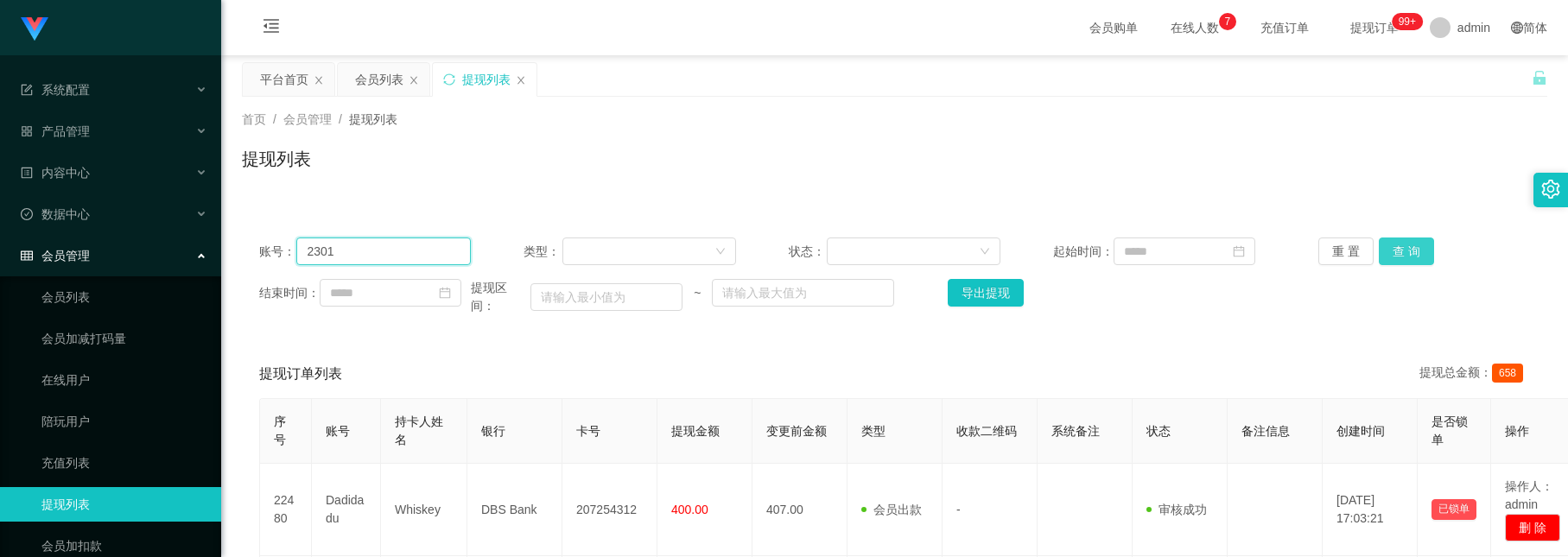
type input "2301"
click at [1403, 244] on button "查 询" at bounding box center [1407, 251] width 55 height 28
click at [1400, 249] on button "查 询" at bounding box center [1407, 251] width 55 height 28
click at [1379, 242] on button "查 询" at bounding box center [1407, 251] width 55 height 28
click at [1401, 242] on button "查 询" at bounding box center [1407, 251] width 55 height 28
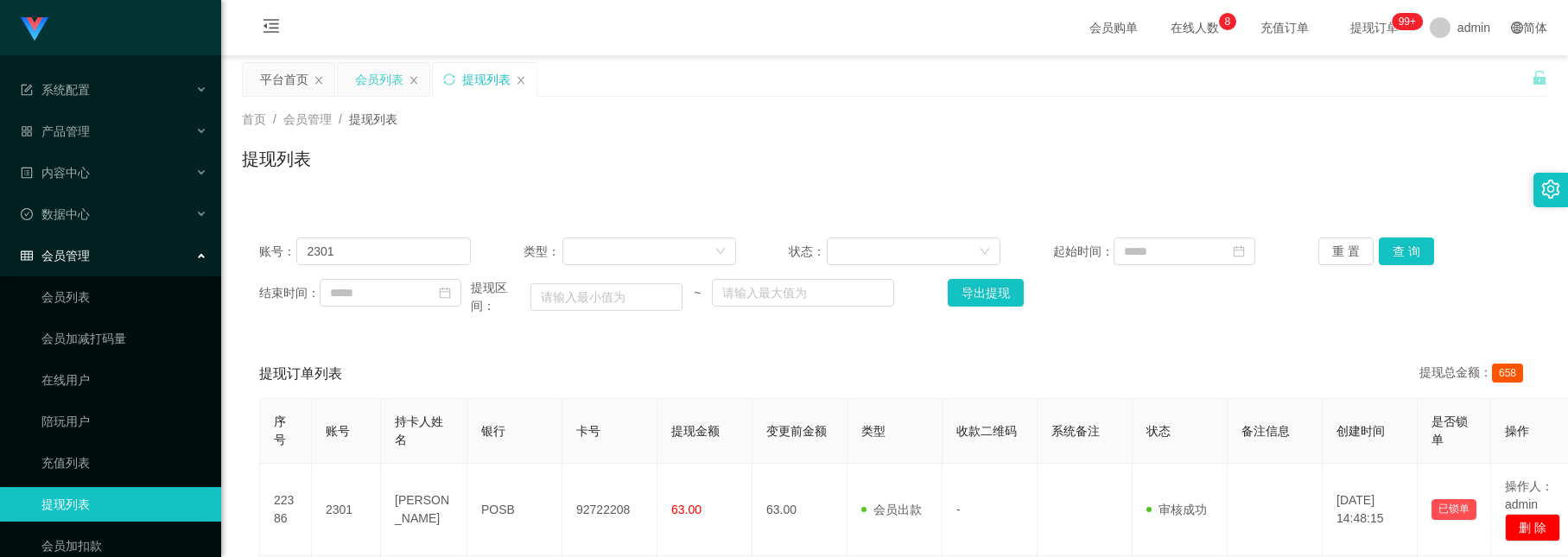
click at [369, 68] on div "会员列表" at bounding box center [378, 79] width 48 height 33
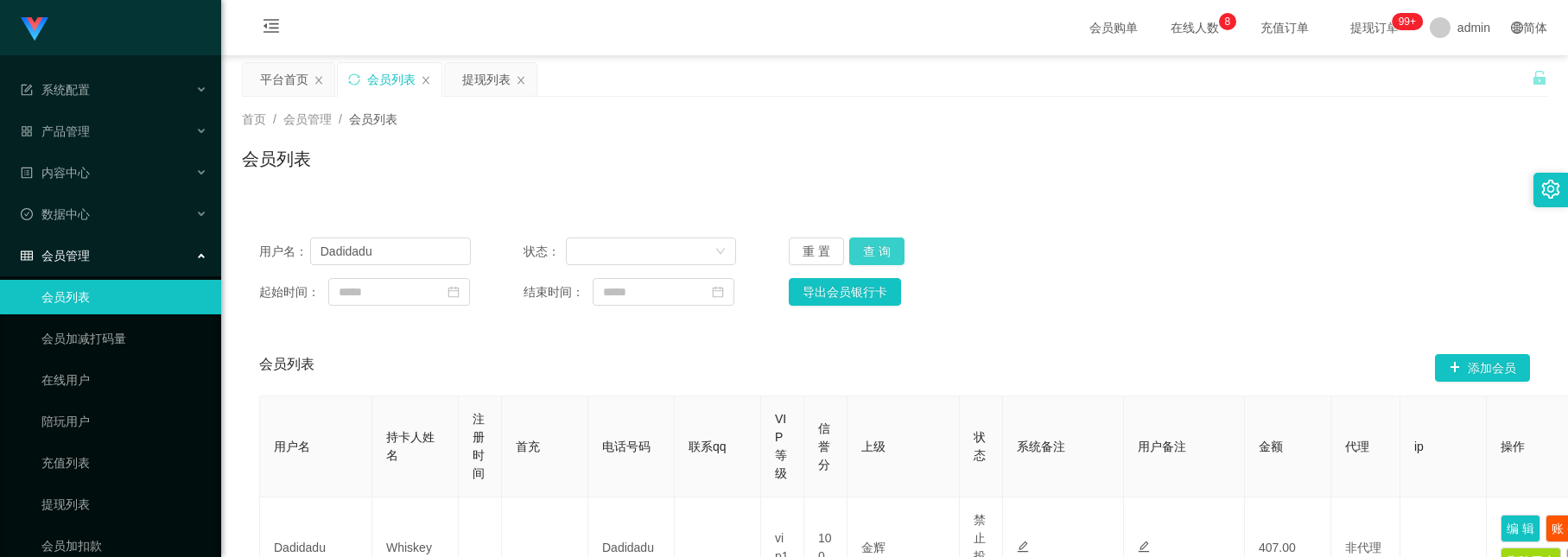
click at [884, 246] on button "查 询" at bounding box center [877, 251] width 55 height 28
drag, startPoint x: 396, startPoint y: 251, endPoint x: -64, endPoint y: 97, distance: 485.1
click at [0, 97] on html "系统配置 产品管理 内容中心 数据中心 会员管理 会员列表 会员加减打码量 在线用户 陪玩用户 充值列表 提现列表 会员加扣款 赠送彩金 平台首页 保存配置 …" at bounding box center [784, 278] width 1568 height 557
paste input "2301"
type input "2301"
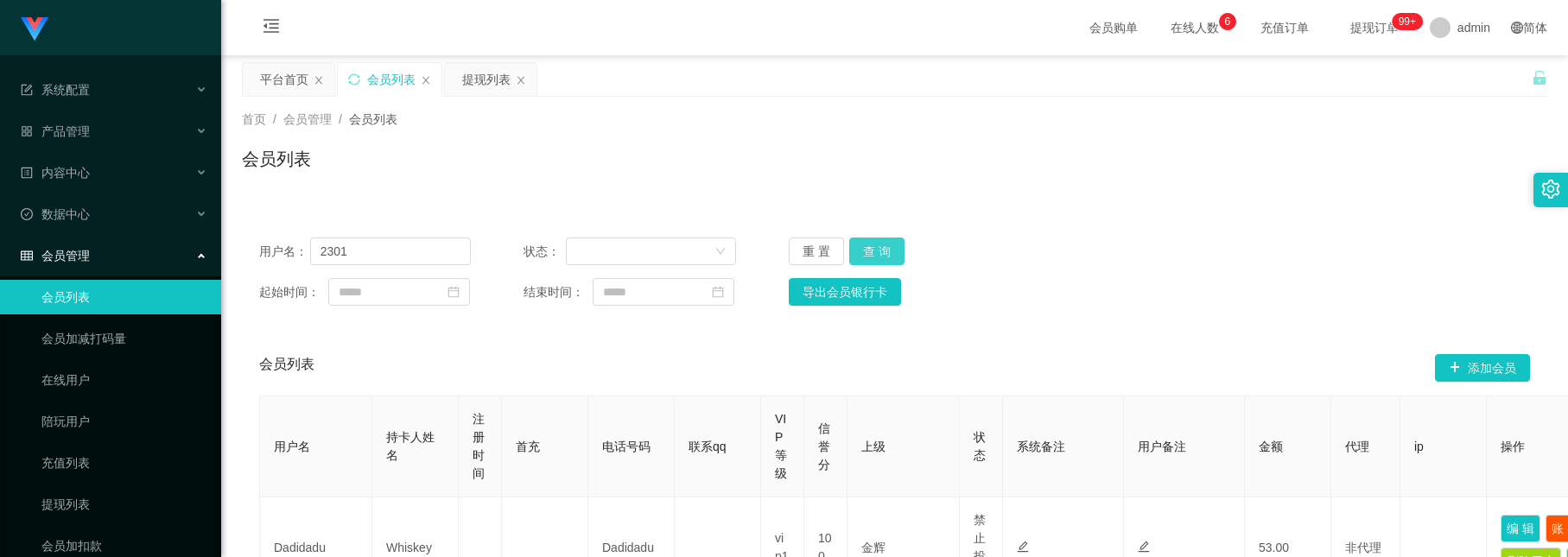
click at [869, 249] on button "查 询" at bounding box center [877, 251] width 55 height 28
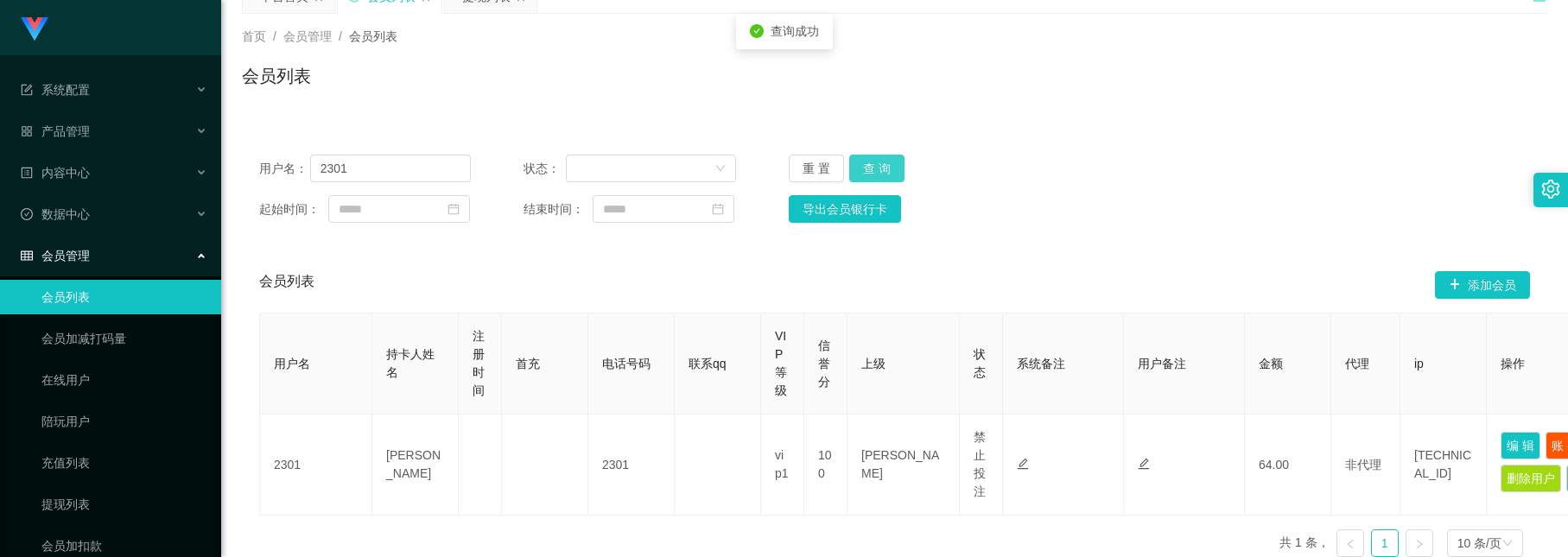
scroll to position [204, 0]
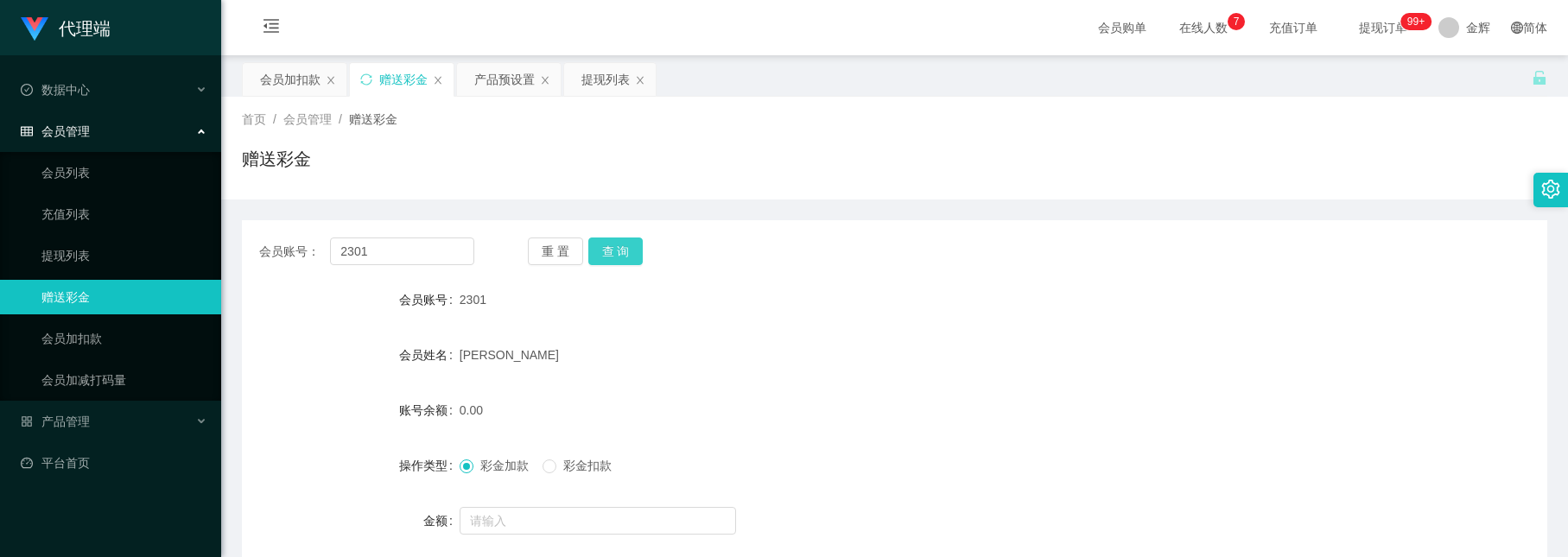
scroll to position [129, 0]
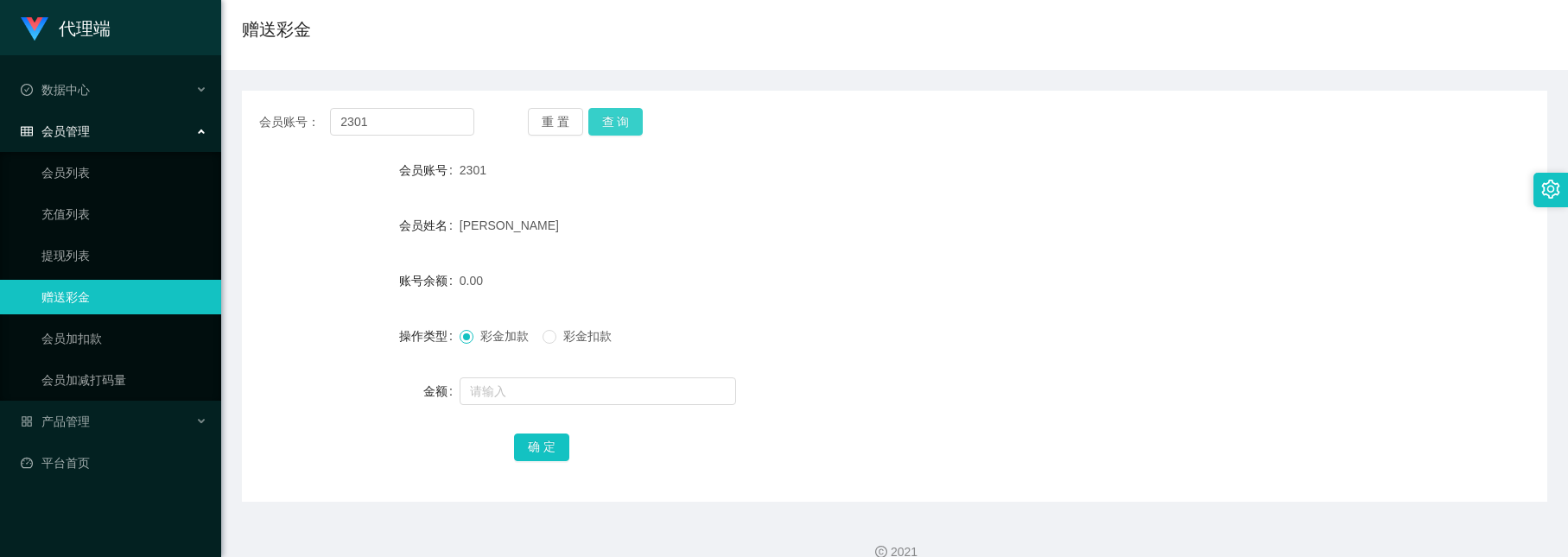
drag, startPoint x: 613, startPoint y: 118, endPoint x: 608, endPoint y: 129, distance: 12.1
click at [613, 118] on button "查 询" at bounding box center [617, 121] width 55 height 28
click at [540, 391] on input "text" at bounding box center [598, 391] width 277 height 28
type input "24"
click at [553, 443] on button "确 定" at bounding box center [541, 447] width 55 height 28
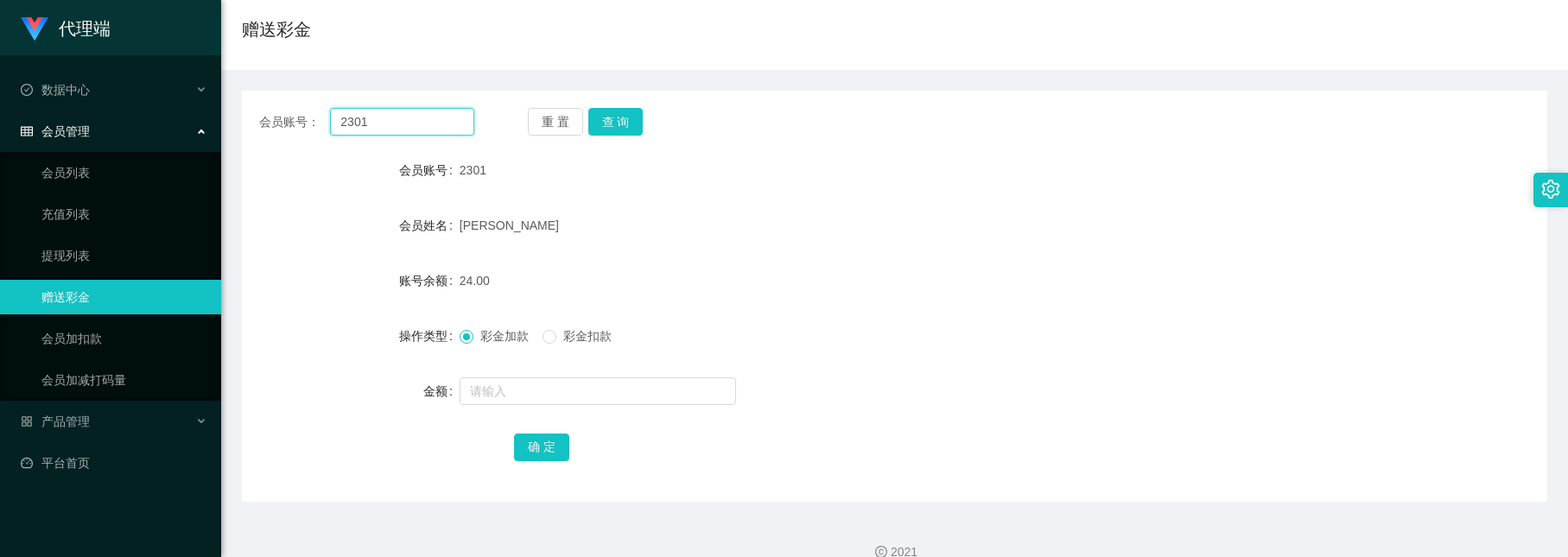
drag, startPoint x: 407, startPoint y: 127, endPoint x: 201, endPoint y: 67, distance: 214.6
click at [201, 67] on section "代理端 数据中心 会员管理 会员列表 充值列表 提现列表 赠送彩金 会员加扣款 会员加减打码量 产品管理 开奖记录 注单管理 产品列表 即时注单 产品预设置 …" at bounding box center [784, 226] width 1568 height 712
click at [610, 122] on button "查 询" at bounding box center [617, 121] width 55 height 28
click at [541, 386] on input "text" at bounding box center [598, 391] width 277 height 28
type input "40"
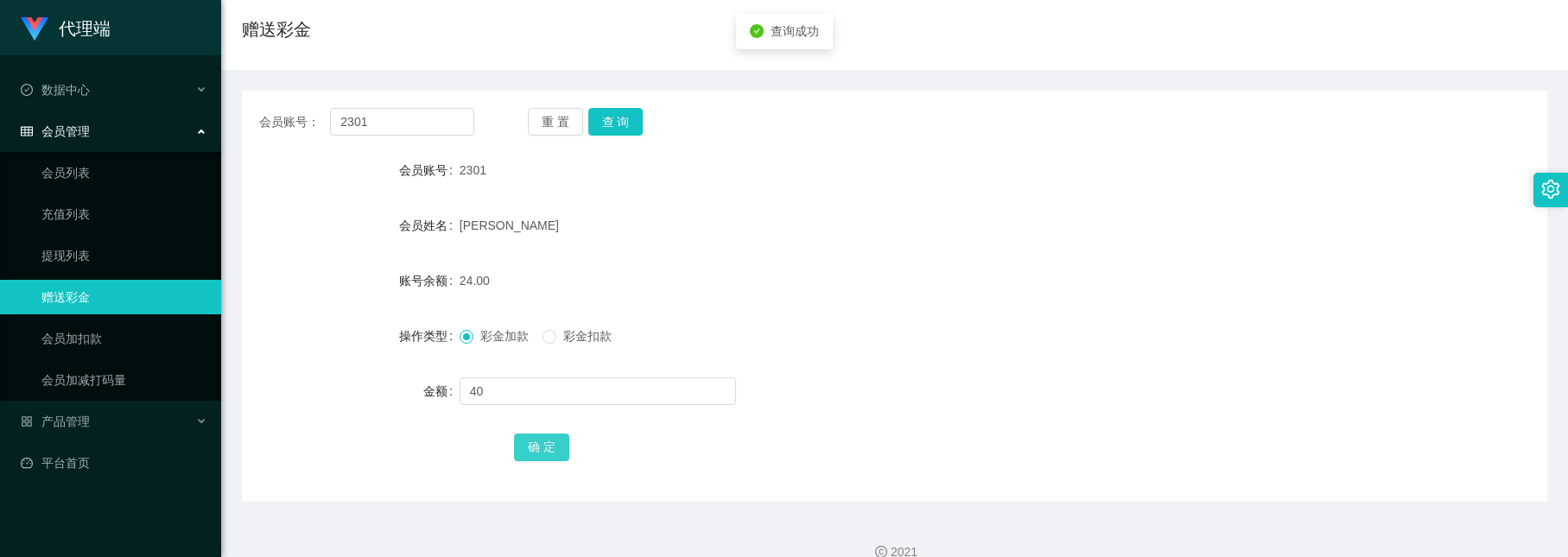
click at [536, 438] on button "确 定" at bounding box center [541, 447] width 55 height 28
click at [602, 115] on button "查 询" at bounding box center [617, 121] width 55 height 28
click at [636, 112] on button "查 询" at bounding box center [617, 121] width 55 height 28
click at [607, 118] on button "查 询" at bounding box center [617, 121] width 55 height 28
click at [612, 137] on div "会员账号： 2301 重 置 查 询 会员账号 2301 会员姓名 [PERSON_NAME] 账号余额 64.00 操作类型 彩金加款 彩金扣款 金额 确 定" at bounding box center [894, 296] width 1305 height 411
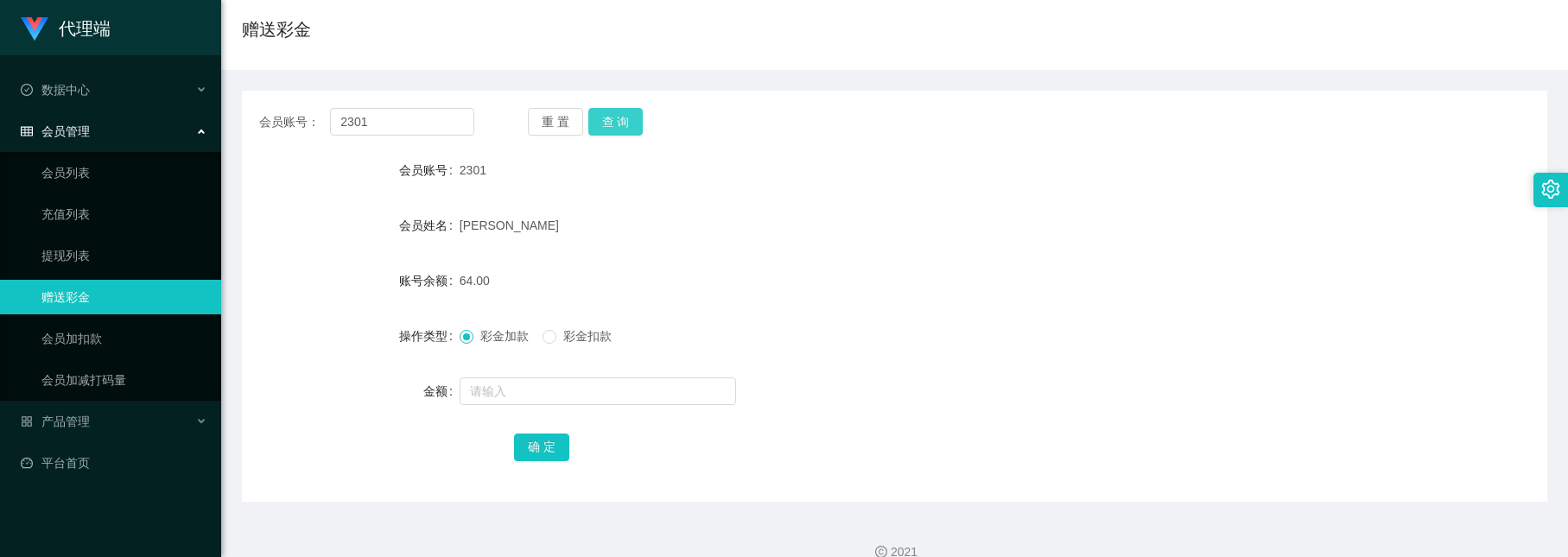
click at [612, 129] on button "查 询" at bounding box center [617, 121] width 55 height 28
click at [605, 127] on button "查 询" at bounding box center [617, 121] width 55 height 28
click at [630, 127] on button "查 询" at bounding box center [617, 121] width 55 height 28
click at [610, 120] on button "查 询" at bounding box center [617, 121] width 55 height 28
click at [610, 130] on button "查 询" at bounding box center [617, 121] width 55 height 28
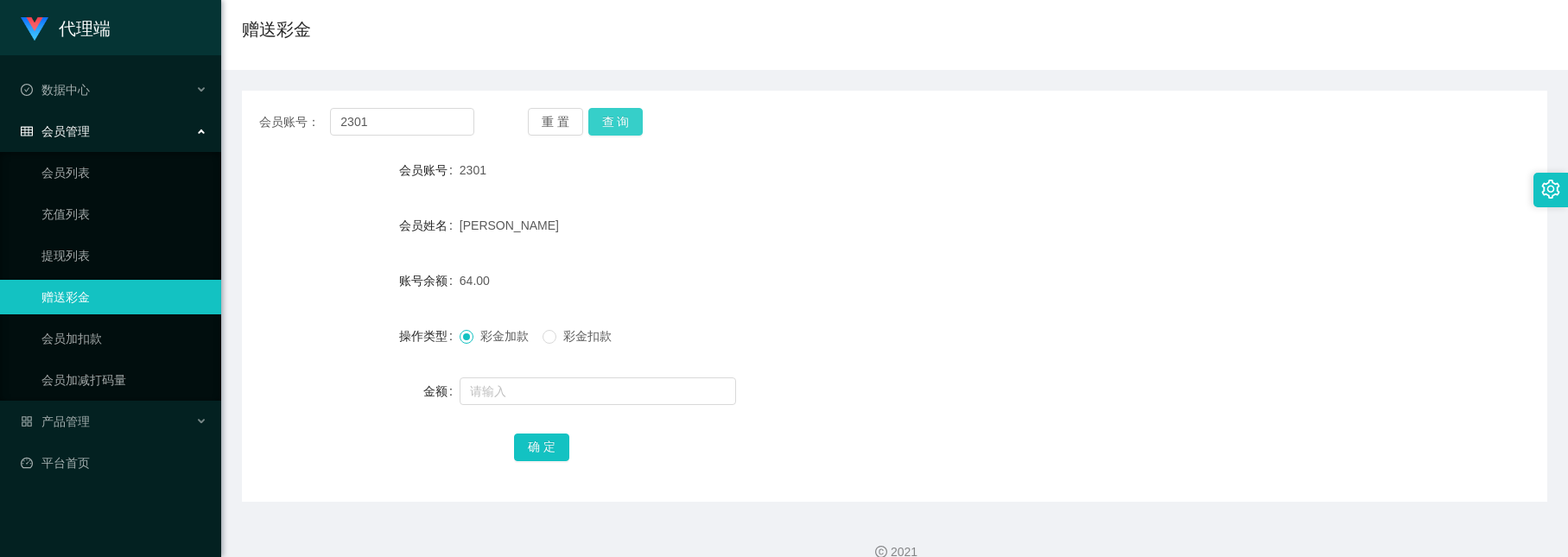
click at [608, 129] on button "查 询" at bounding box center [617, 121] width 55 height 28
drag, startPoint x: 617, startPoint y: 121, endPoint x: 589, endPoint y: 210, distance: 93.3
click at [617, 121] on button "查 询" at bounding box center [617, 121] width 55 height 28
click at [498, 395] on input "text" at bounding box center [598, 391] width 277 height 28
type input "300"
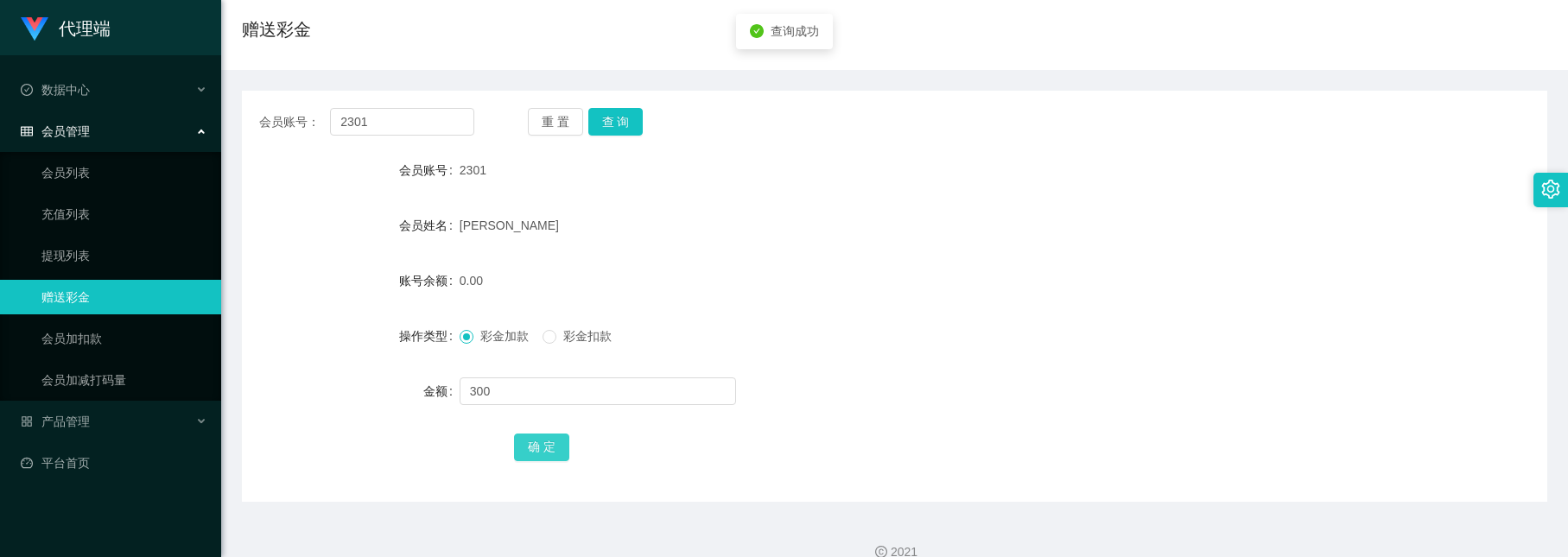
click at [524, 448] on button "确 定" at bounding box center [541, 447] width 55 height 28
click at [607, 117] on button "查 询" at bounding box center [617, 121] width 55 height 28
click at [623, 112] on button "查 询" at bounding box center [617, 121] width 55 height 28
click at [617, 125] on button "查 询" at bounding box center [617, 121] width 55 height 28
click at [630, 114] on button "查 询" at bounding box center [617, 121] width 55 height 28
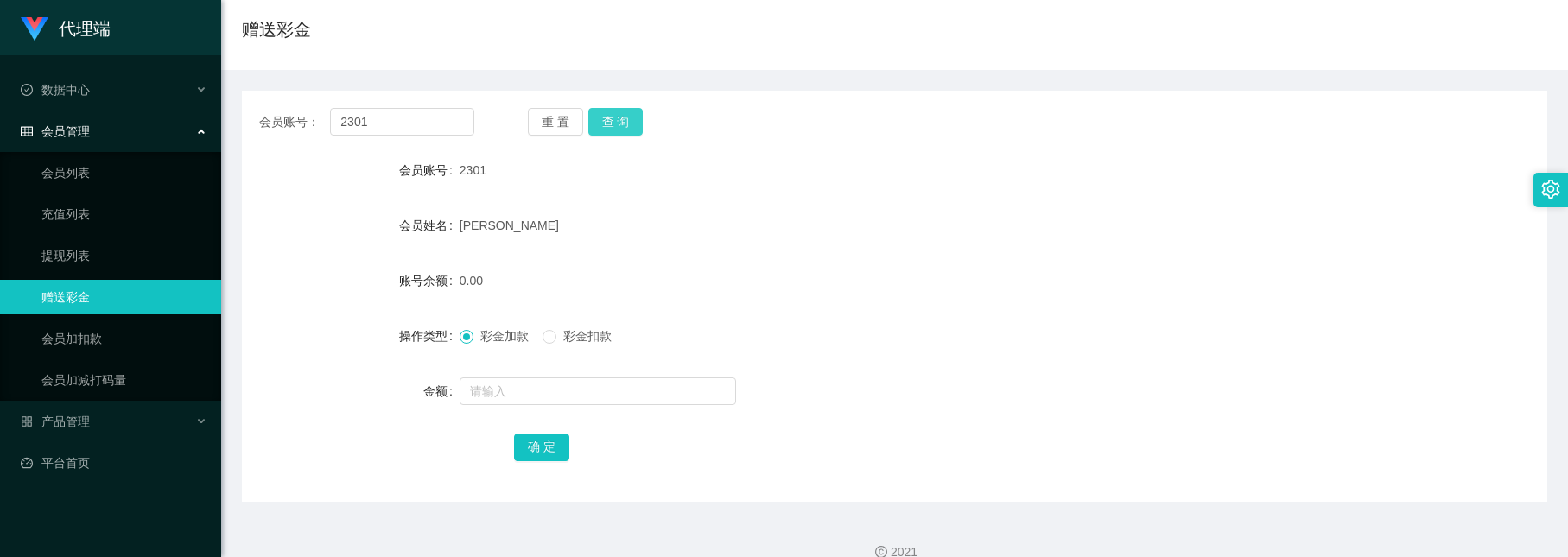
click at [616, 113] on button "查 询" at bounding box center [617, 121] width 55 height 28
click at [623, 184] on div "2301" at bounding box center [840, 170] width 761 height 35
click at [610, 107] on div "会员账号： 2301 重 置 查 询 会员账号 2301 会员姓名 Lee Zhi Bin Johnson 账号余额 300.00 操作类型 彩金加款 彩金扣…" at bounding box center [894, 296] width 1305 height 411
click at [615, 110] on button "查 询" at bounding box center [617, 121] width 55 height 28
click at [516, 395] on input "text" at bounding box center [598, 391] width 277 height 28
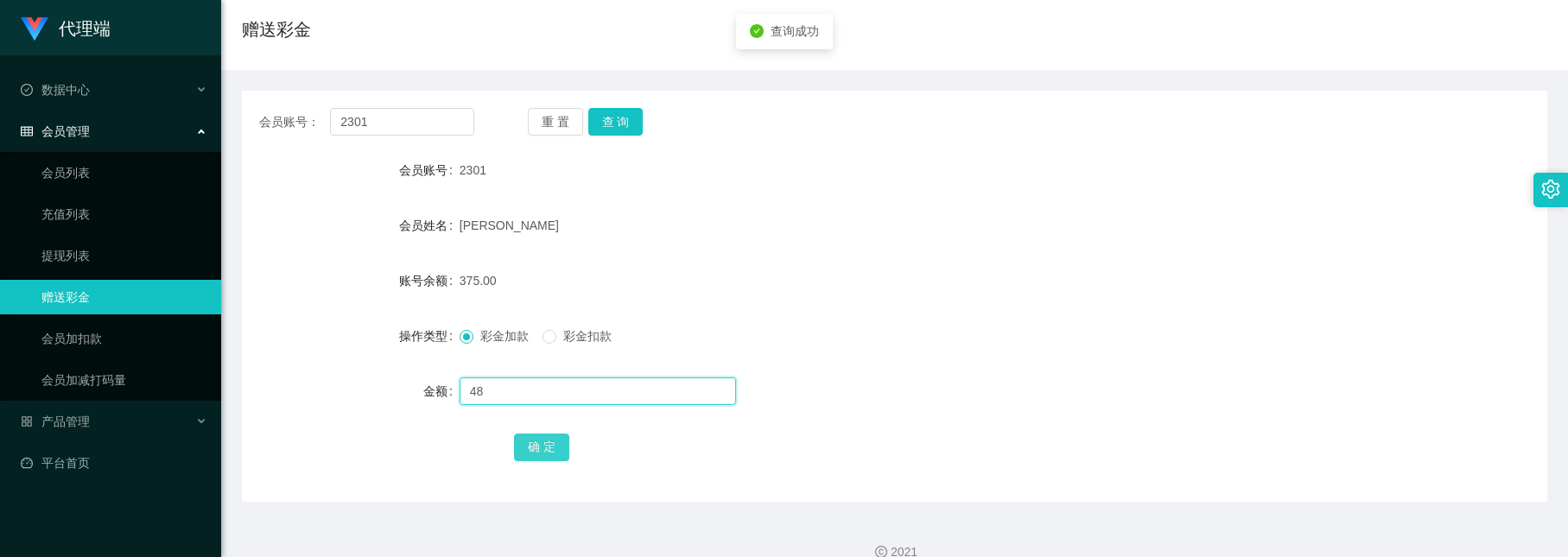
type input "48"
click at [527, 450] on button "确 定" at bounding box center [541, 447] width 55 height 28
click at [632, 118] on button "查 询" at bounding box center [617, 121] width 55 height 28
drag, startPoint x: 389, startPoint y: 114, endPoint x: 281, endPoint y: 67, distance: 117.8
click at [281, 67] on div "首页 / 会员管理 / 赠送彩金 / 赠送彩金 会员账号： 2301 重 置 查 询 会员账号 2301 会员姓名 Lee Zhi Bin Johnson 账…" at bounding box center [894, 234] width 1305 height 534
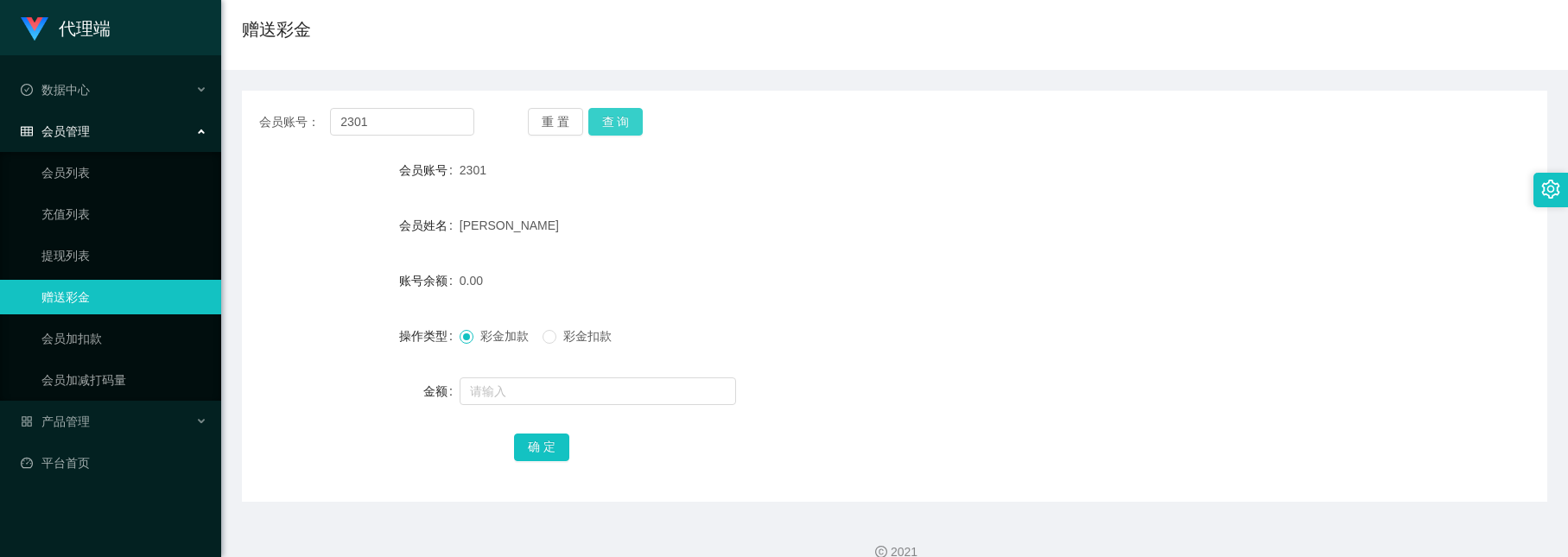
click at [596, 108] on button "查 询" at bounding box center [617, 121] width 55 height 28
click at [599, 121] on button "查 询" at bounding box center [617, 121] width 55 height 28
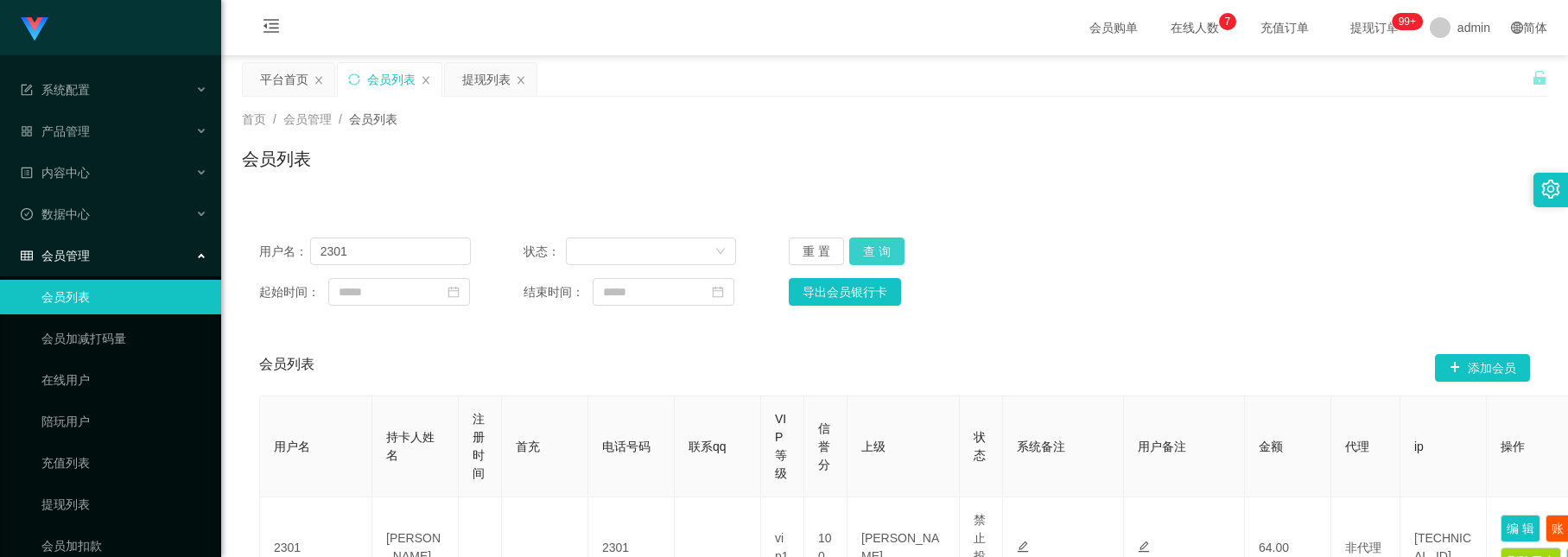
scroll to position [204, 0]
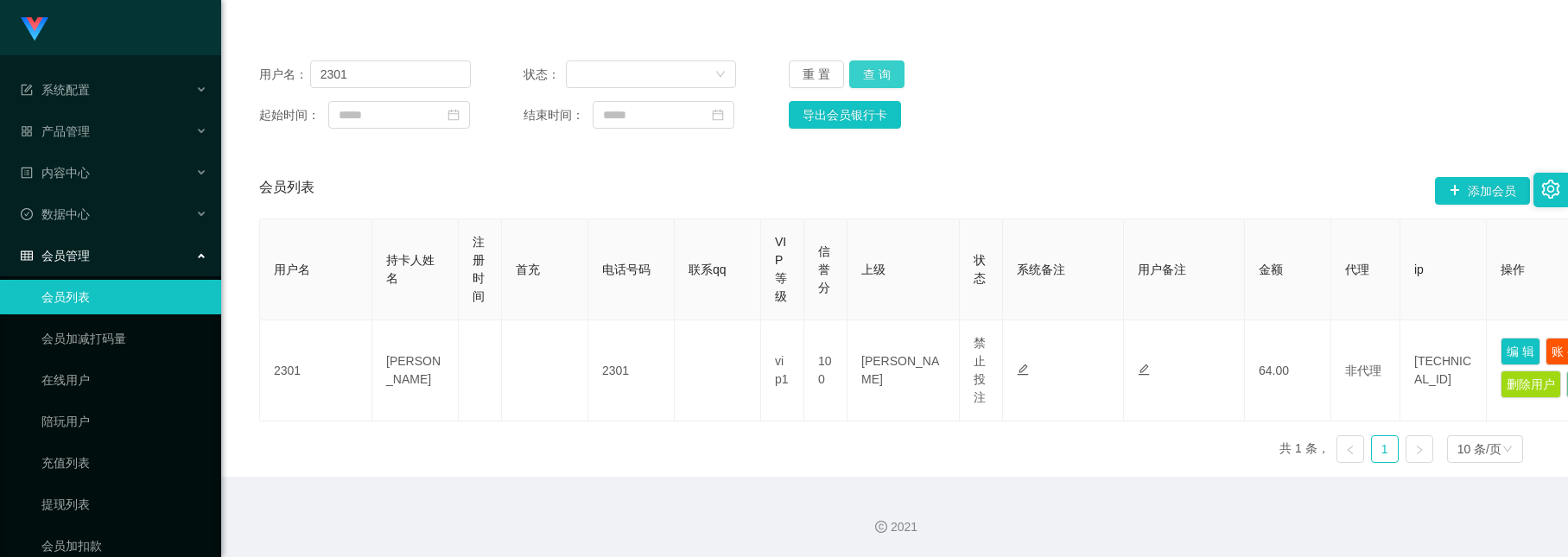
click at [862, 60] on button "查 询" at bounding box center [877, 74] width 55 height 28
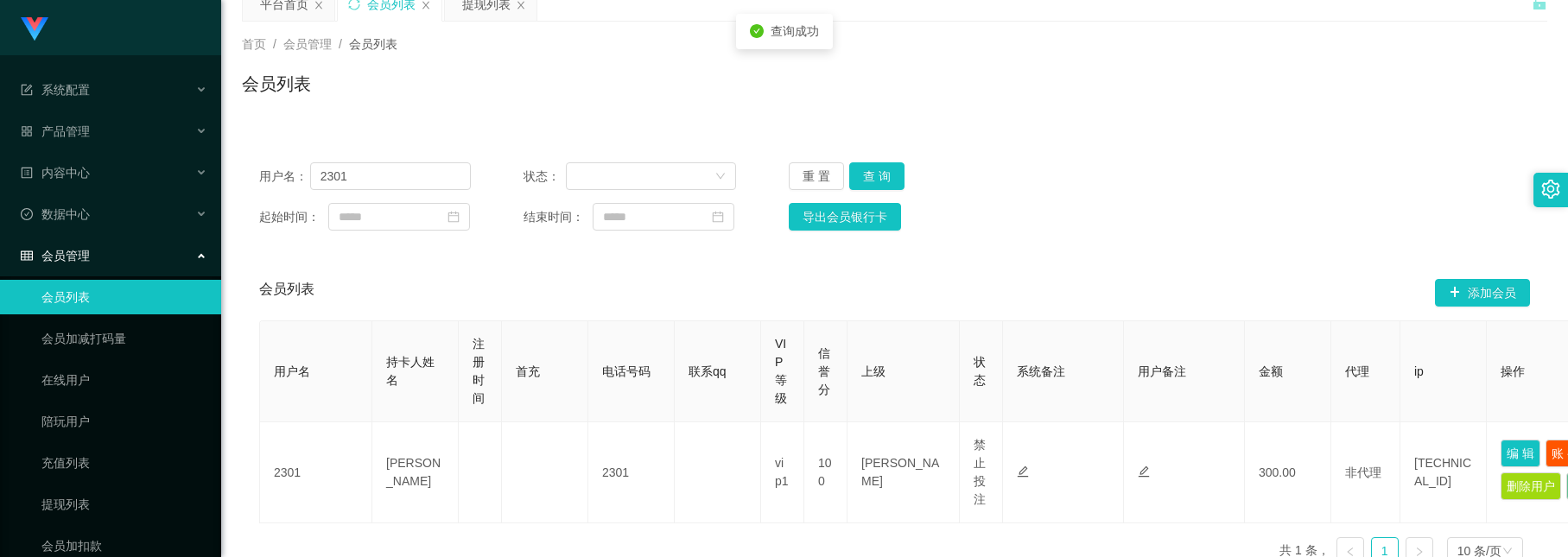
scroll to position [0, 0]
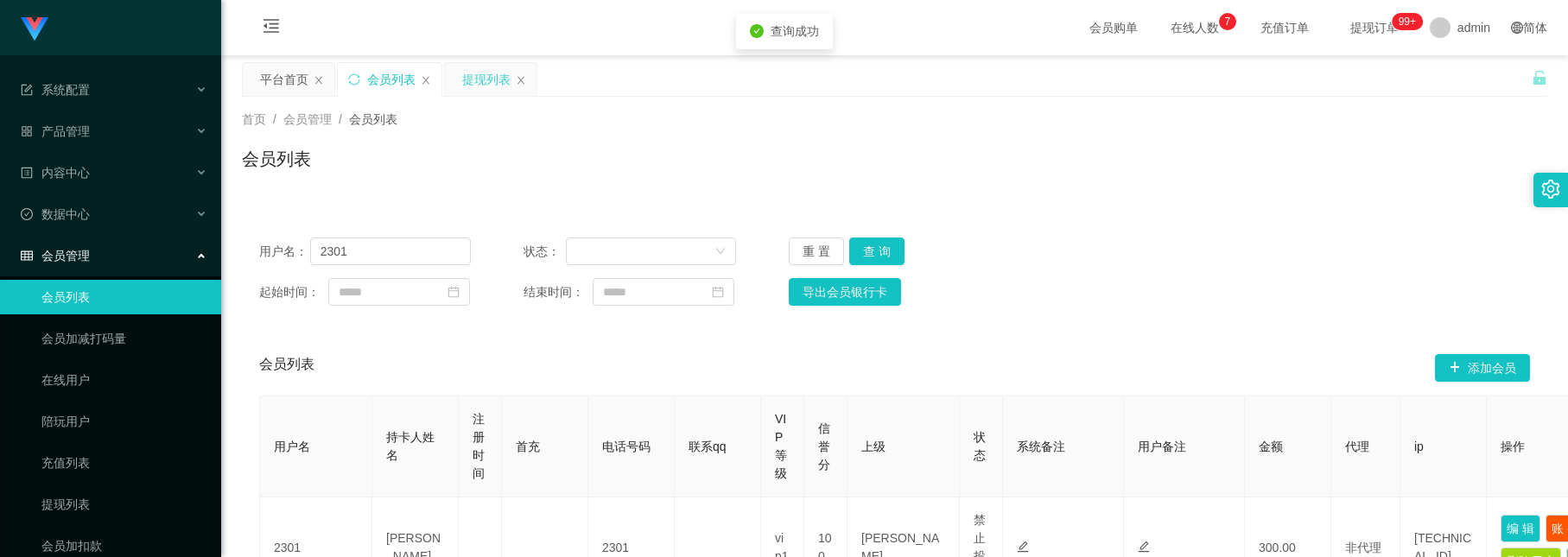
click at [485, 86] on div "提现列表" at bounding box center [486, 79] width 48 height 33
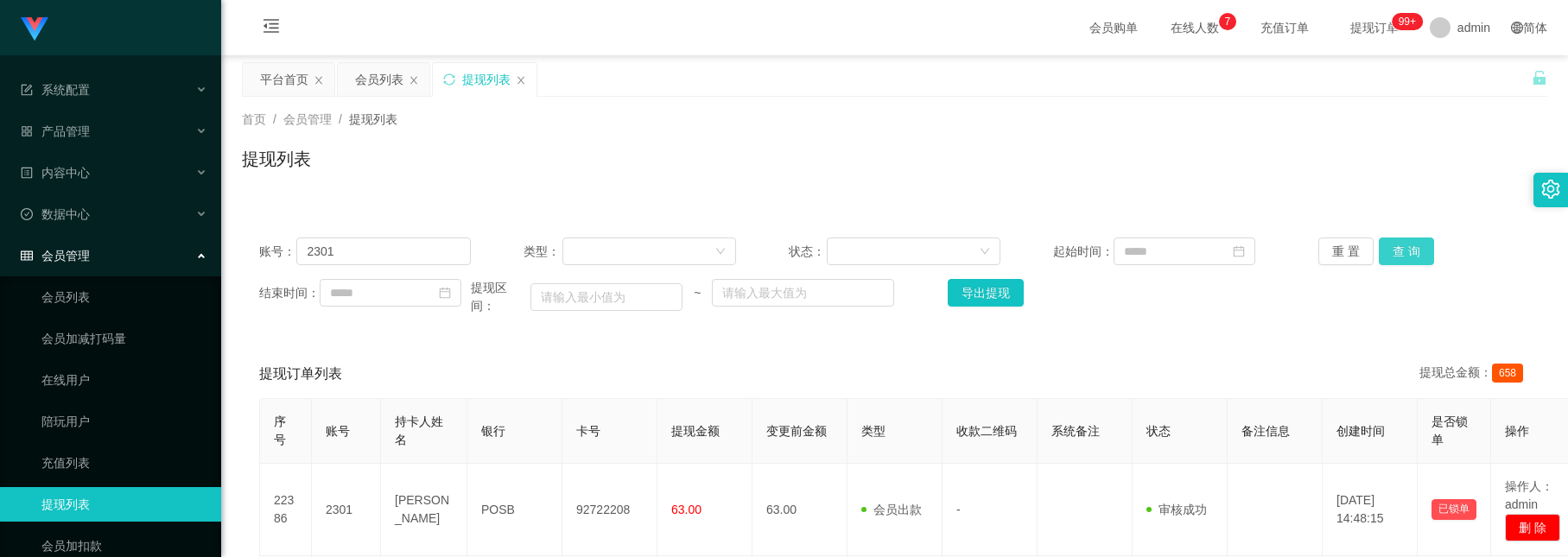
drag, startPoint x: 1394, startPoint y: 249, endPoint x: 1373, endPoint y: 267, distance: 27.7
click at [1394, 249] on button "查 询" at bounding box center [1407, 251] width 55 height 28
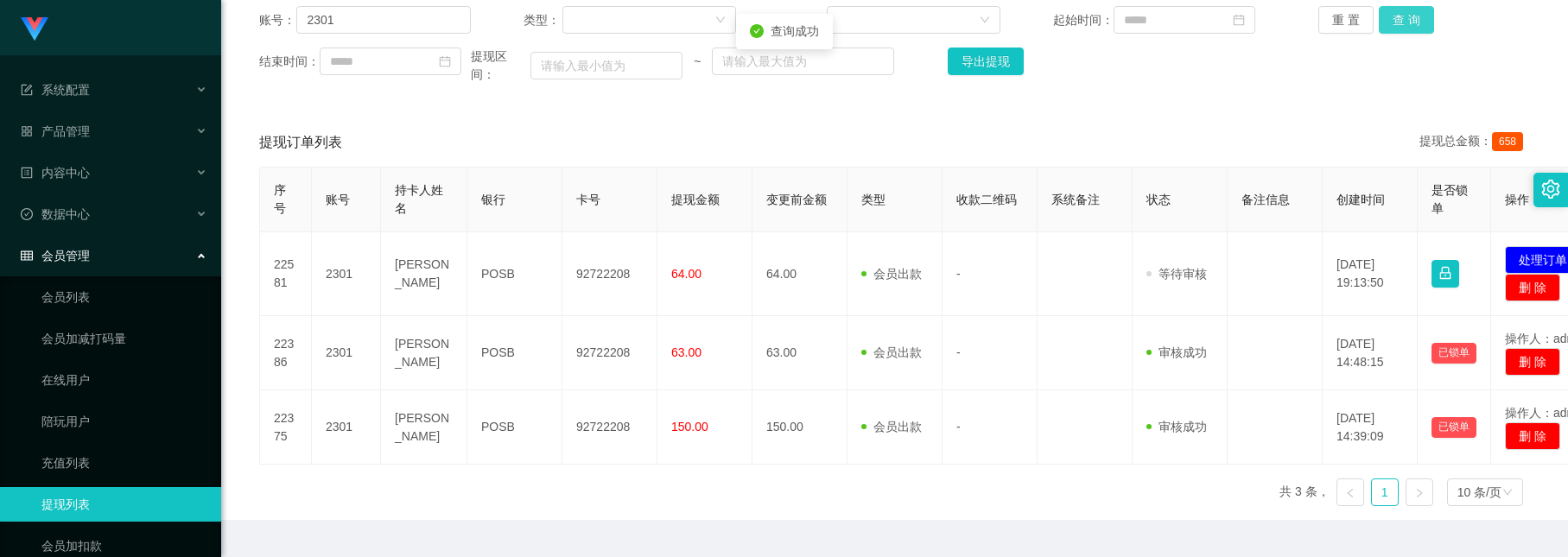
scroll to position [259, 0]
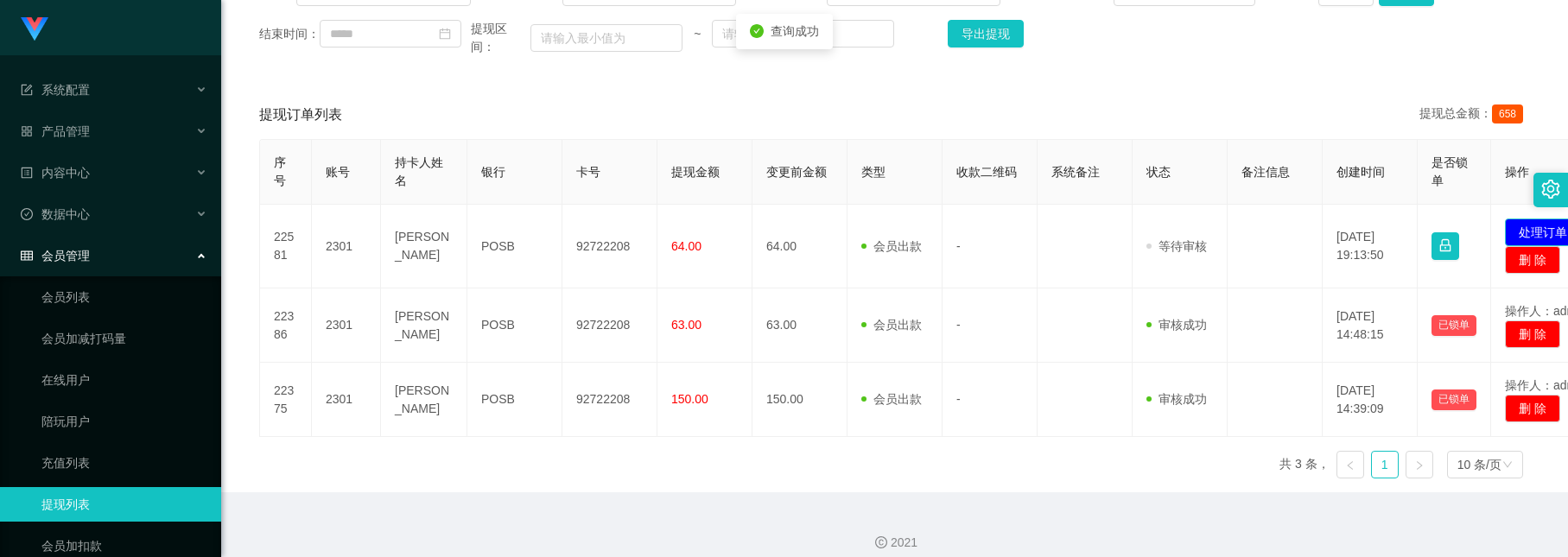
drag, startPoint x: 1525, startPoint y: 233, endPoint x: 1507, endPoint y: 236, distance: 18.2
click at [1525, 233] on button "处理订单" at bounding box center [1542, 232] width 76 height 28
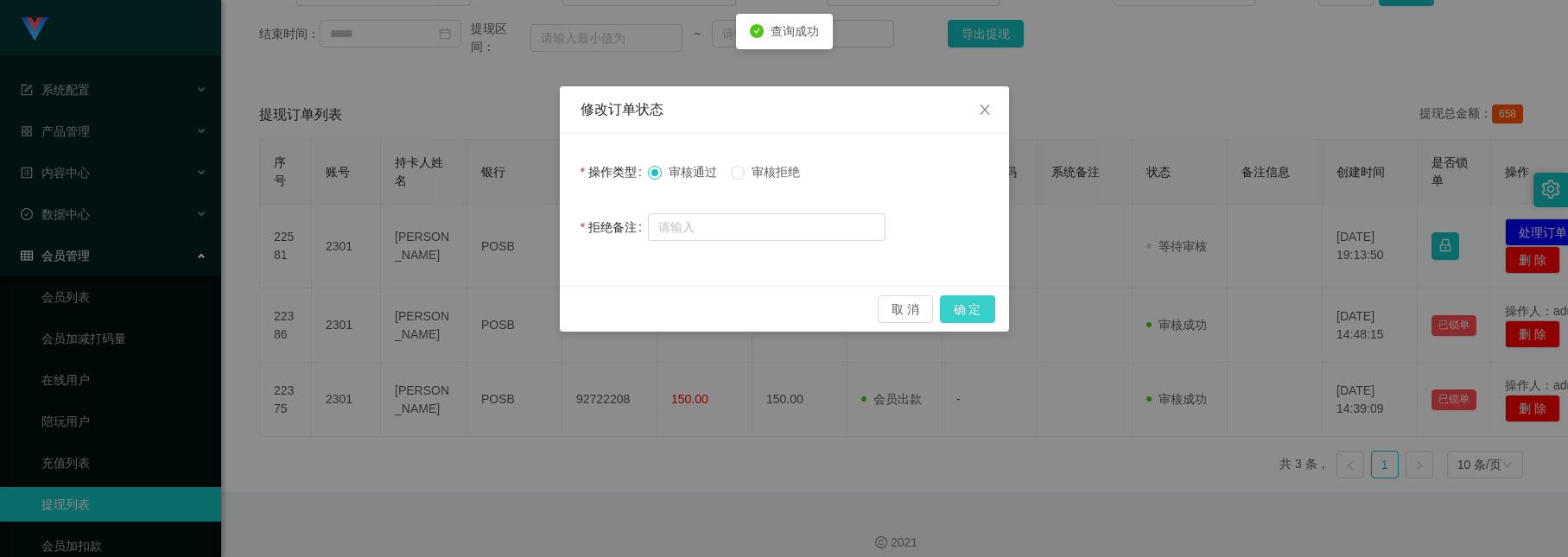
click at [990, 308] on button "确 定" at bounding box center [967, 309] width 55 height 28
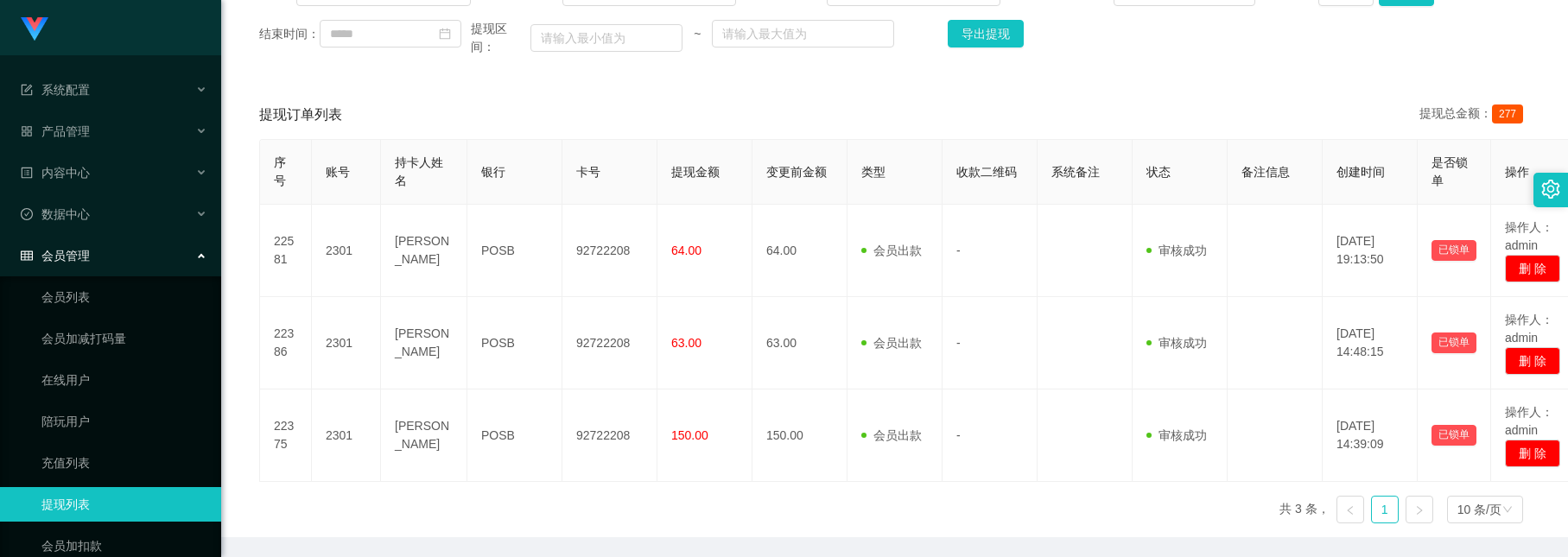
scroll to position [0, 0]
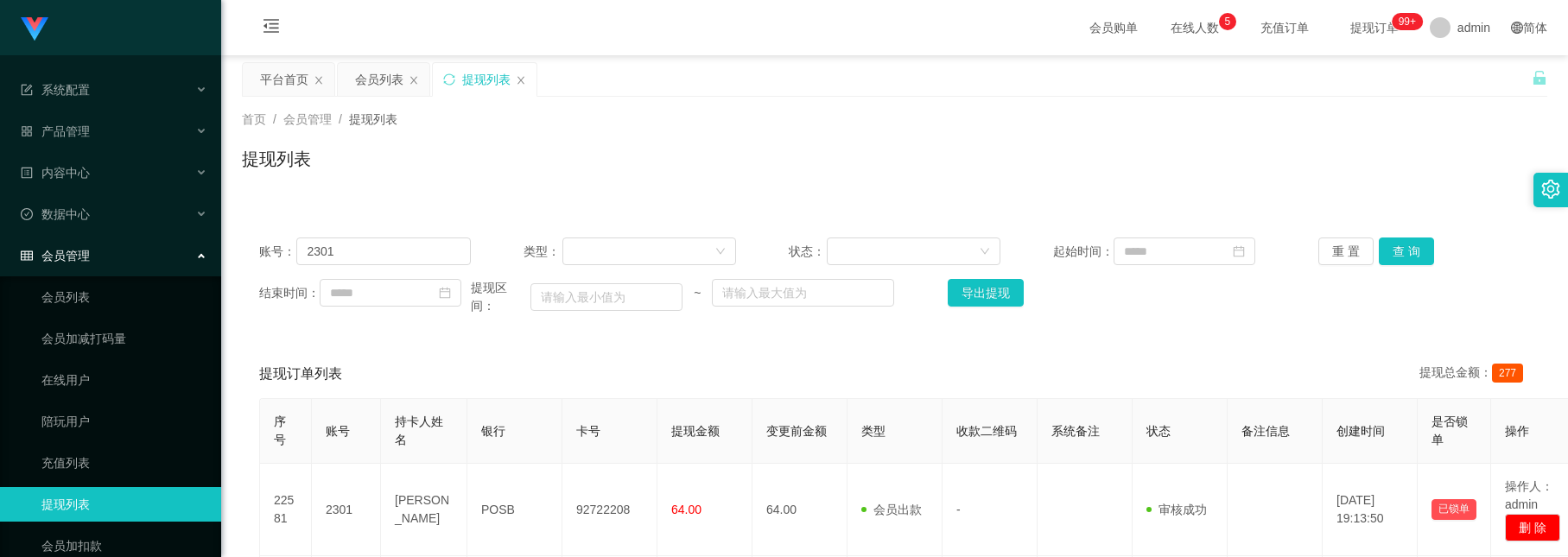
click at [389, 97] on div "首页 / 会员管理 / 提现列表 / 提现列表" at bounding box center [894, 148] width 1347 height 103
click at [369, 71] on div "会员列表" at bounding box center [378, 79] width 48 height 33
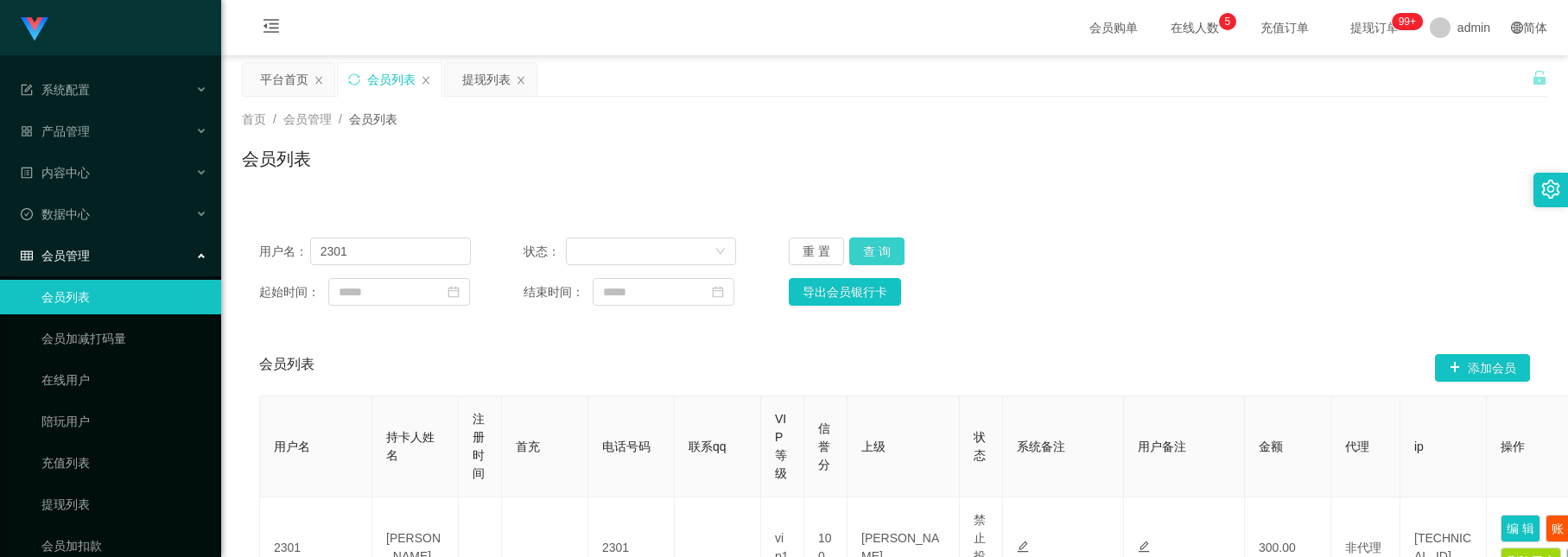
click at [858, 238] on button "查 询" at bounding box center [877, 251] width 55 height 28
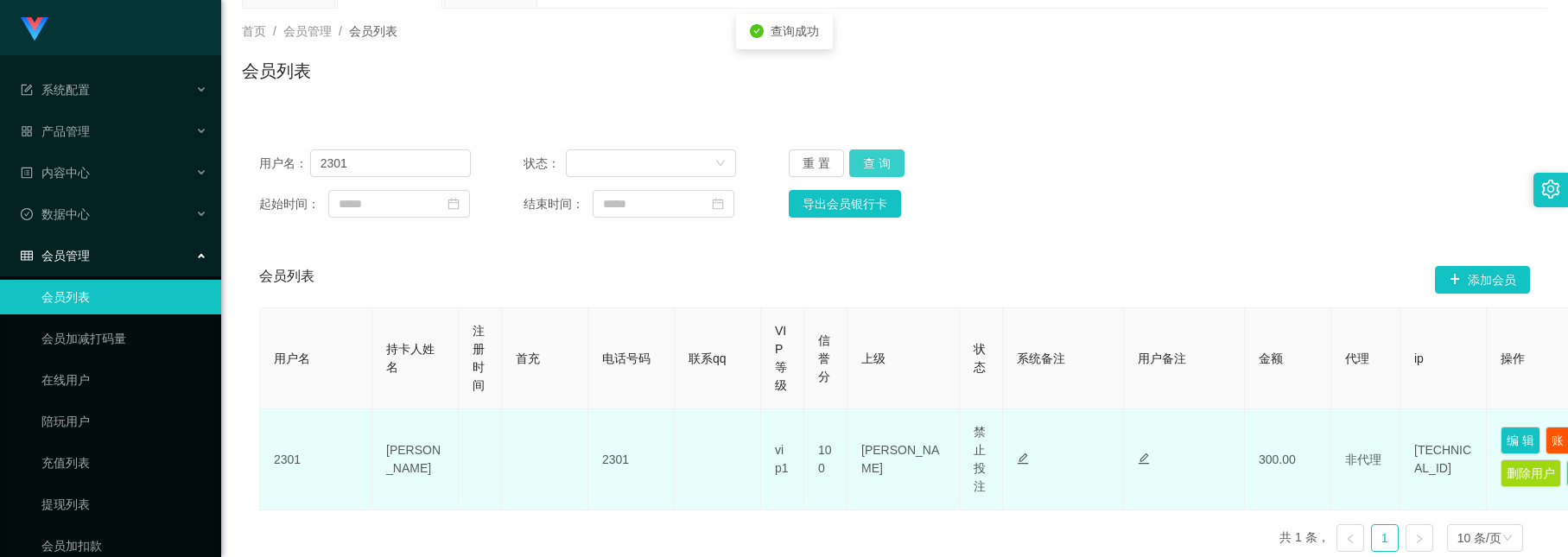
scroll to position [204, 0]
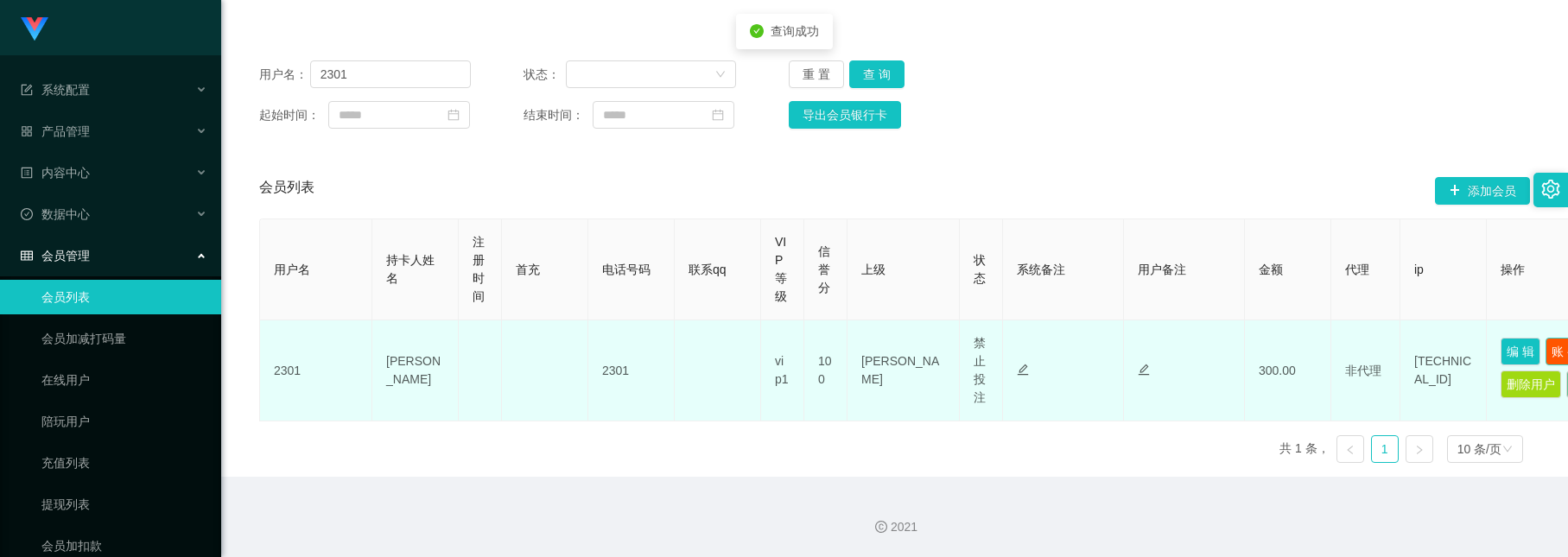
click at [1547, 338] on button "账 变" at bounding box center [1565, 352] width 40 height 28
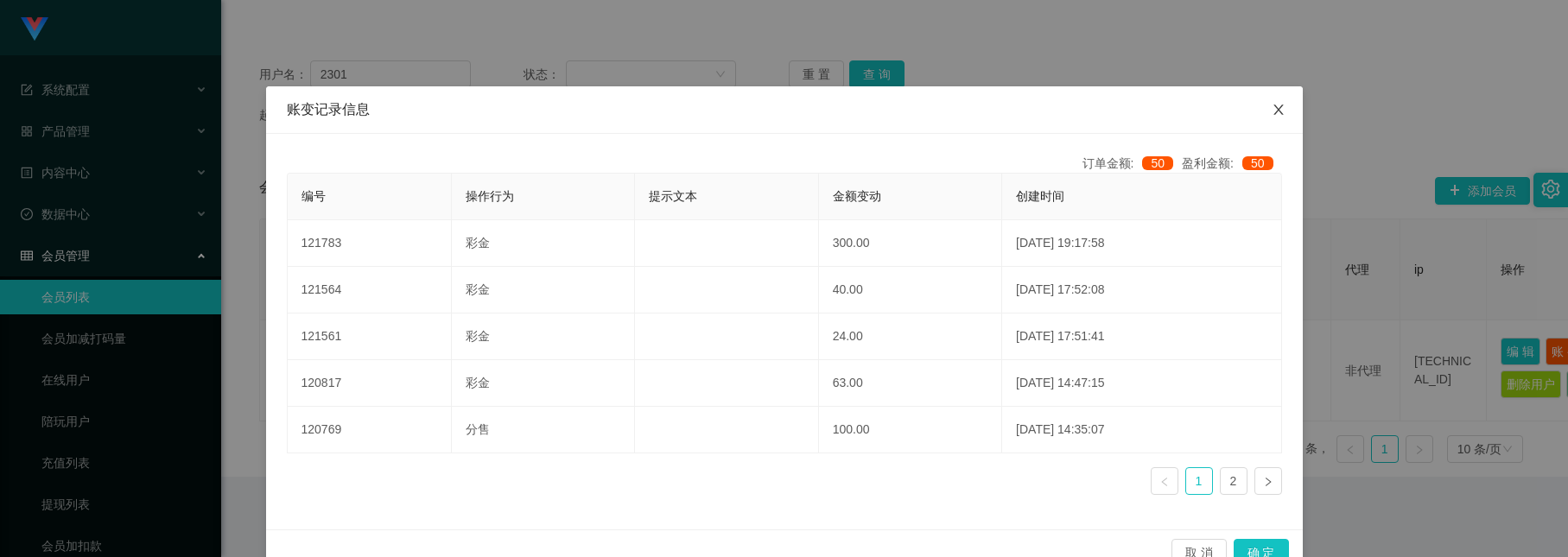
click at [1284, 119] on span "Close" at bounding box center [1279, 110] width 48 height 48
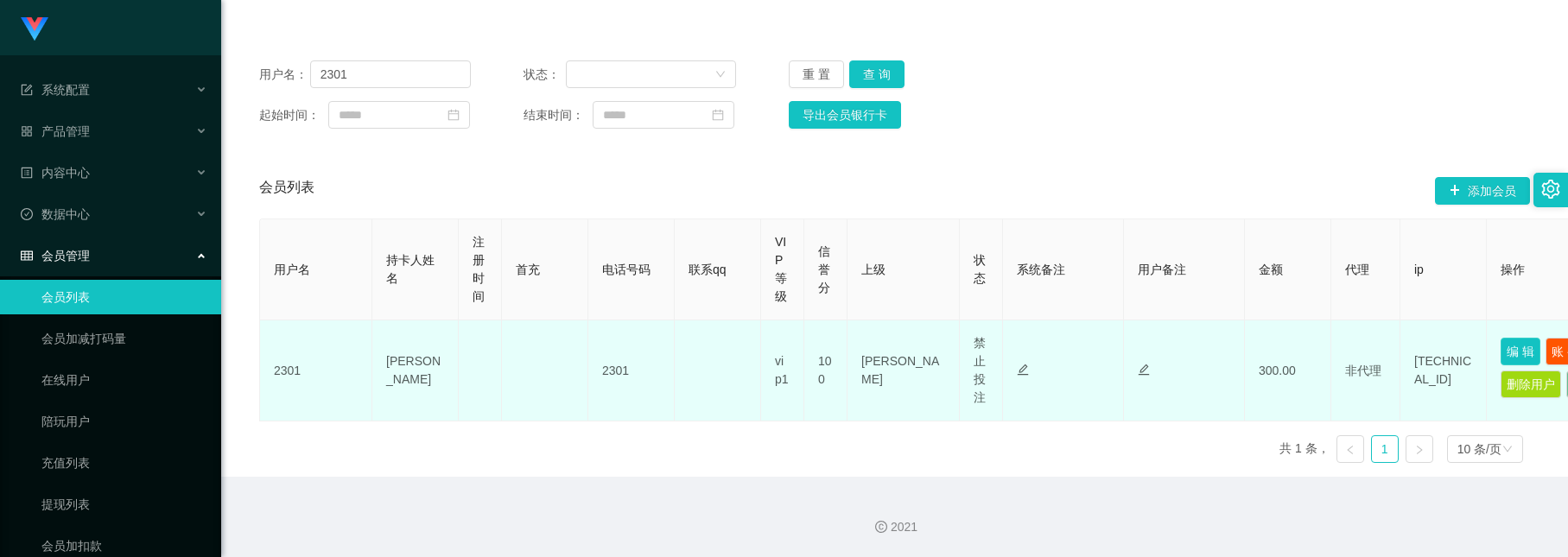
click at [1512, 338] on button "编 辑" at bounding box center [1521, 352] width 40 height 28
type input "2301"
type input "[PERSON_NAME]"
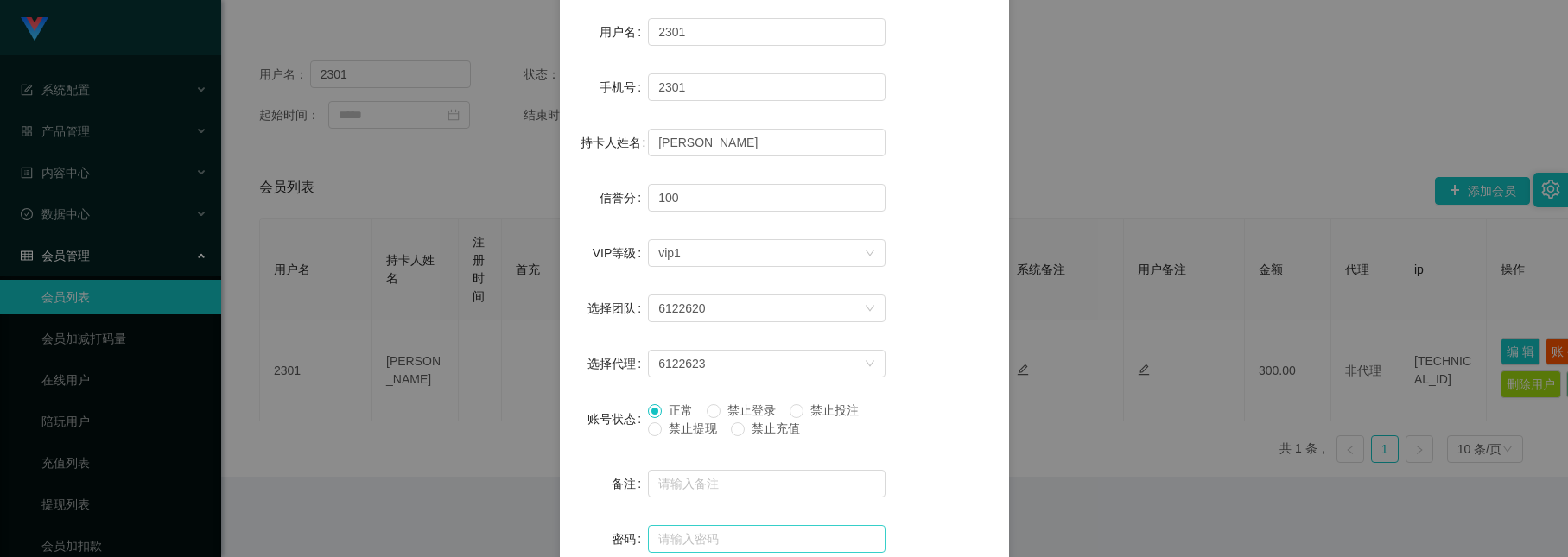
scroll to position [259, 0]
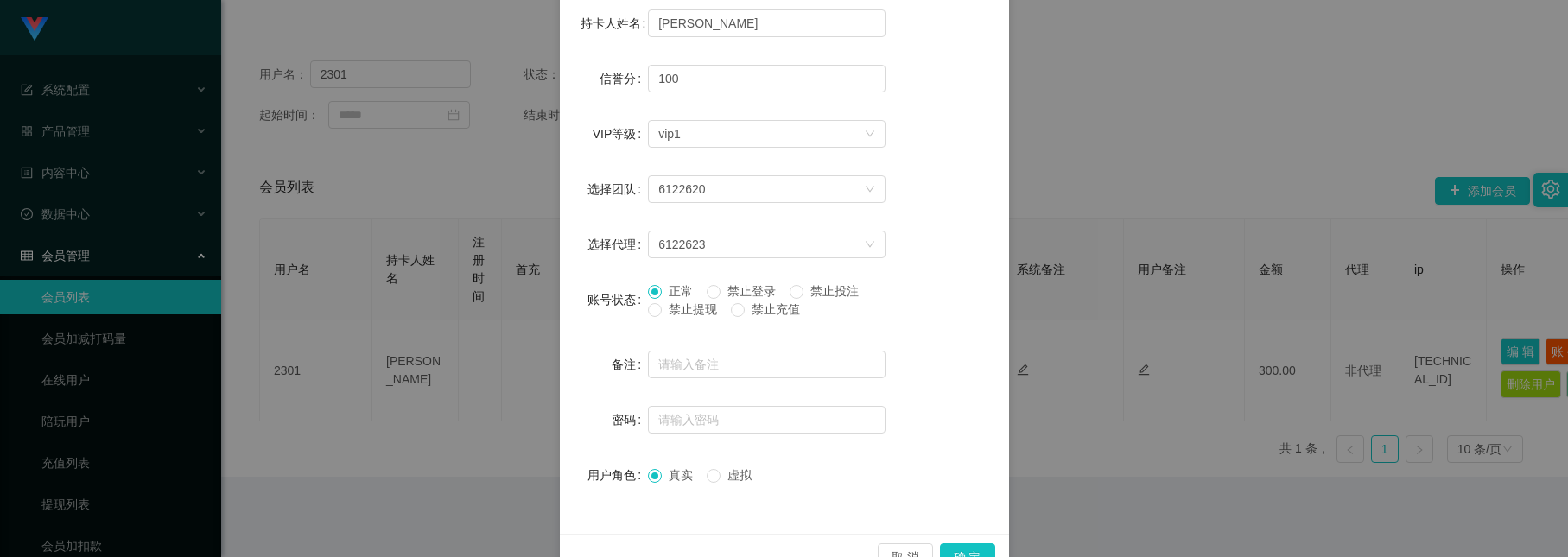
click at [669, 290] on span "正常" at bounding box center [681, 291] width 38 height 14
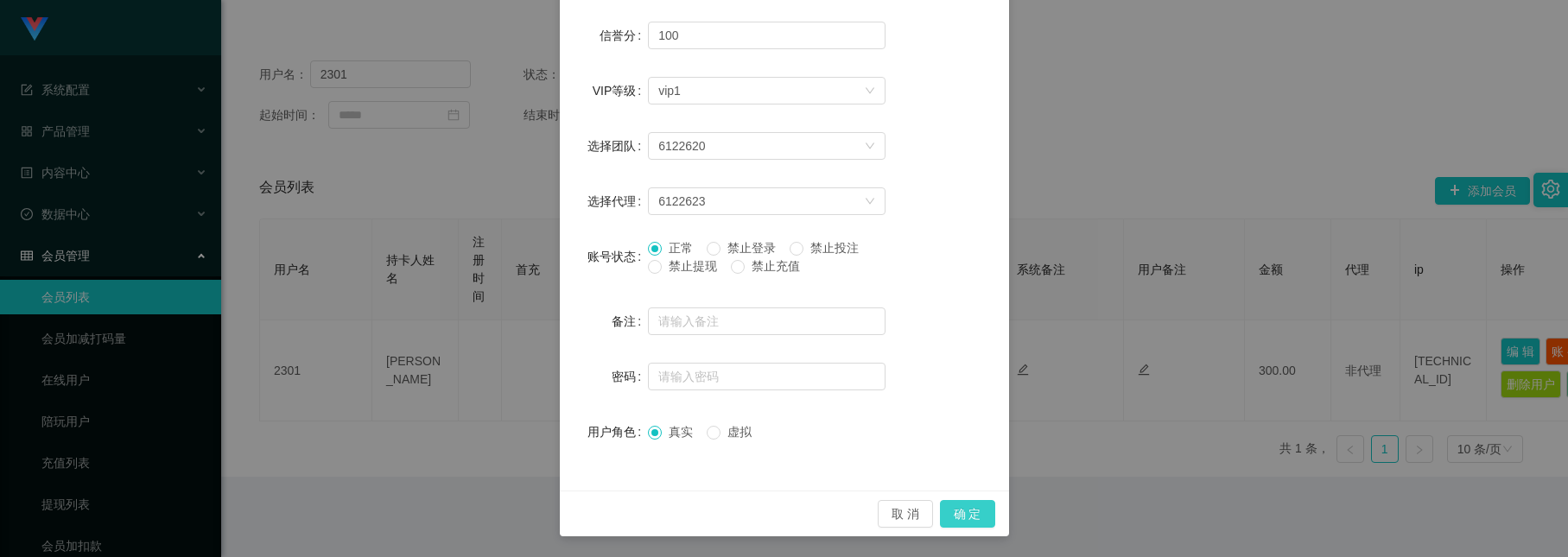
click at [959, 504] on button "确 定" at bounding box center [967, 514] width 55 height 28
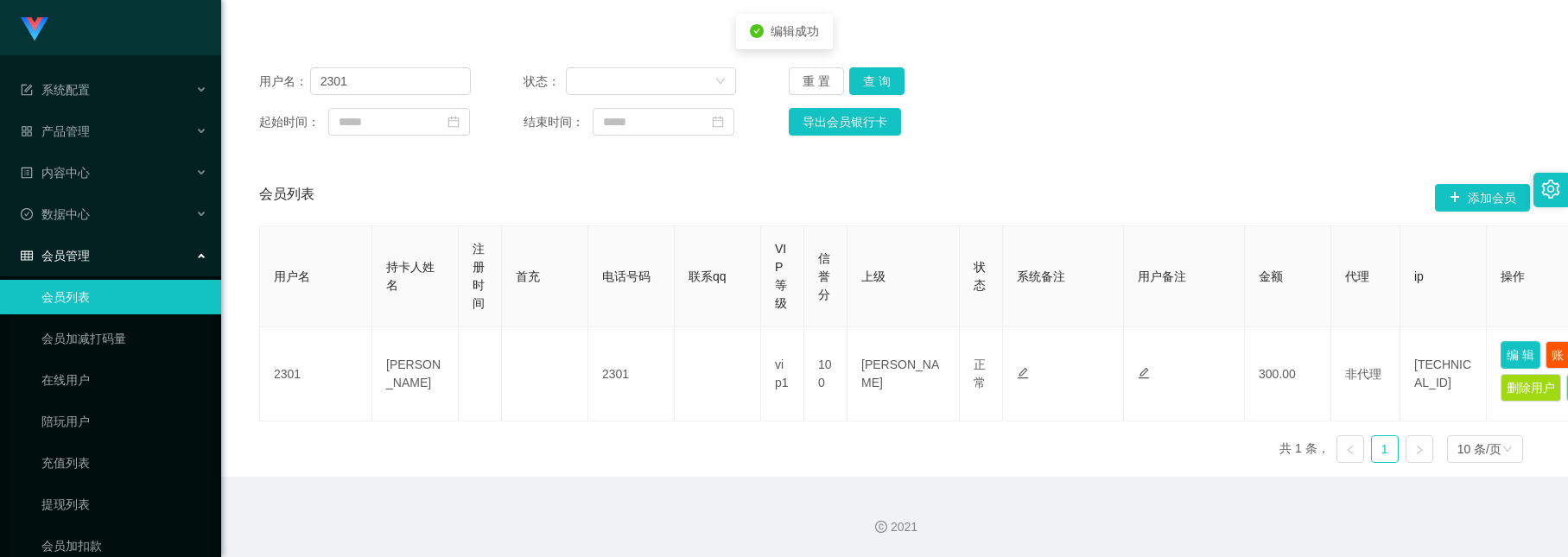
scroll to position [216, 0]
click at [865, 67] on button "查 询" at bounding box center [877, 81] width 55 height 28
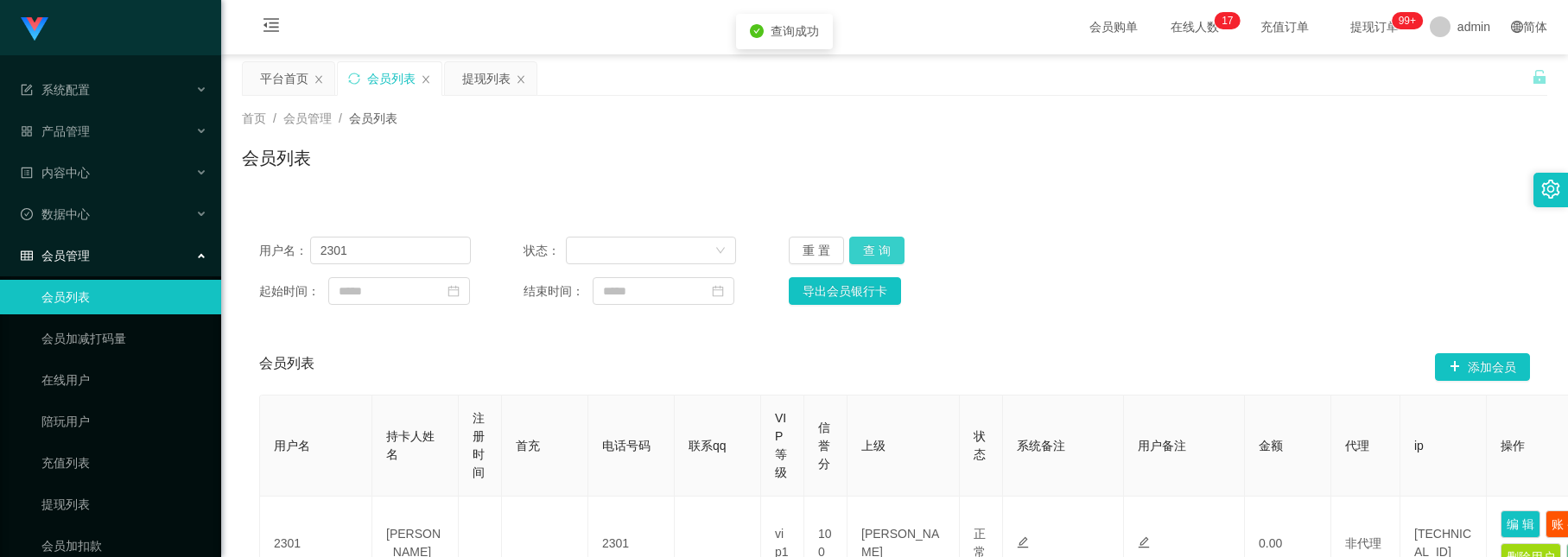
scroll to position [0, 0]
click at [371, 252] on input "2301" at bounding box center [390, 251] width 161 height 28
click at [479, 83] on div "提现列表" at bounding box center [486, 79] width 48 height 33
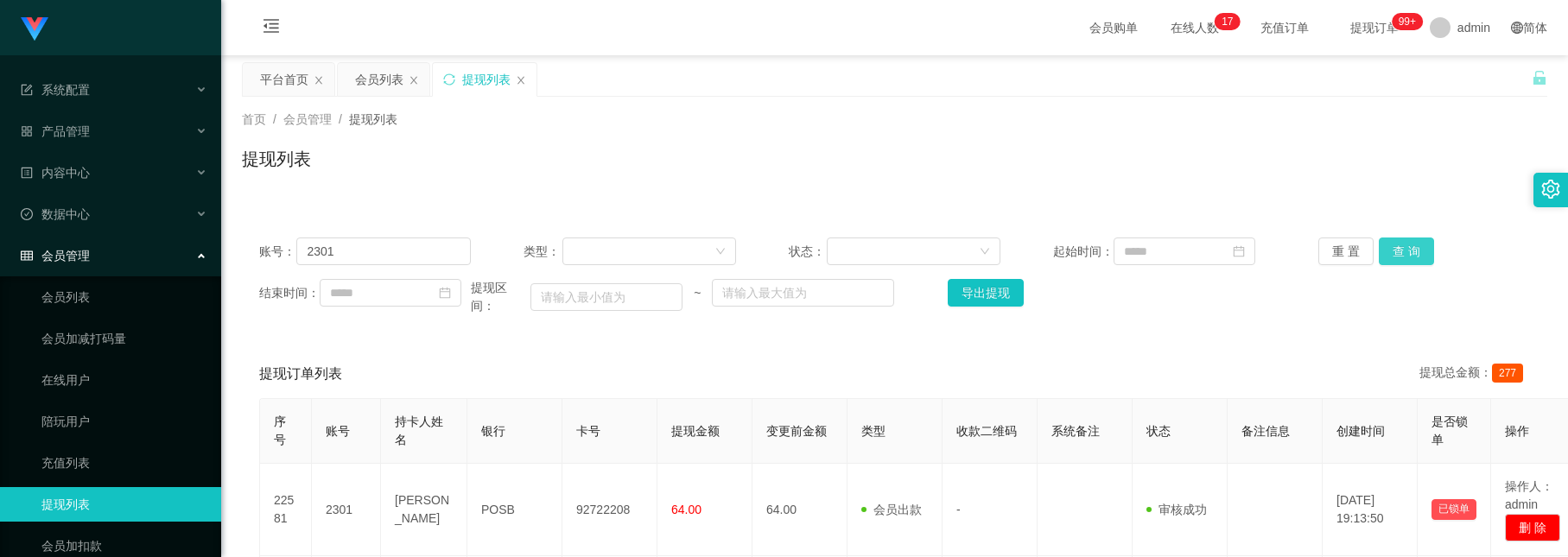
click at [1398, 237] on button "查 询" at bounding box center [1407, 251] width 55 height 28
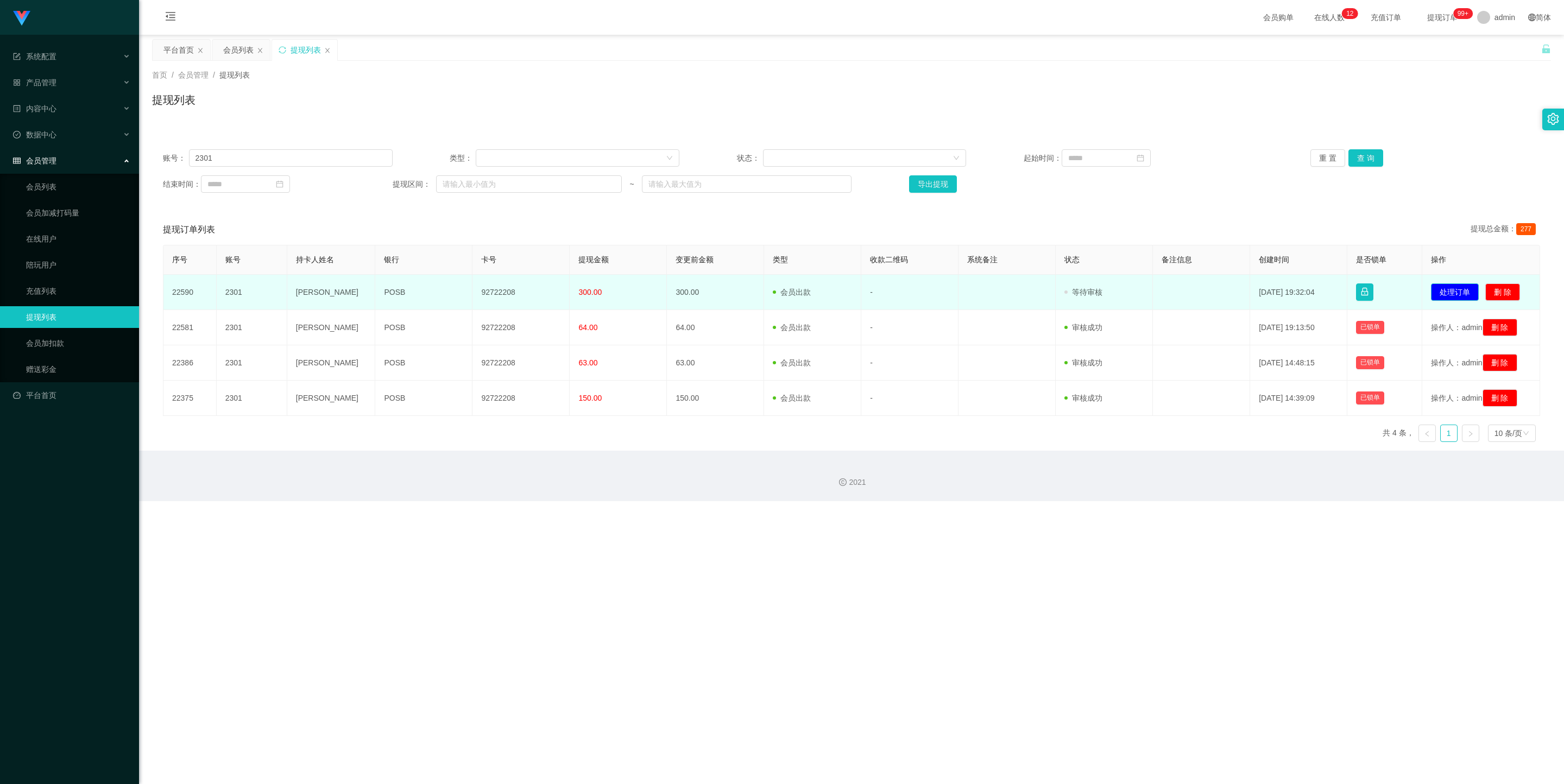
click at [985, 292] on button "处理订单" at bounding box center [1454, 292] width 48 height 17
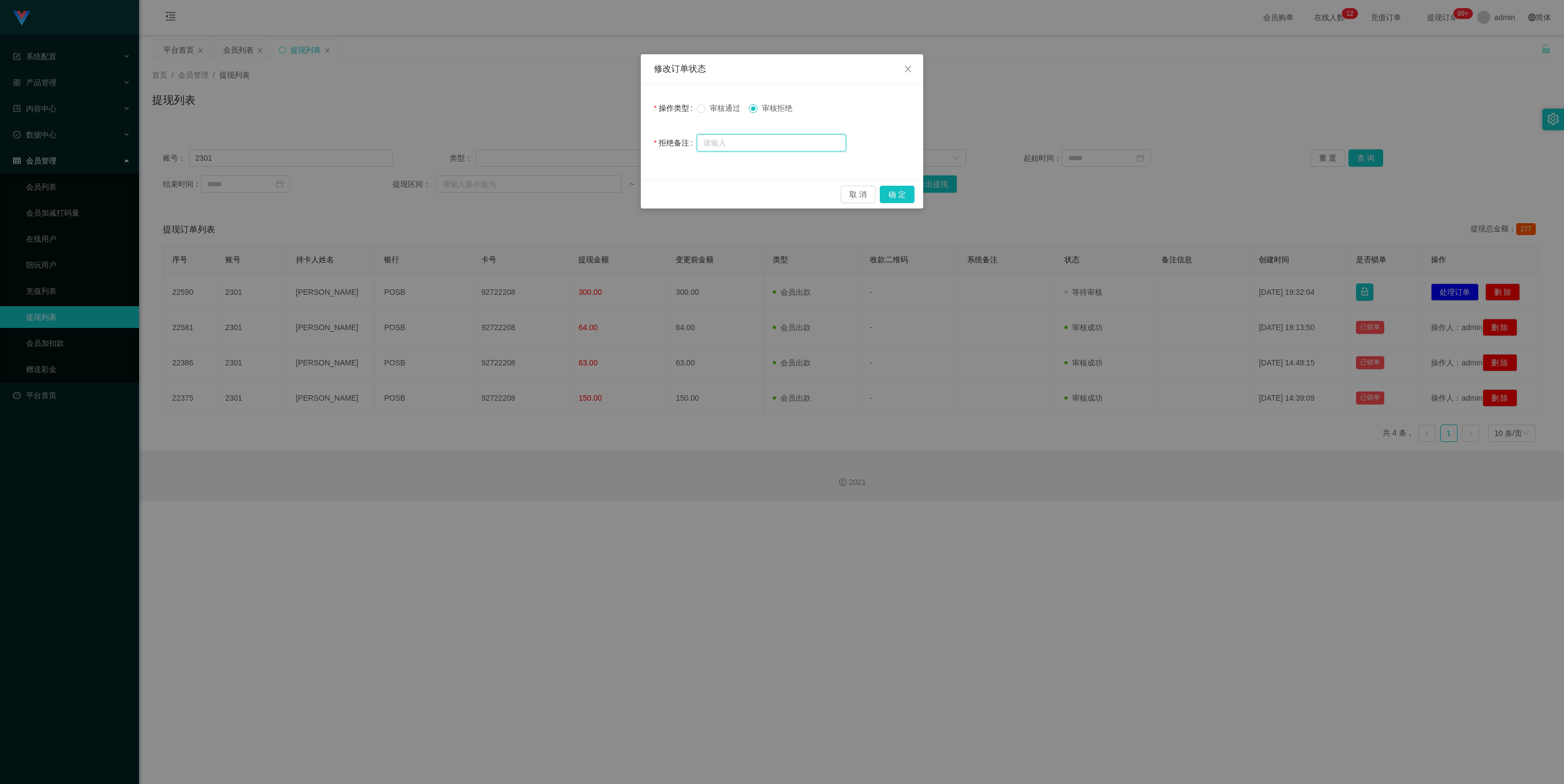
click at [730, 138] on input "text" at bounding box center [771, 143] width 149 height 17
type input "请完成限时爱心公益单后进行提现"
click at [907, 194] on button "确 定" at bounding box center [897, 194] width 35 height 17
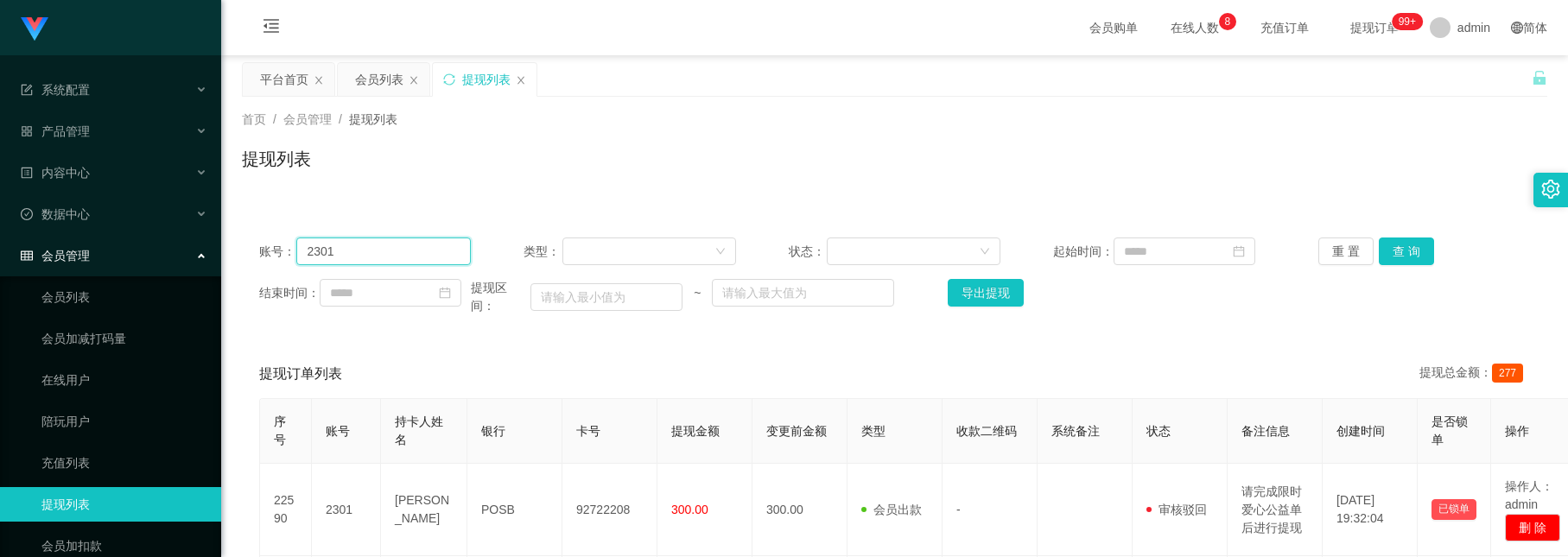
drag, startPoint x: 362, startPoint y: 260, endPoint x: -184, endPoint y: 146, distance: 557.8
click at [0, 146] on html "系统配置 产品管理 内容中心 数据中心 会员管理 会员列表 会员加减打码量 在线用户 陪玩用户 充值列表 提现列表 会员加扣款 赠送彩金 平台首页 保存配置 …" at bounding box center [784, 278] width 1568 height 557
paste input "Dadidadu"
click at [1385, 239] on button "查 询" at bounding box center [1407, 251] width 55 height 28
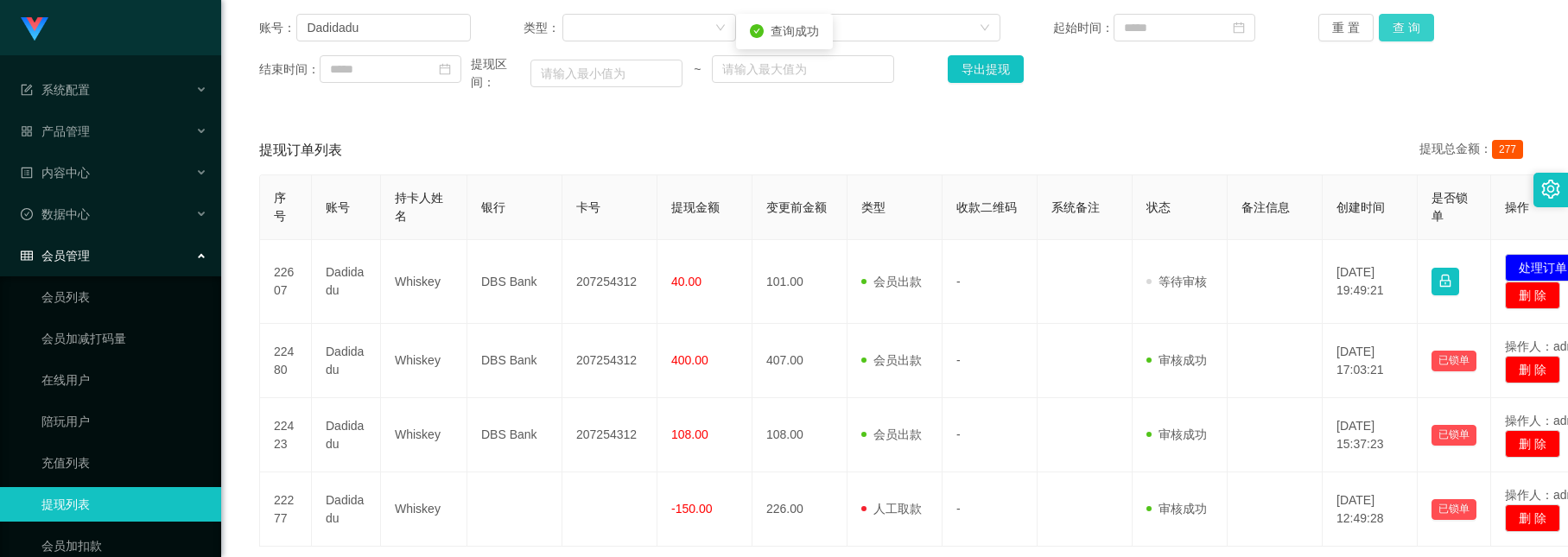
scroll to position [259, 0]
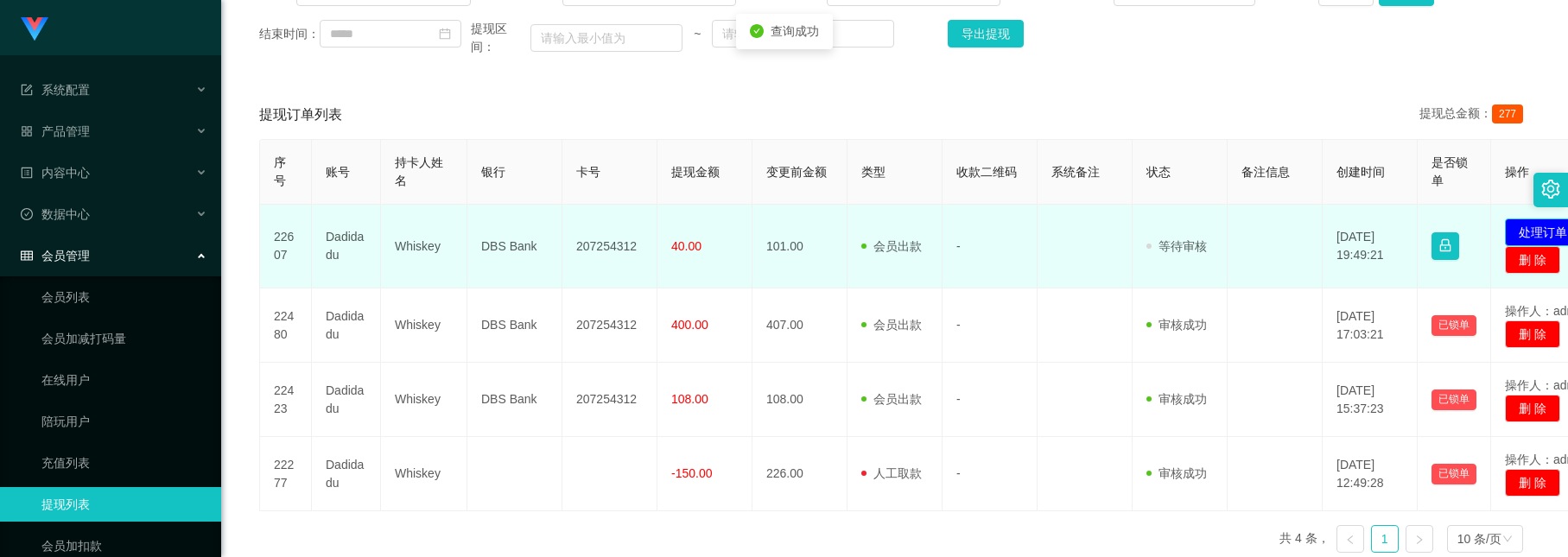
click at [1530, 242] on button "处理订单" at bounding box center [1542, 232] width 76 height 28
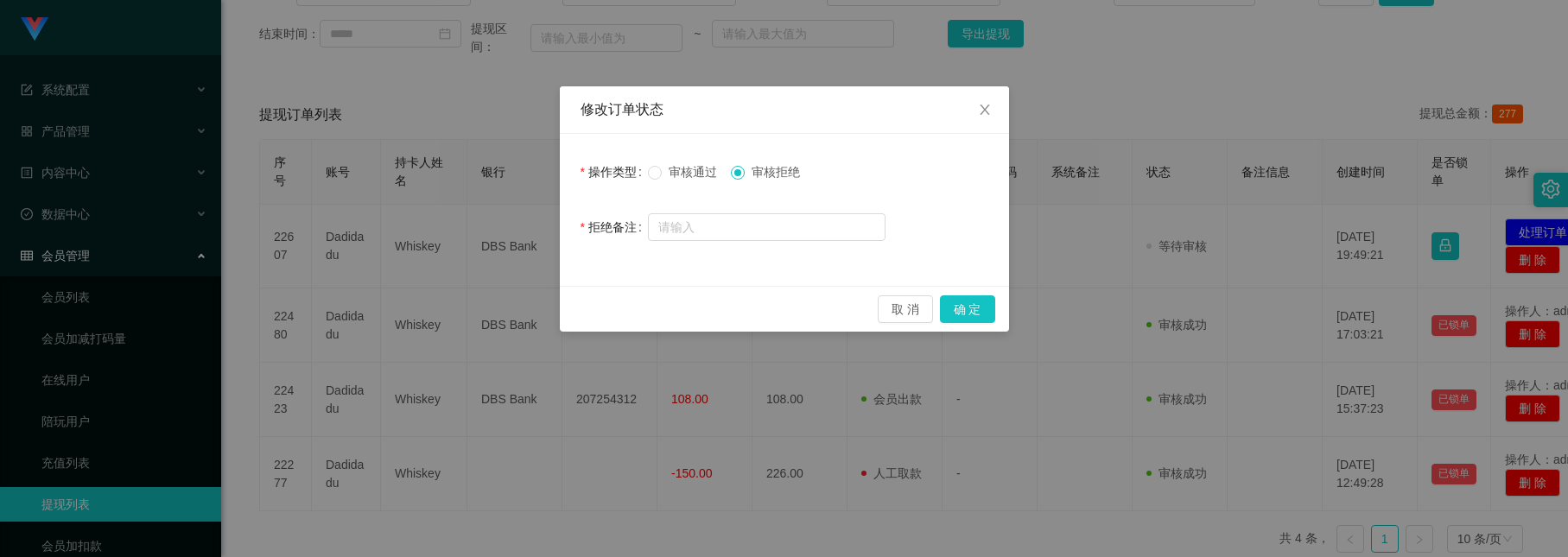
click at [680, 177] on span "审核通过" at bounding box center [693, 172] width 62 height 14
click at [959, 303] on button "确 定" at bounding box center [967, 309] width 55 height 28
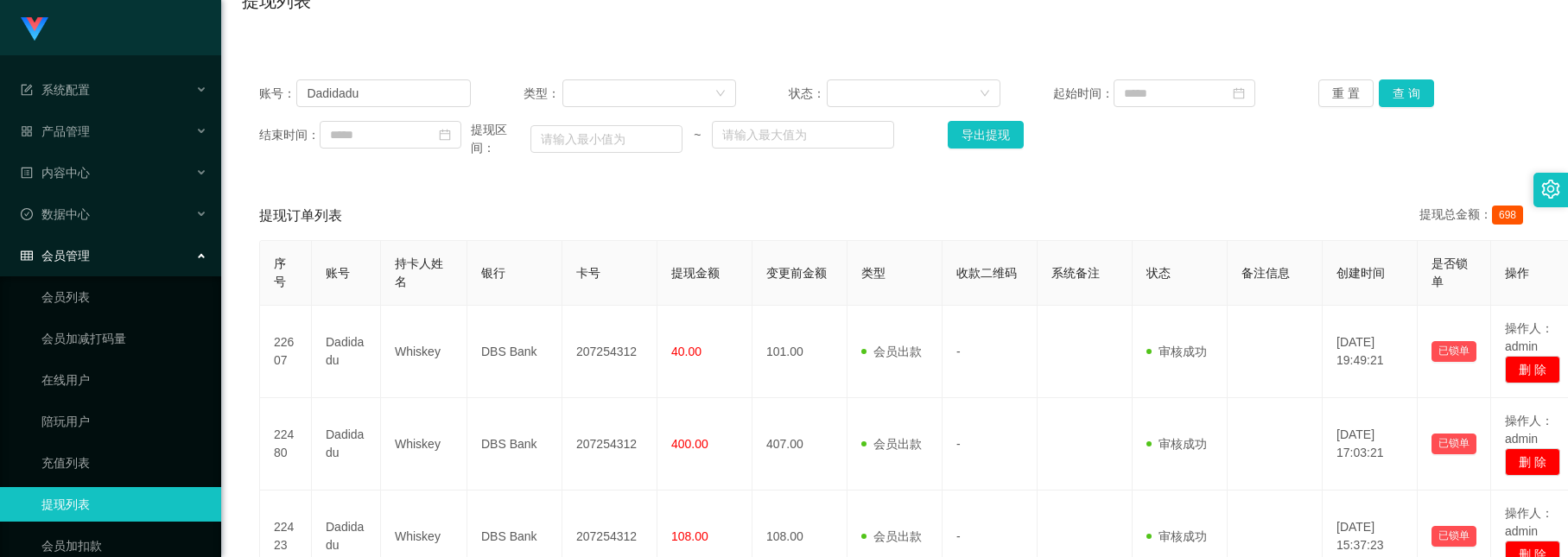
scroll to position [0, 0]
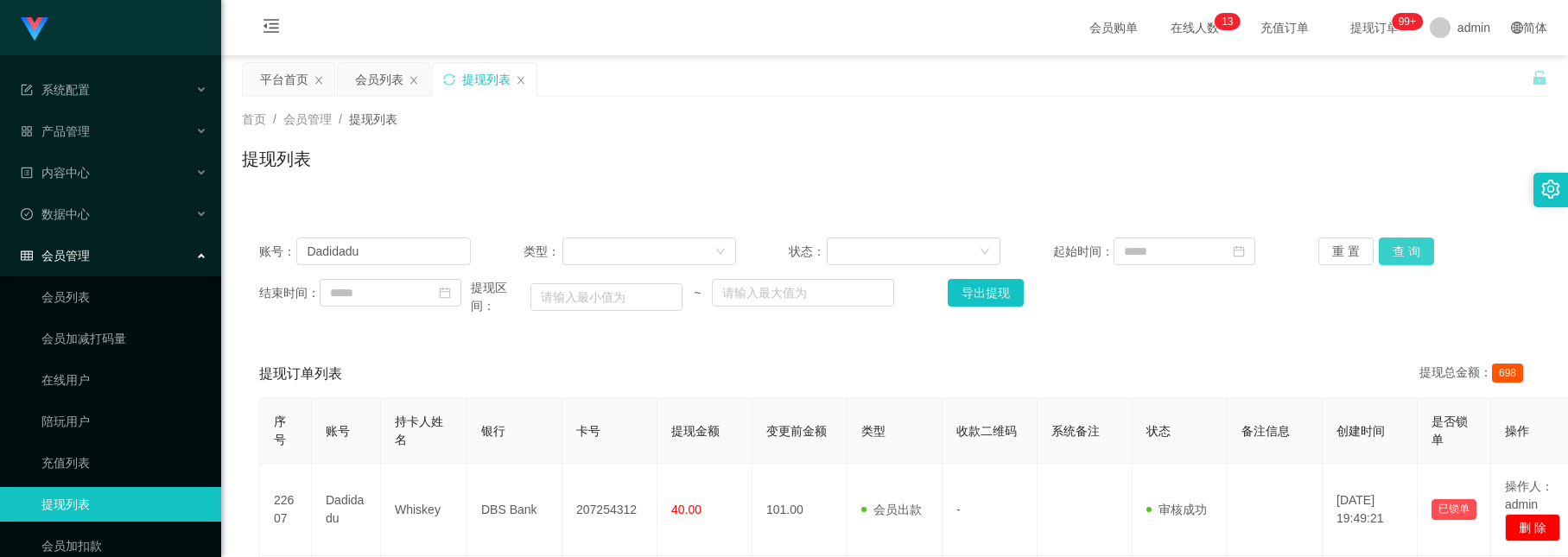
click at [1390, 242] on button "查 询" at bounding box center [1407, 251] width 55 height 28
click at [1400, 247] on button "查 询" at bounding box center [1407, 251] width 55 height 28
click at [1408, 244] on button "查 询" at bounding box center [1407, 251] width 55 height 28
click at [1408, 259] on button "查 询" at bounding box center [1407, 251] width 55 height 28
click at [1405, 242] on button "查 询" at bounding box center [1407, 251] width 55 height 28
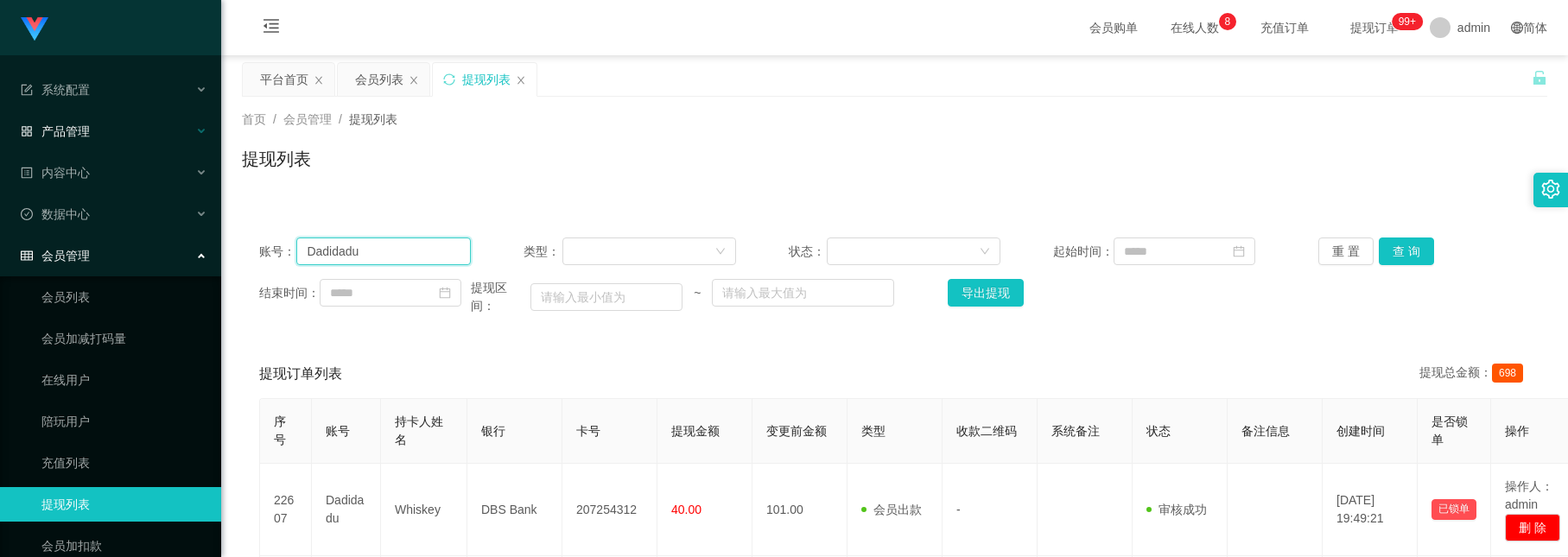
drag, startPoint x: 438, startPoint y: 262, endPoint x: 22, endPoint y: 133, distance: 435.5
click at [0, 113] on html "系统配置 产品管理 内容中心 数据中心 会员管理 会员列表 会员加减打码量 在线用户 陪玩用户 充值列表 提现列表 会员加扣款 赠送彩金 平台首页 保存配置 …" at bounding box center [784, 278] width 1568 height 557
paste input "2301"
type input "2301"
click at [1398, 252] on button "查 询" at bounding box center [1407, 251] width 55 height 28
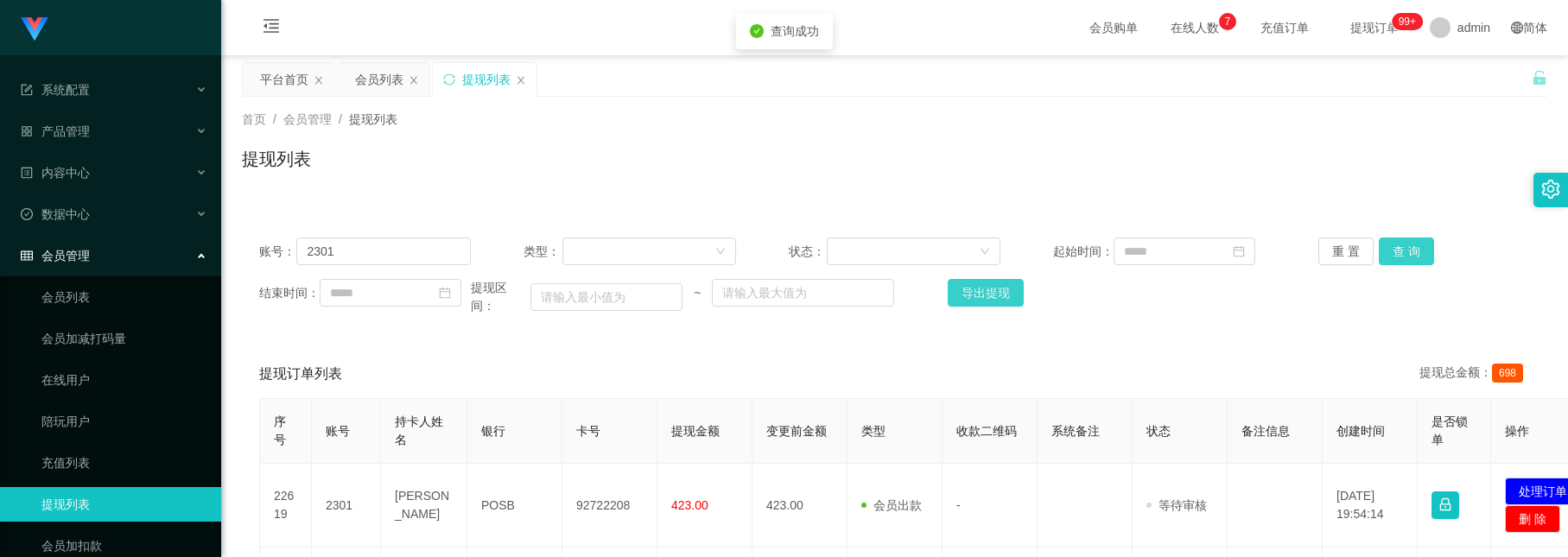
scroll to position [129, 0]
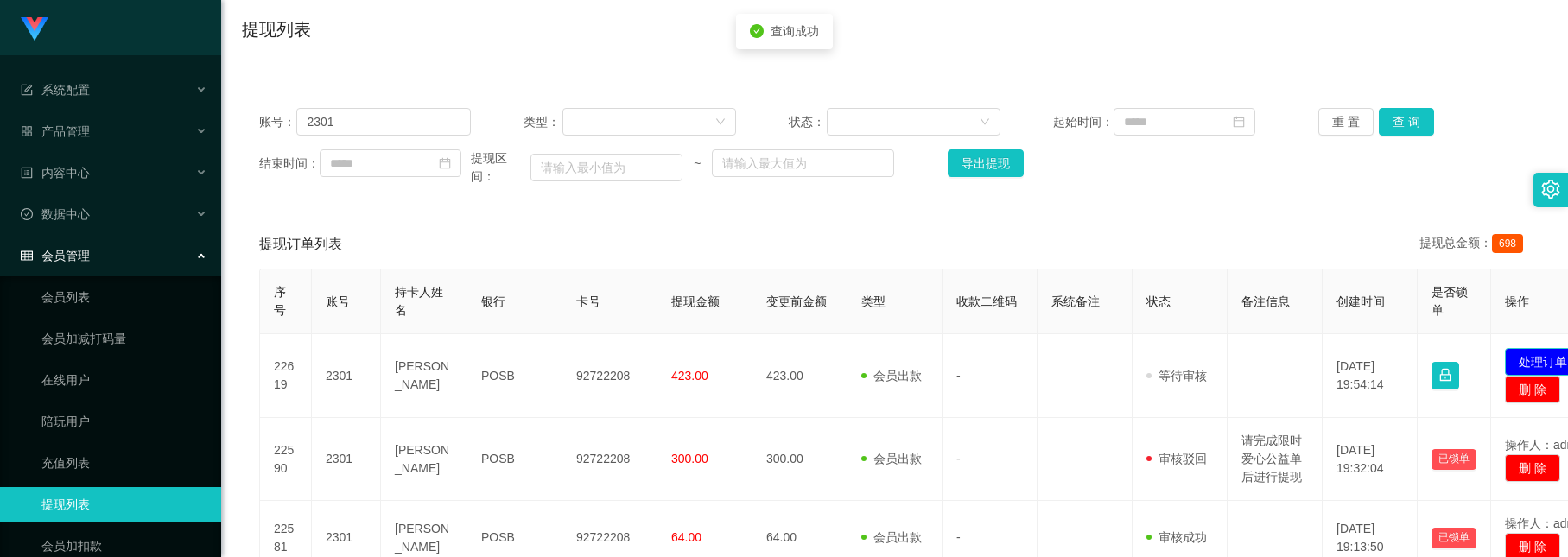
click at [1525, 365] on button "处理订单" at bounding box center [1542, 361] width 76 height 28
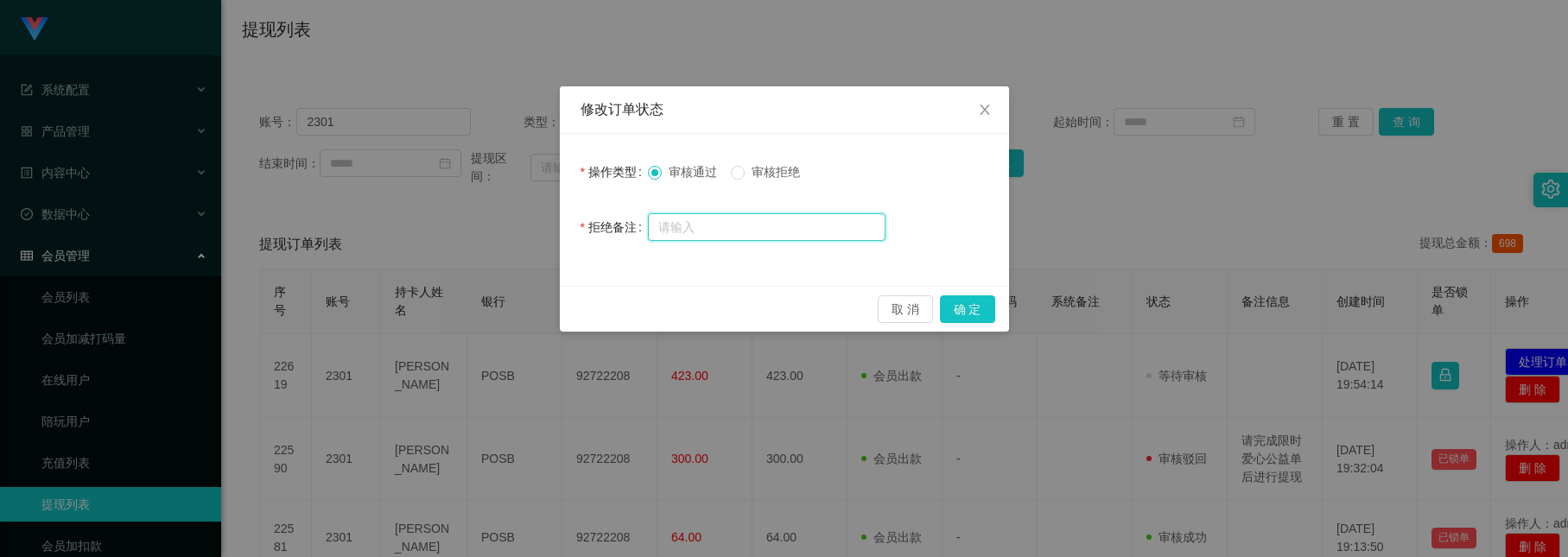
click at [783, 233] on input "text" at bounding box center [767, 227] width 237 height 28
click at [975, 309] on button "确 定" at bounding box center [967, 309] width 55 height 28
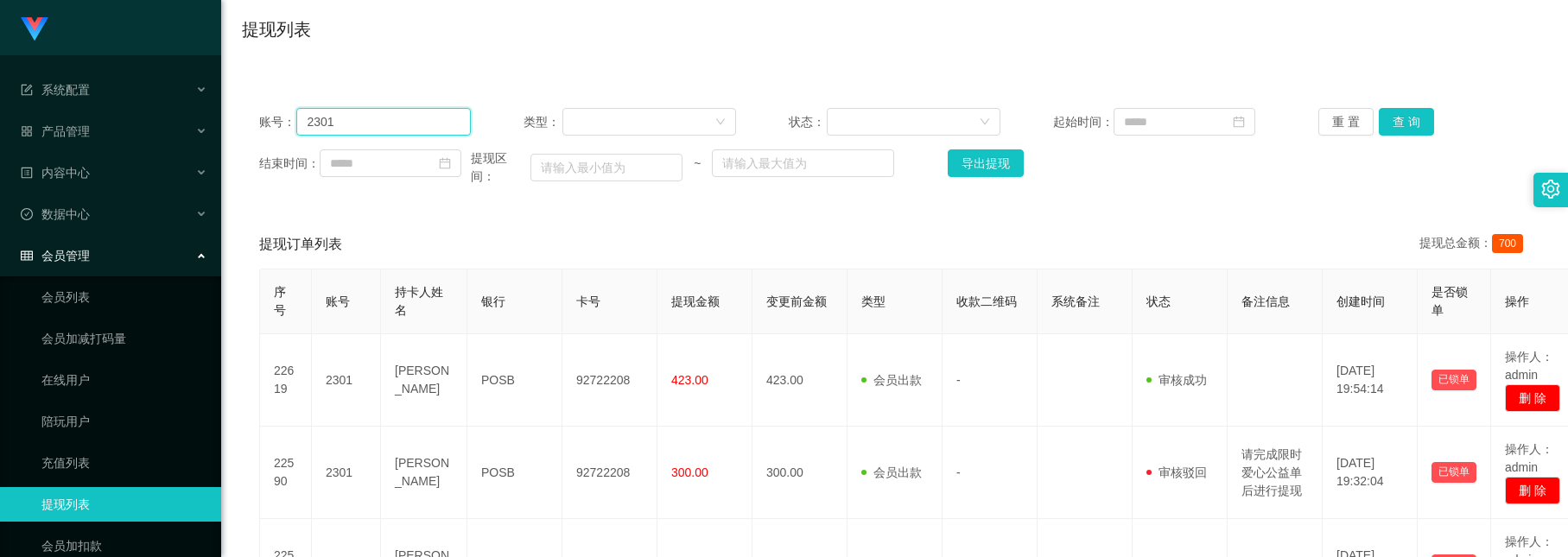
drag, startPoint x: 384, startPoint y: 129, endPoint x: -275, endPoint y: -83, distance: 692.3
click at [0, 0] on html "系统配置 产品管理 内容中心 数据中心 会员管理 会员列表 会员加减打码量 在线用户 陪玩用户 充值列表 提现列表 会员加扣款 赠送彩金 平台首页 保存配置 …" at bounding box center [784, 278] width 1568 height 557
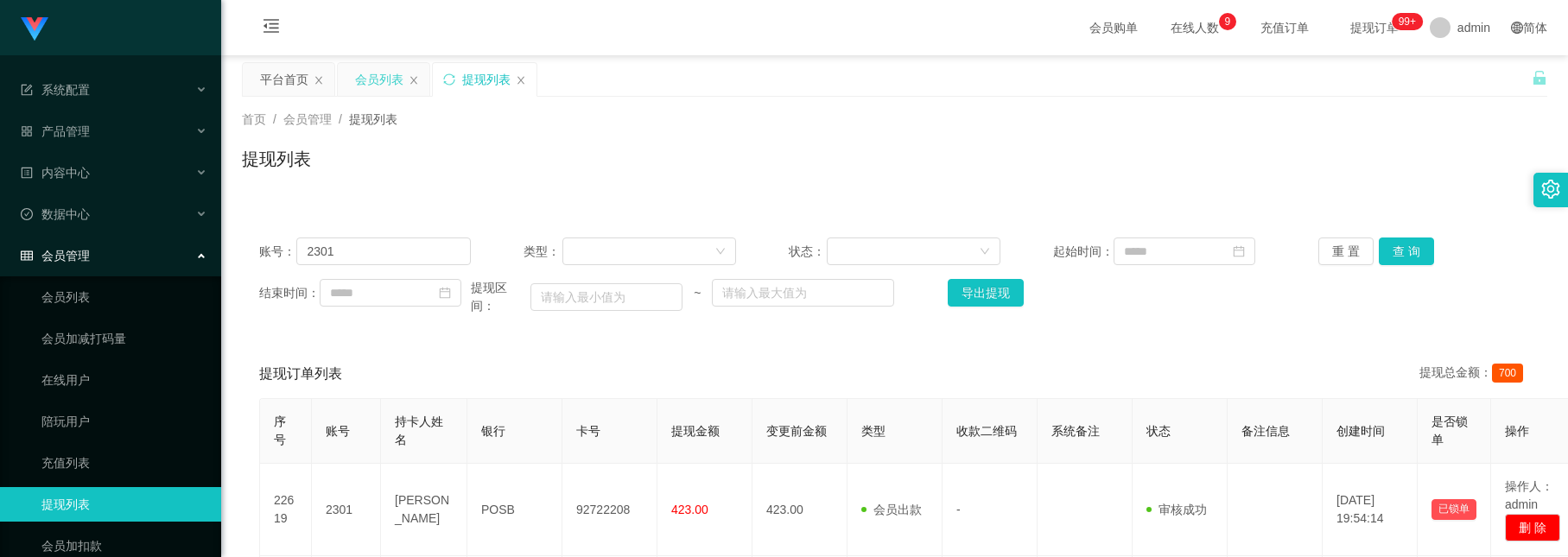
click at [381, 67] on div "会员列表" at bounding box center [378, 79] width 48 height 33
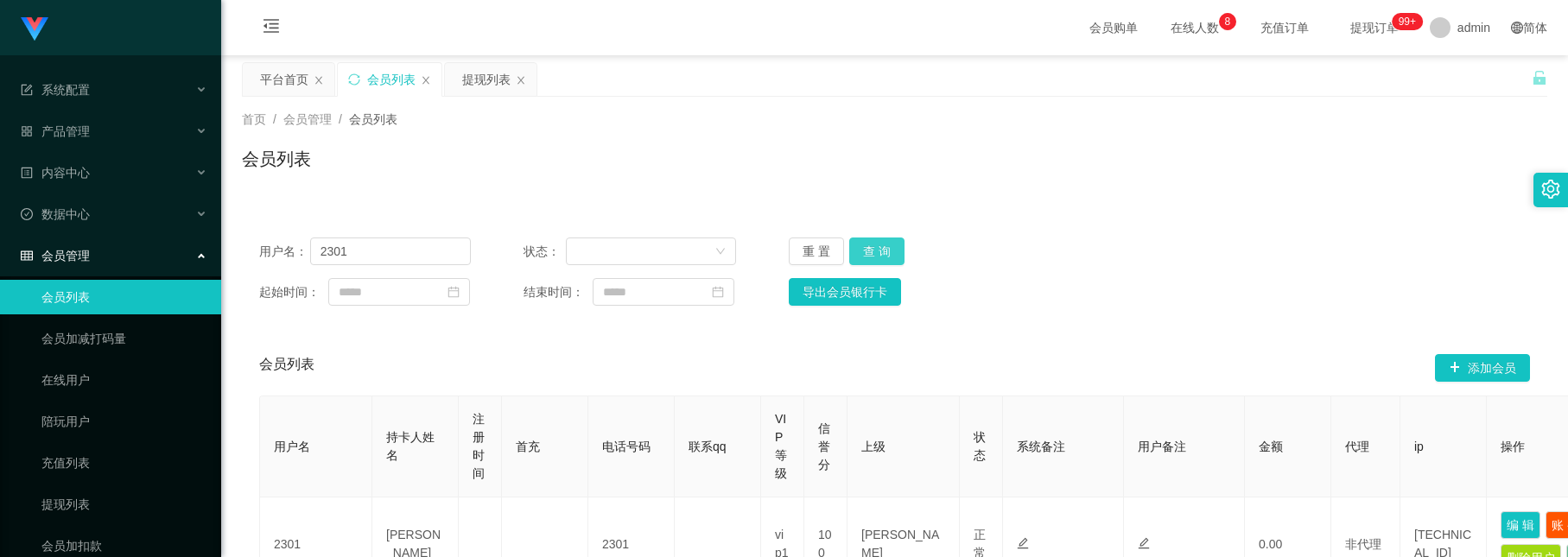
click at [869, 239] on button "查 询" at bounding box center [877, 251] width 55 height 28
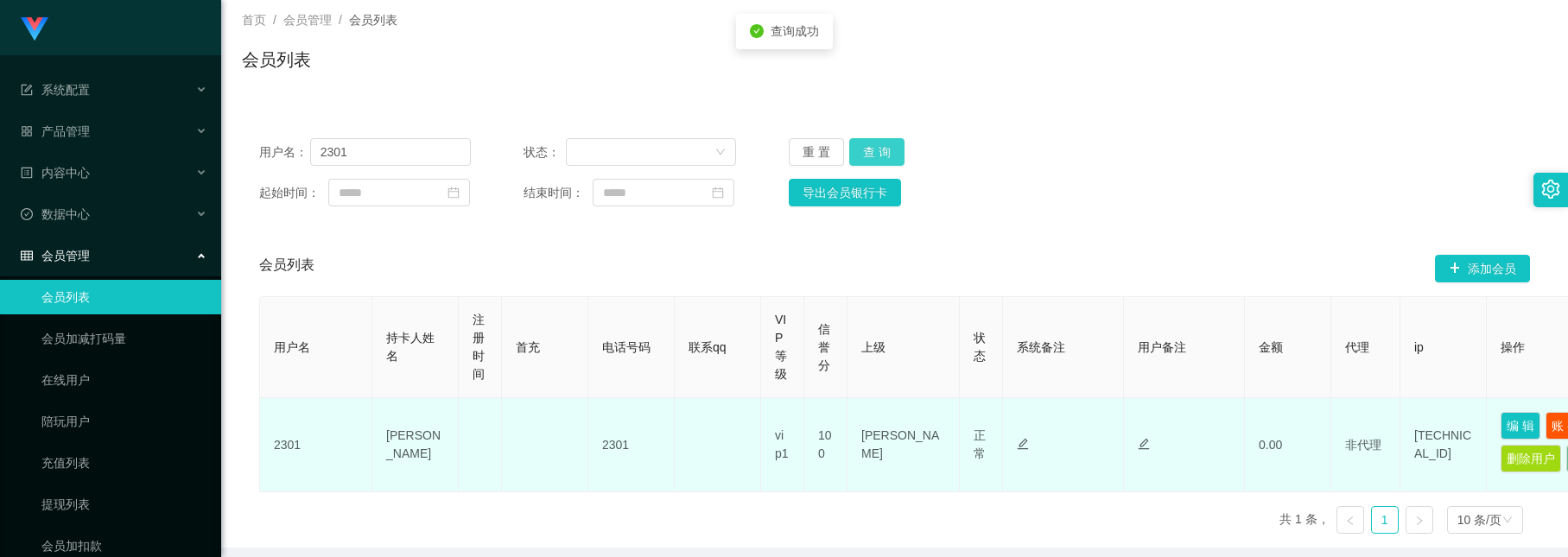
scroll to position [204, 0]
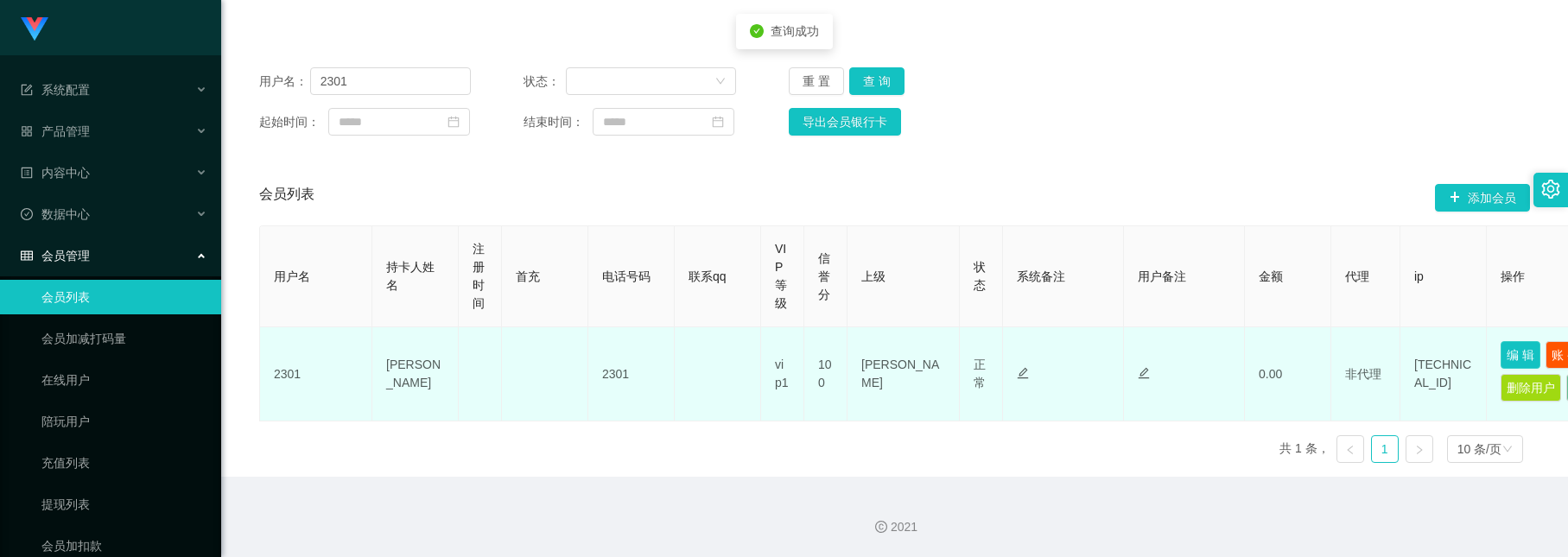
click at [1522, 341] on button "编 辑" at bounding box center [1521, 355] width 40 height 28
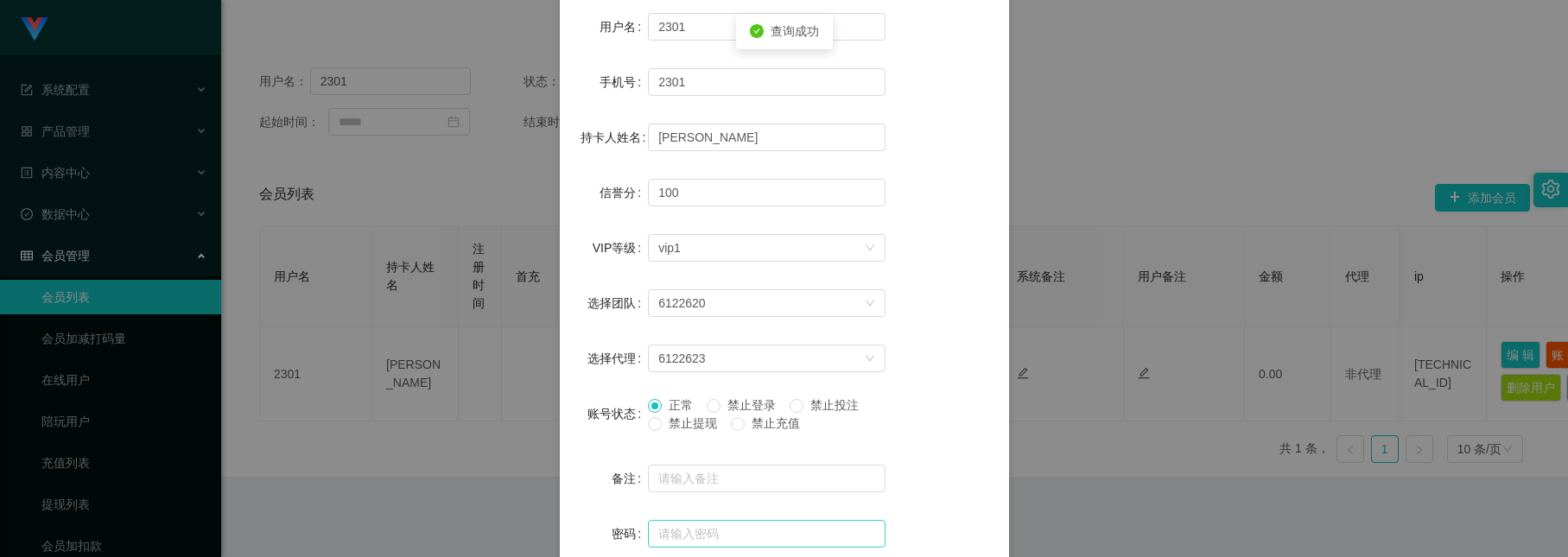
scroll to position [303, 0]
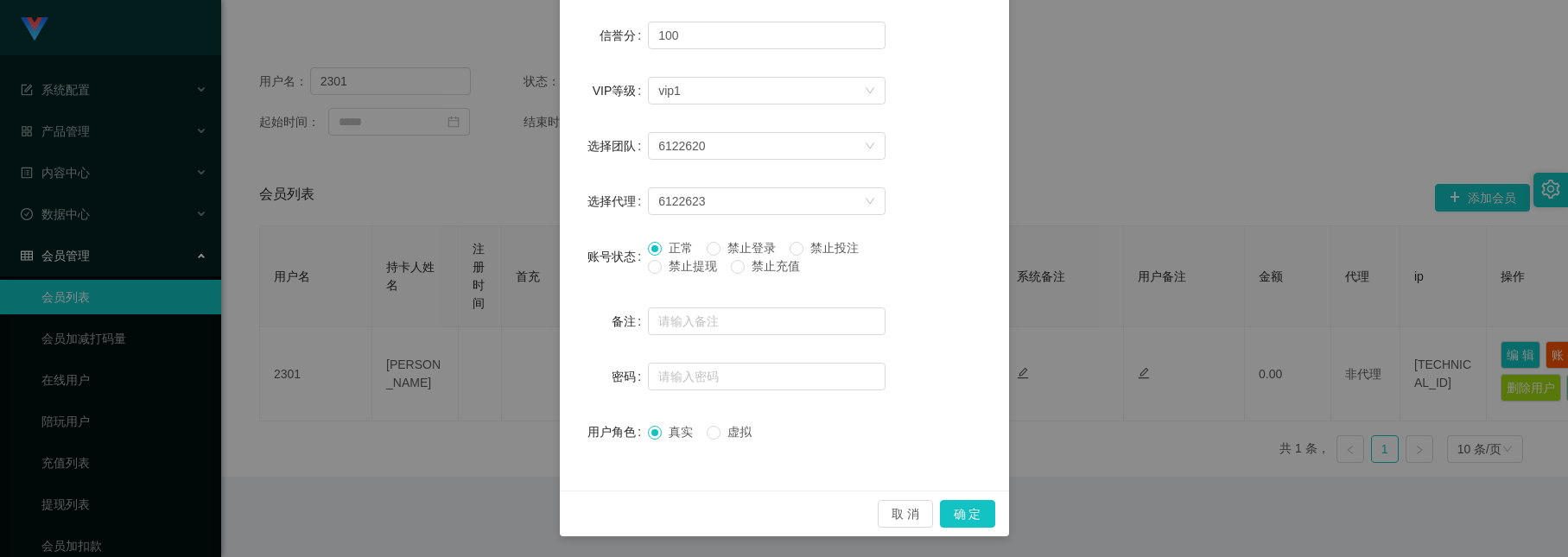
click at [823, 246] on span "禁止投注" at bounding box center [834, 248] width 62 height 14
click at [889, 516] on button "取 消" at bounding box center [905, 514] width 55 height 28
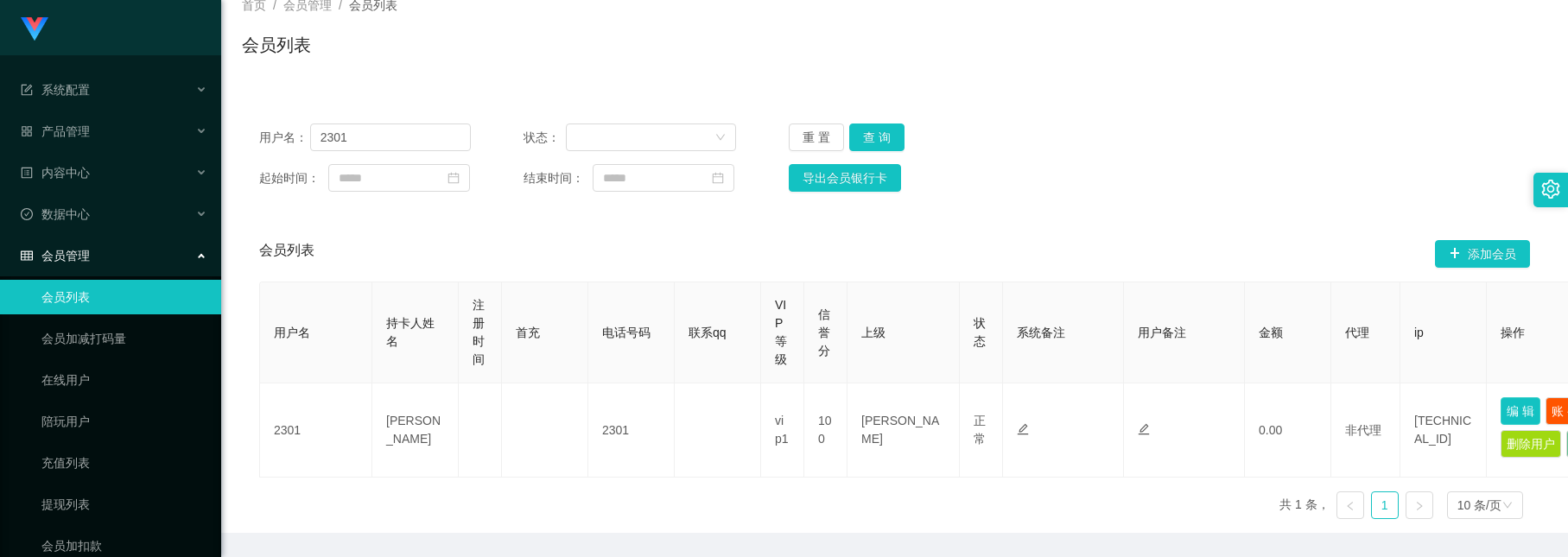
scroll to position [0, 0]
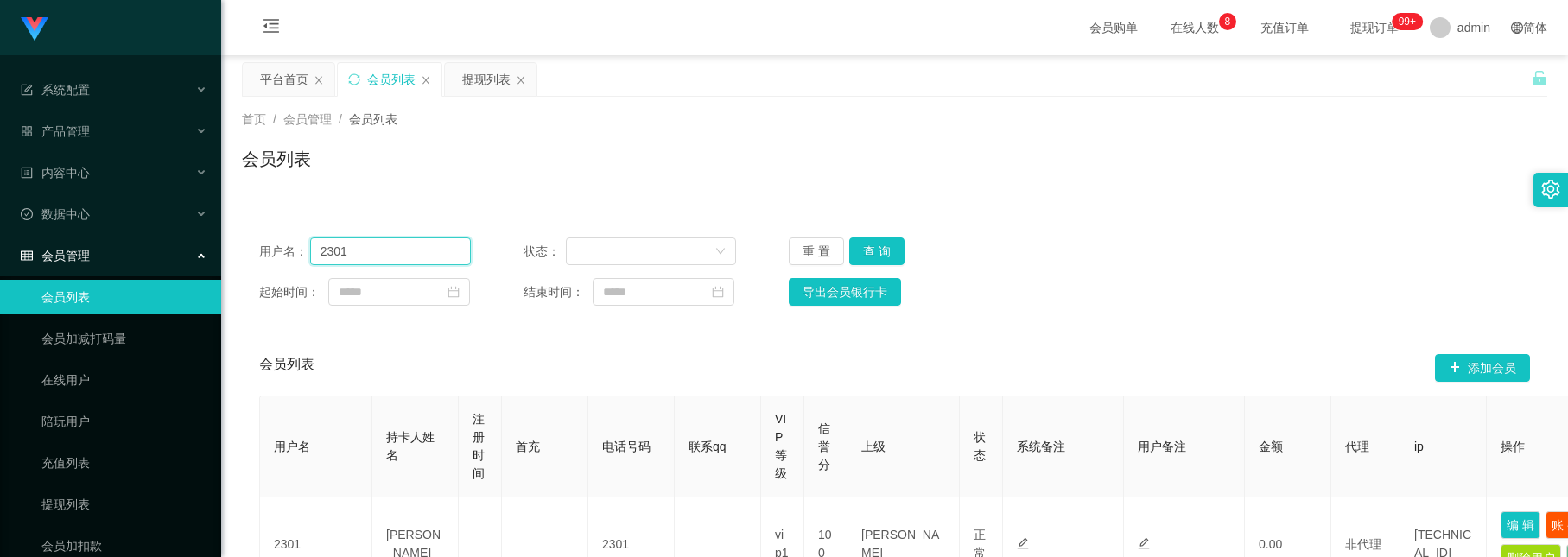
drag, startPoint x: 371, startPoint y: 251, endPoint x: -449, endPoint y: 19, distance: 852.2
click at [0, 19] on html "系统配置 产品管理 内容中心 数据中心 会员管理 会员列表 会员加减打码量 在线用户 陪玩用户 充值列表 提现列表 会员加扣款 赠送彩金 平台首页 保存配置 …" at bounding box center [784, 278] width 1568 height 557
paste input "Dadidadu"
type input "Dadidadu"
click at [870, 246] on button "查 询" at bounding box center [877, 251] width 55 height 28
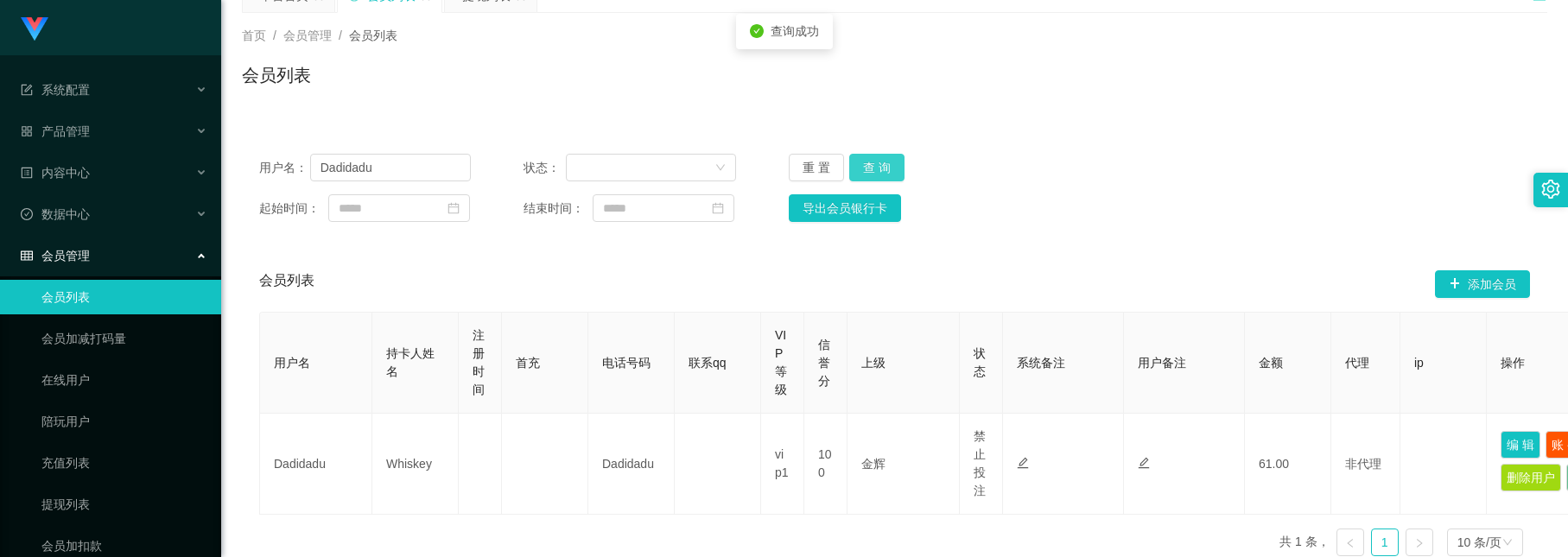
scroll to position [204, 0]
